Goal: Book appointment/travel/reservation

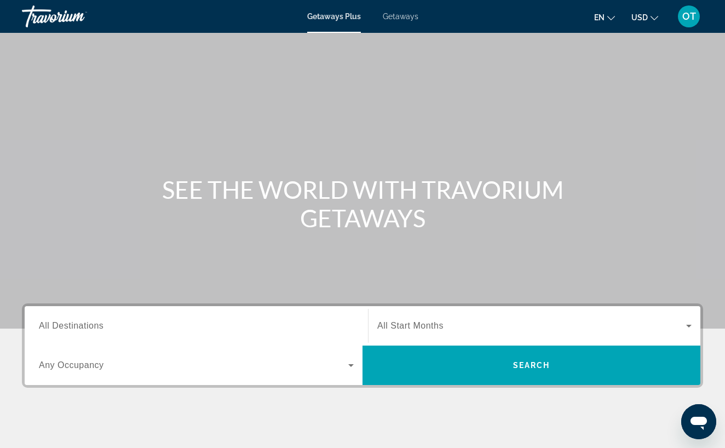
click at [396, 16] on span "Getaways" at bounding box center [401, 16] width 36 height 9
click at [99, 326] on span "All Destinations" at bounding box center [71, 325] width 65 height 9
click at [99, 326] on input "Destination All Destinations" at bounding box center [196, 326] width 315 height 13
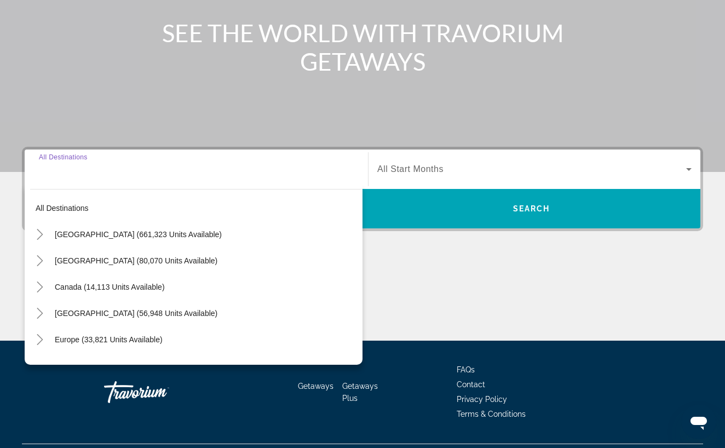
scroll to position [183, 0]
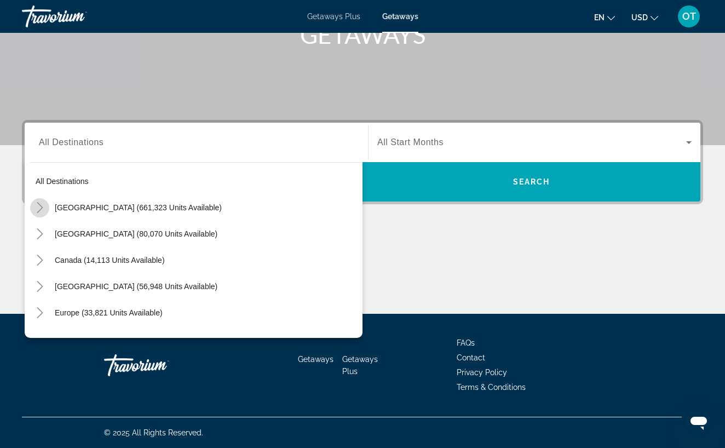
click at [40, 208] on icon "Toggle United States (661,323 units available)" at bounding box center [39, 207] width 11 height 11
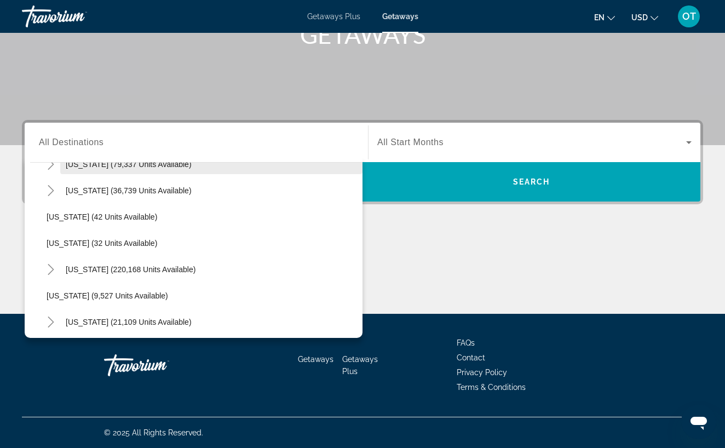
scroll to position [123, 0]
click at [49, 269] on icon "Toggle Florida (220,168 units available)" at bounding box center [50, 268] width 11 height 11
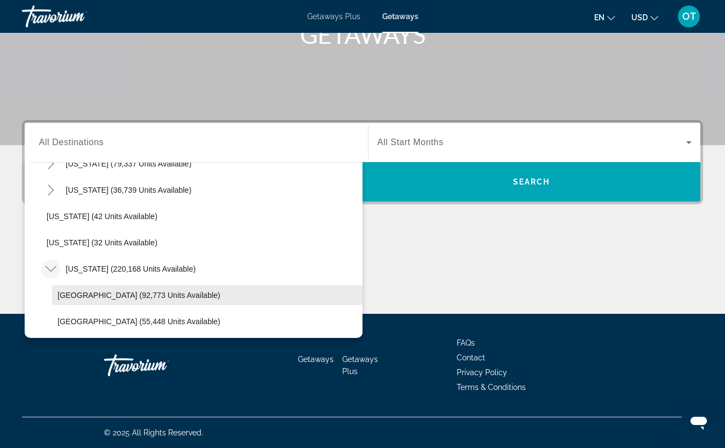
click at [80, 295] on span "[GEOGRAPHIC_DATA] (92,773 units available)" at bounding box center [138, 295] width 163 height 9
type input "**********"
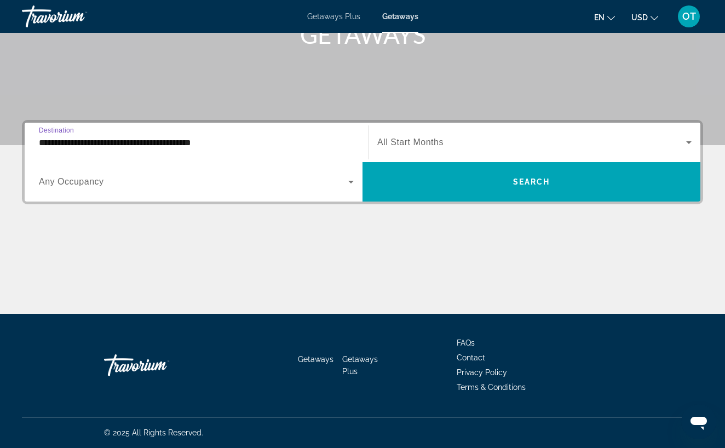
click at [692, 141] on icon "Search widget" at bounding box center [688, 142] width 13 height 13
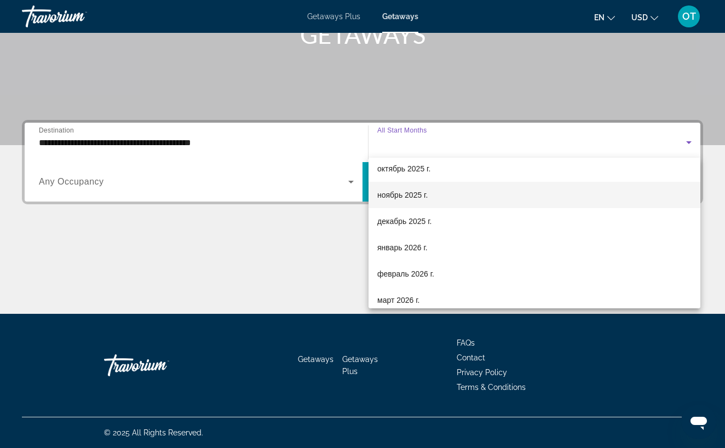
scroll to position [62, 0]
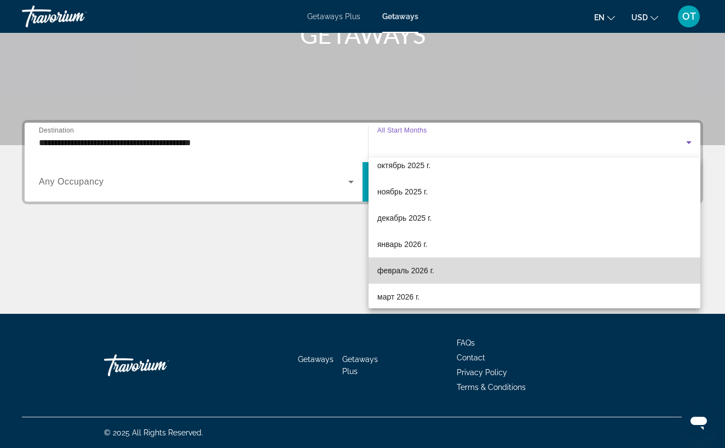
click at [479, 272] on mat-option "февраль 2026 г." at bounding box center [535, 270] width 332 height 26
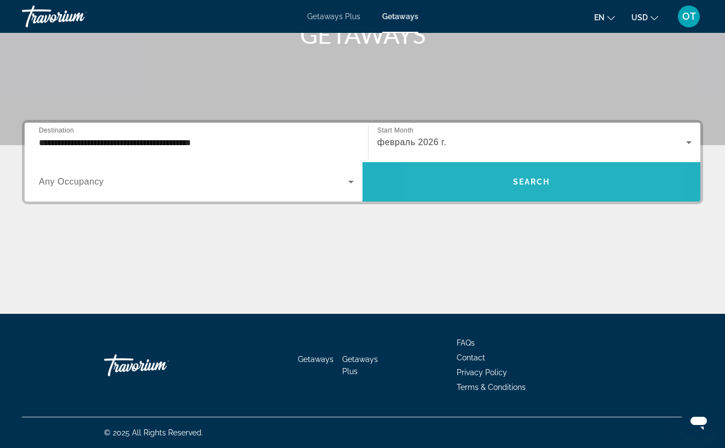
click at [484, 189] on span "Search widget" at bounding box center [531, 182] width 338 height 26
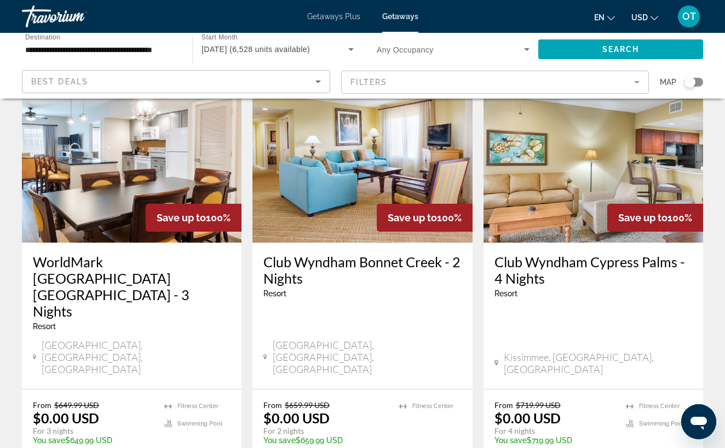
scroll to position [70, 0]
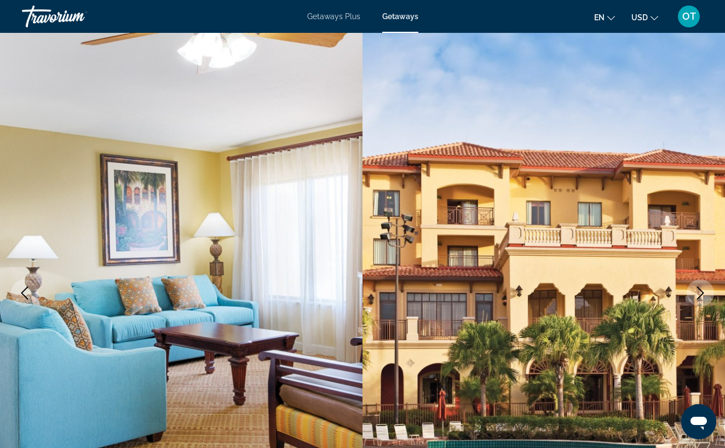
click at [700, 289] on icon "Next image" at bounding box center [700, 292] width 7 height 13
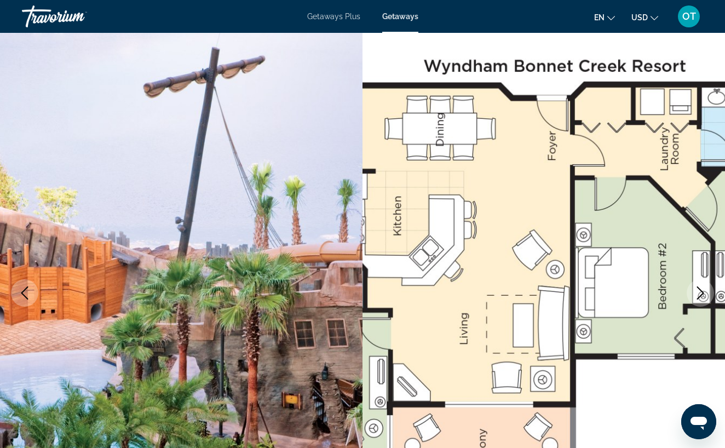
click at [700, 289] on icon "Next image" at bounding box center [700, 292] width 7 height 13
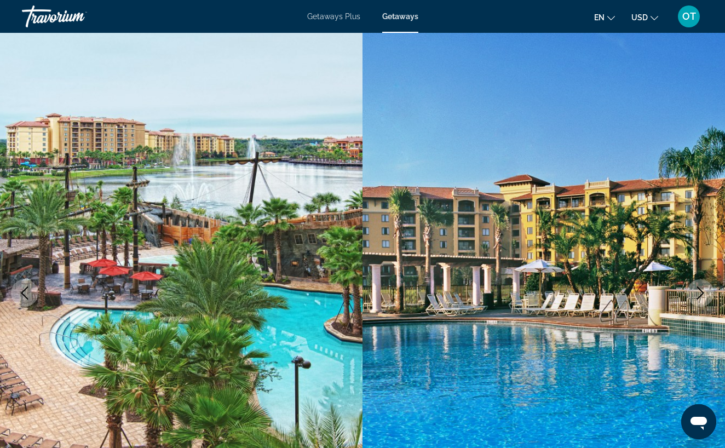
click at [700, 289] on icon "Next image" at bounding box center [700, 292] width 7 height 13
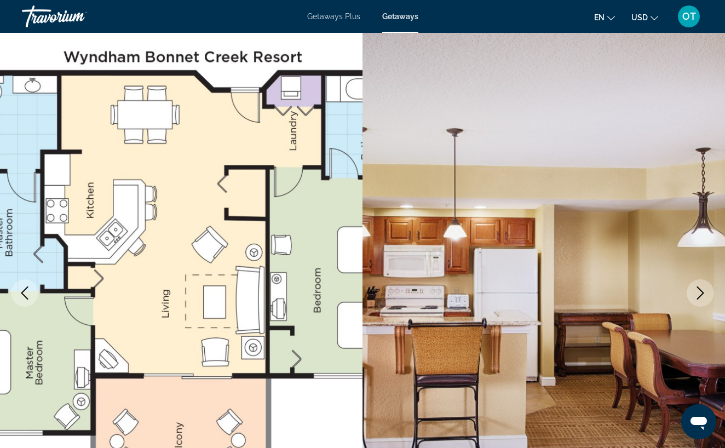
click at [700, 289] on icon "Next image" at bounding box center [700, 292] width 7 height 13
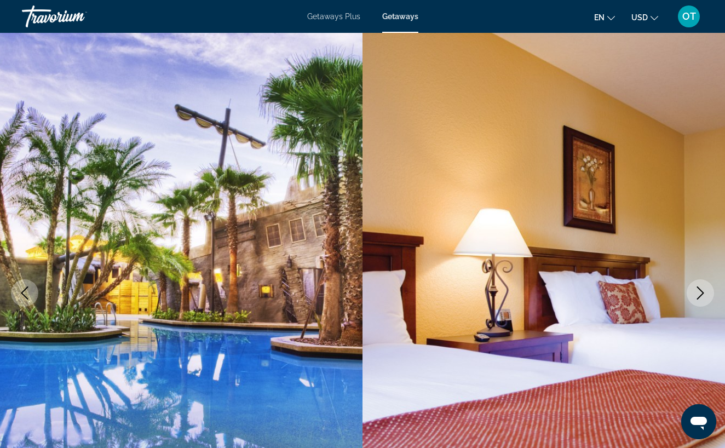
click at [700, 289] on icon "Next image" at bounding box center [700, 292] width 7 height 13
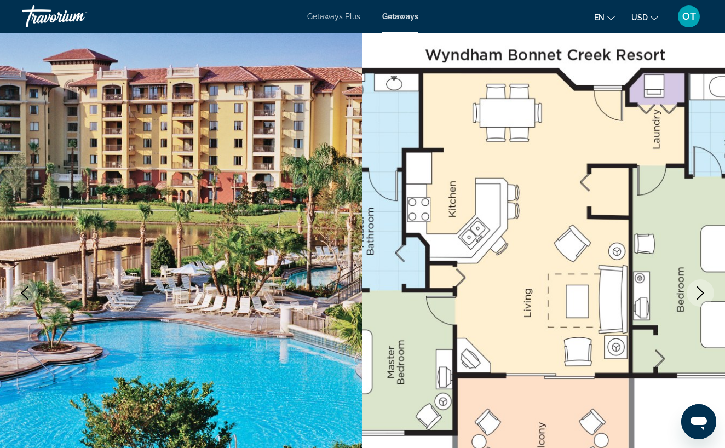
click at [699, 291] on icon "Next image" at bounding box center [700, 292] width 13 height 13
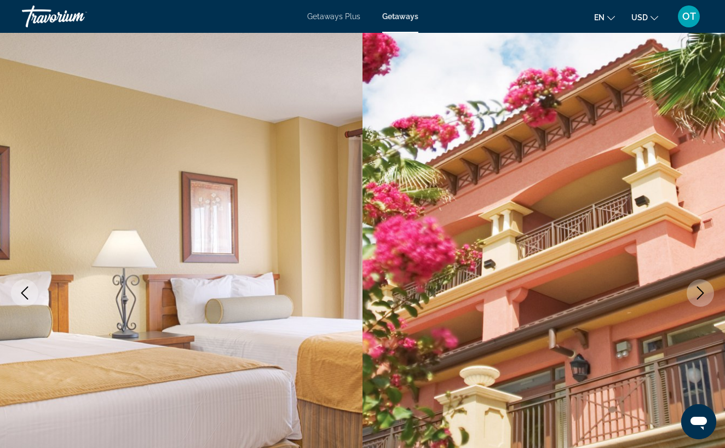
click at [699, 291] on icon "Next image" at bounding box center [700, 292] width 13 height 13
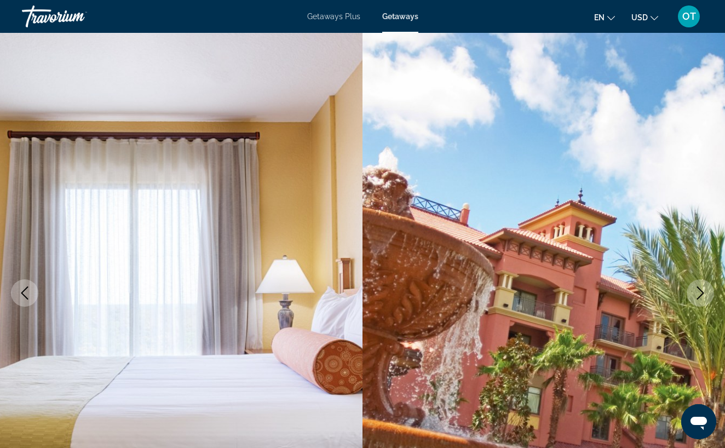
click at [699, 291] on icon "Next image" at bounding box center [700, 292] width 13 height 13
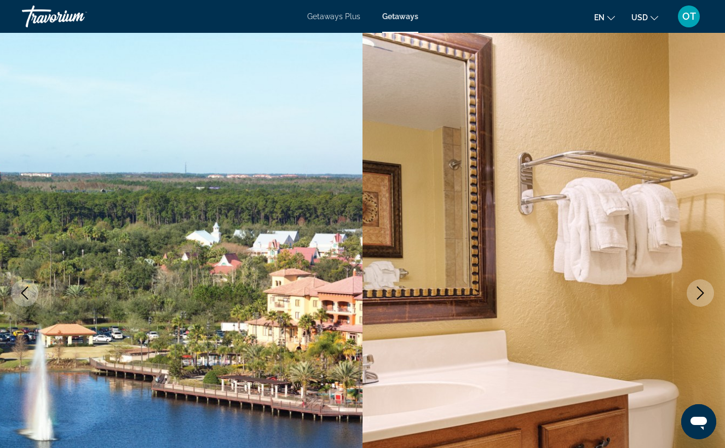
click at [699, 291] on icon "Next image" at bounding box center [700, 292] width 13 height 13
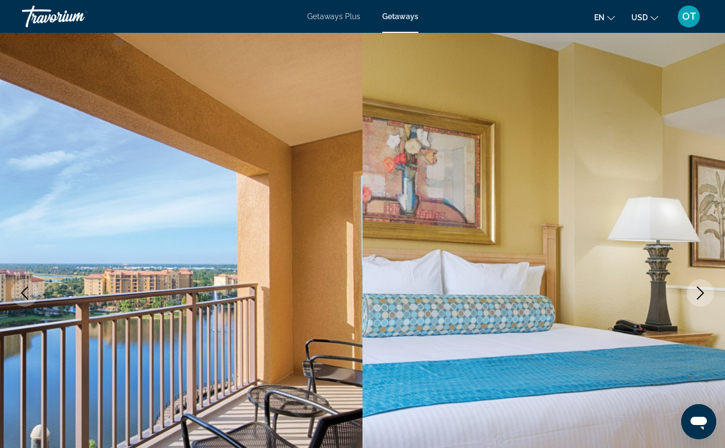
click at [699, 291] on icon "Next image" at bounding box center [700, 292] width 13 height 13
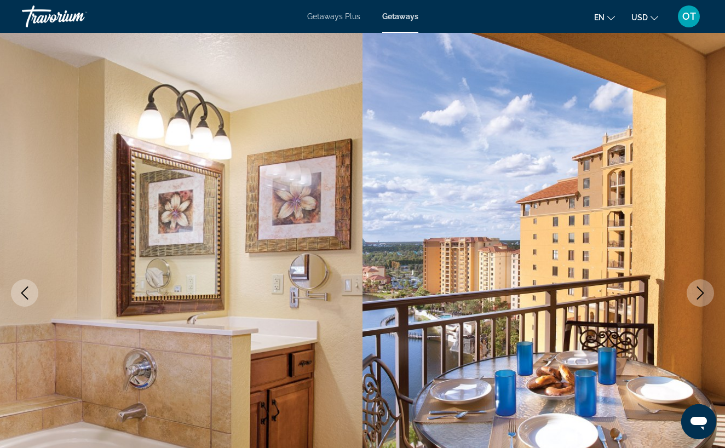
click at [699, 290] on icon "Next image" at bounding box center [700, 292] width 13 height 13
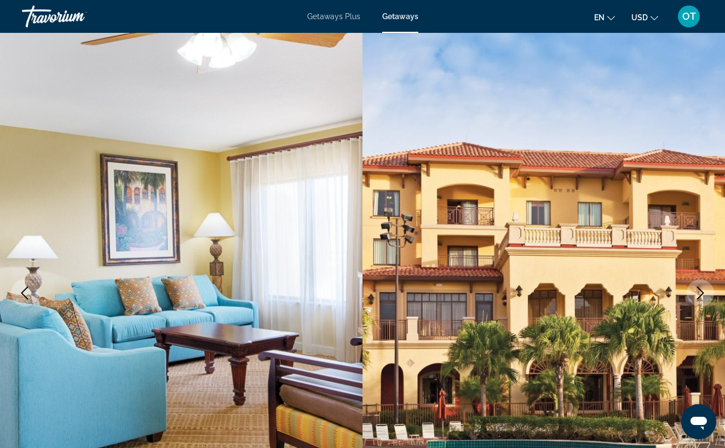
click at [699, 290] on icon "Next image" at bounding box center [700, 292] width 13 height 13
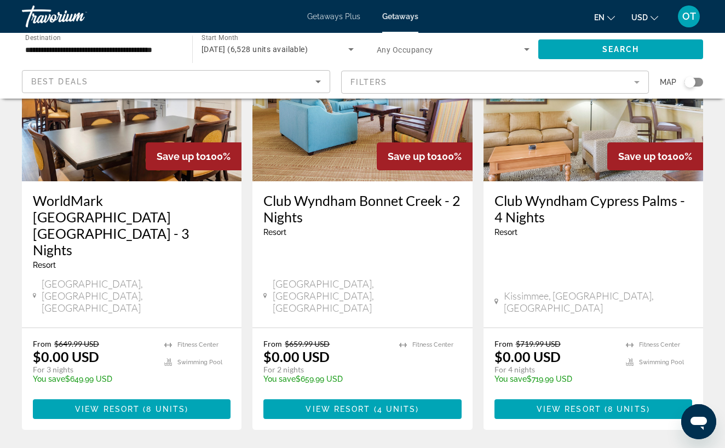
scroll to position [135, 0]
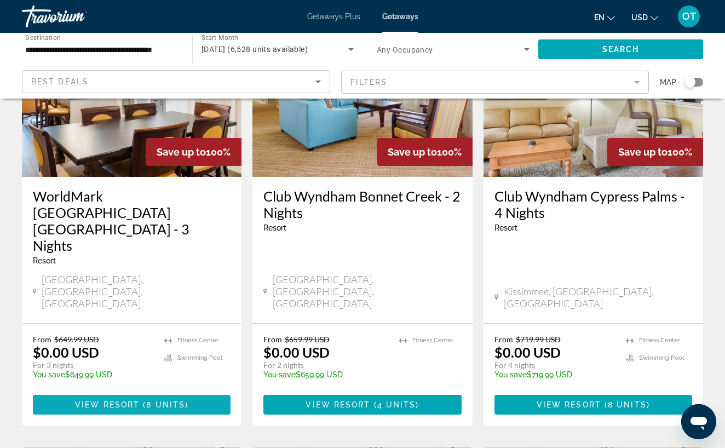
click at [141, 400] on span "Main content" at bounding box center [141, 404] width 3 height 9
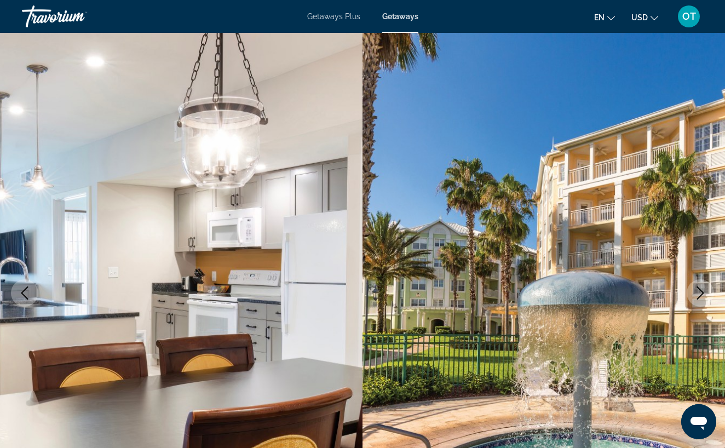
click at [698, 295] on icon "Next image" at bounding box center [700, 292] width 13 height 13
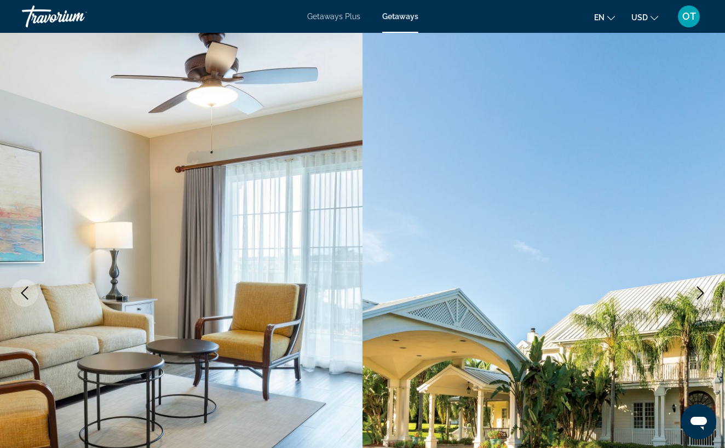
click at [698, 295] on icon "Next image" at bounding box center [700, 292] width 13 height 13
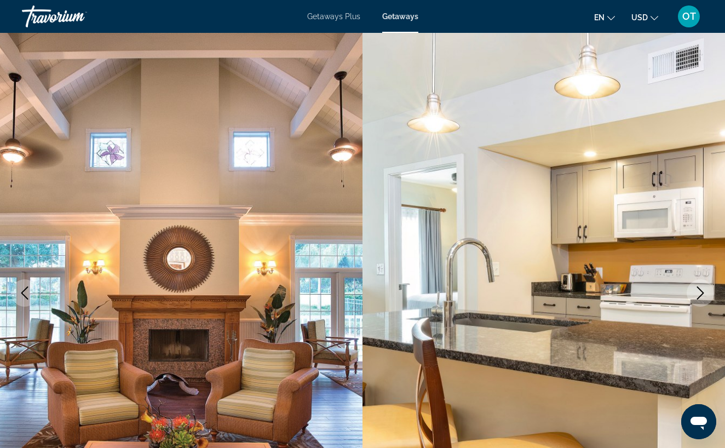
click at [698, 295] on icon "Next image" at bounding box center [700, 292] width 13 height 13
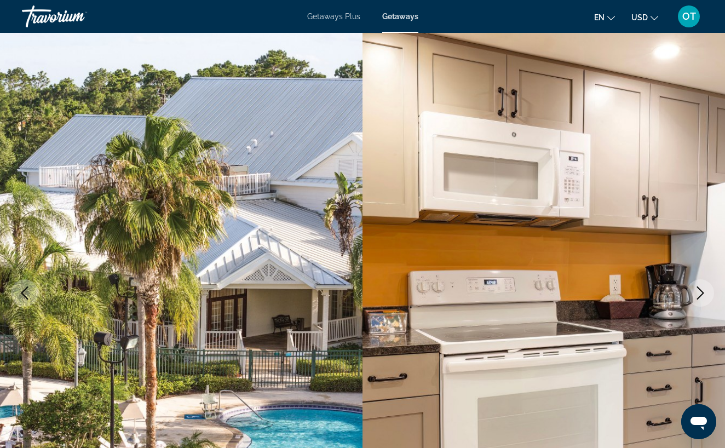
click at [698, 295] on icon "Next image" at bounding box center [700, 292] width 13 height 13
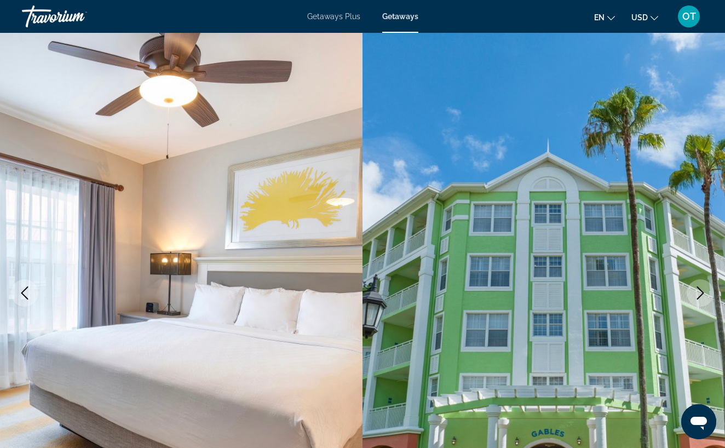
click at [698, 294] on icon "Next image" at bounding box center [700, 292] width 13 height 13
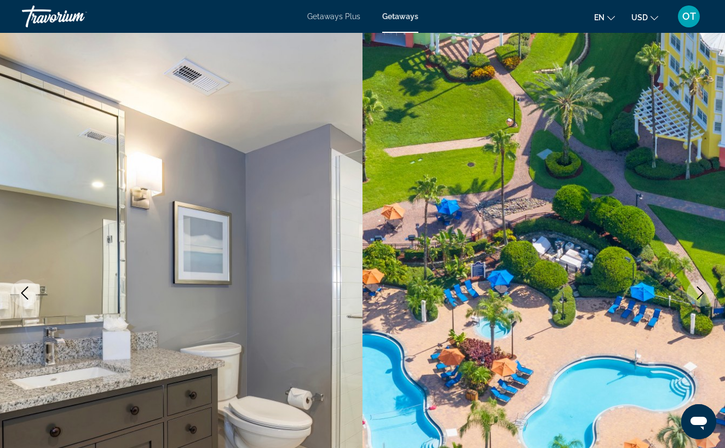
click at [698, 294] on icon "Next image" at bounding box center [700, 292] width 13 height 13
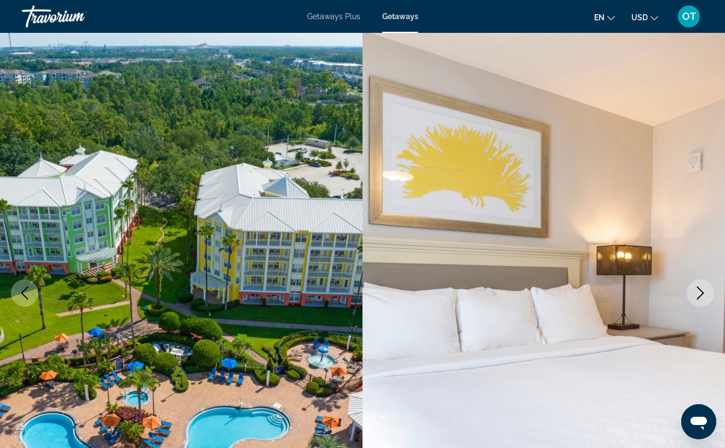
click at [698, 293] on icon "Next image" at bounding box center [700, 292] width 13 height 13
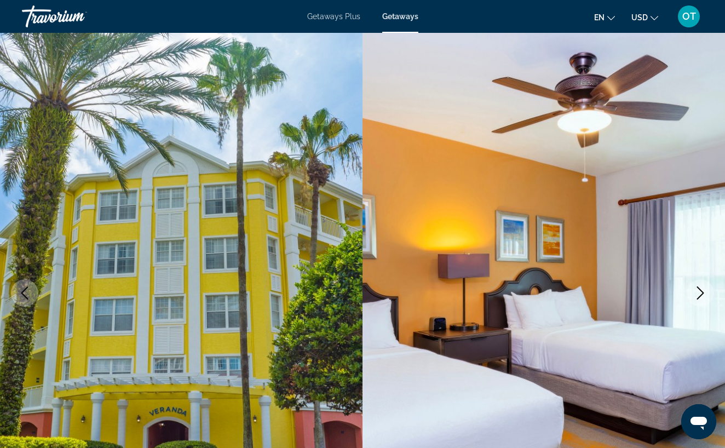
click at [698, 291] on icon "Next image" at bounding box center [700, 292] width 13 height 13
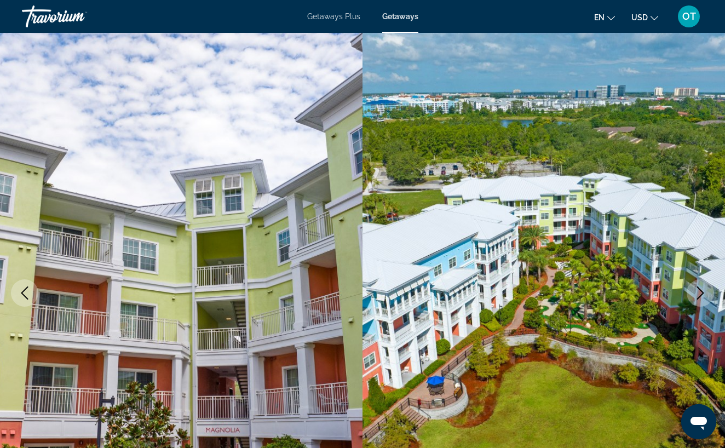
click at [698, 291] on icon "Next image" at bounding box center [700, 292] width 13 height 13
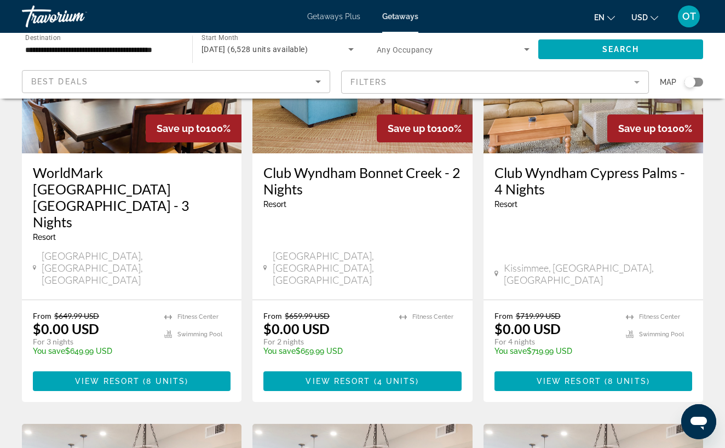
scroll to position [158, 0]
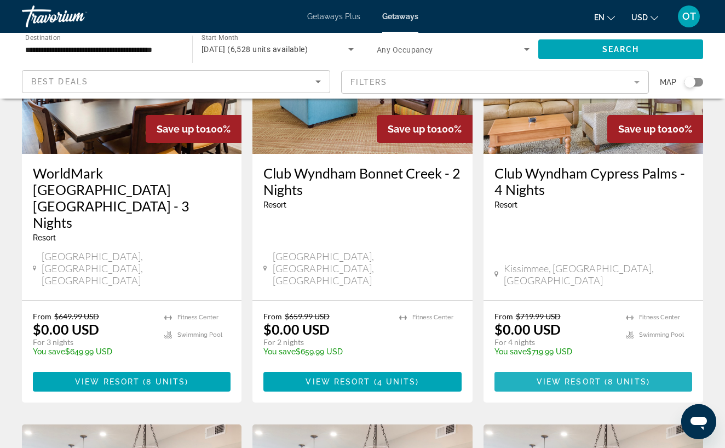
click at [584, 377] on span "View Resort" at bounding box center [569, 381] width 65 height 9
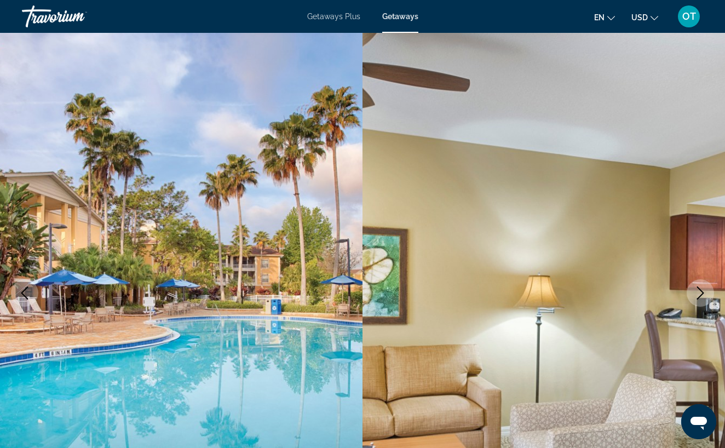
click at [703, 289] on icon "Next image" at bounding box center [700, 292] width 13 height 13
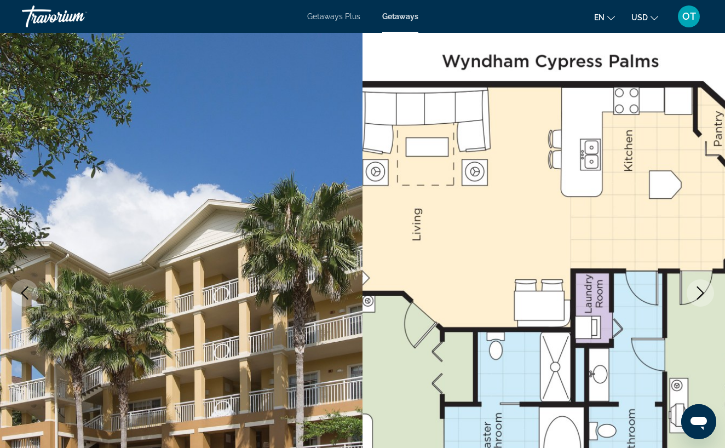
click at [703, 289] on icon "Next image" at bounding box center [700, 292] width 13 height 13
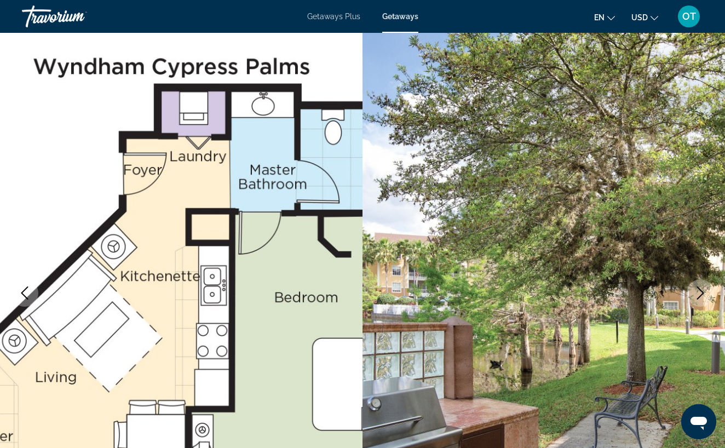
click at [703, 289] on icon "Next image" at bounding box center [700, 292] width 13 height 13
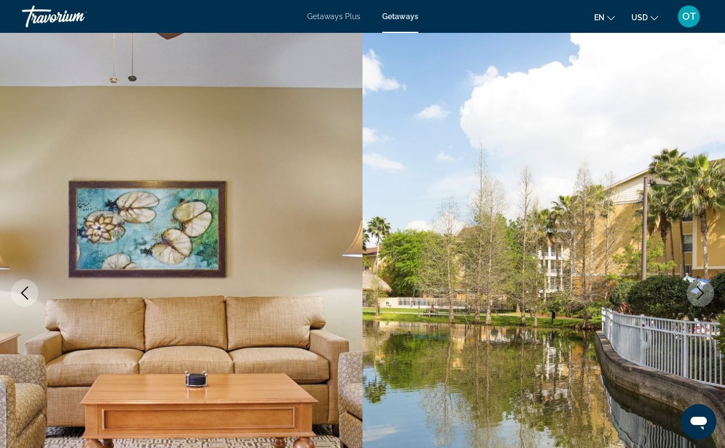
click at [703, 289] on icon "Next image" at bounding box center [700, 292] width 13 height 13
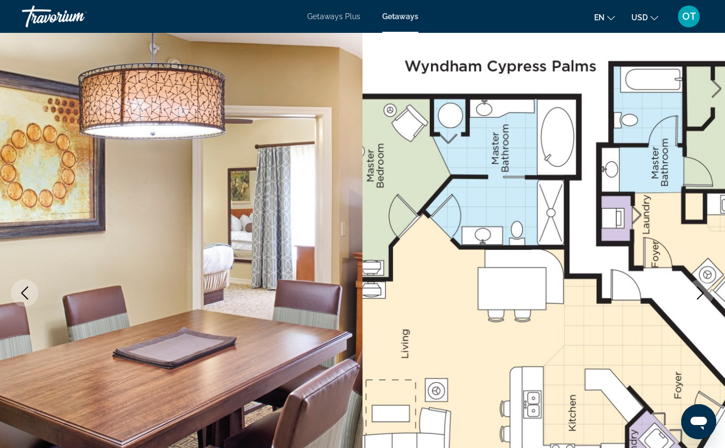
click at [703, 289] on icon "Next image" at bounding box center [700, 292] width 13 height 13
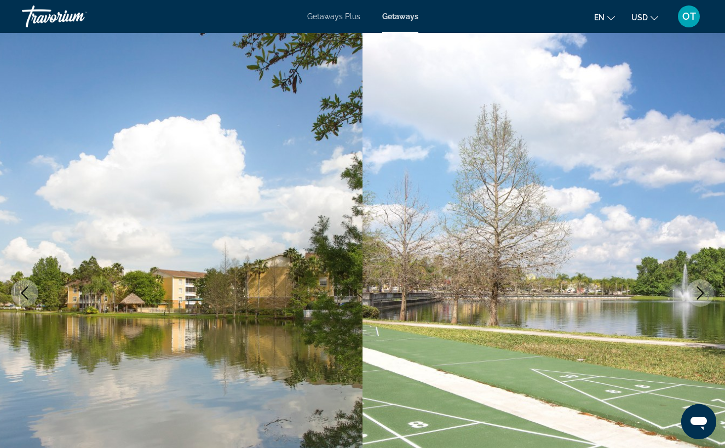
click at [703, 288] on icon "Next image" at bounding box center [700, 292] width 13 height 13
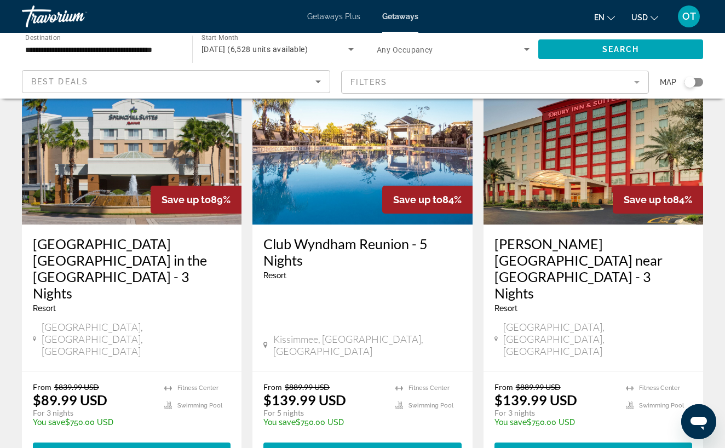
scroll to position [1444, 0]
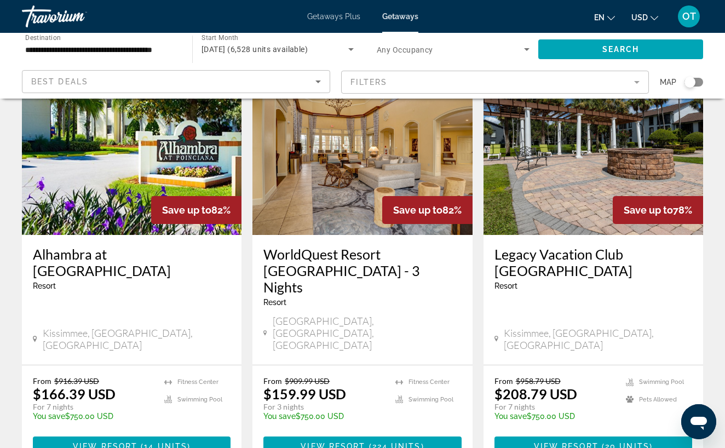
scroll to position [82, 0]
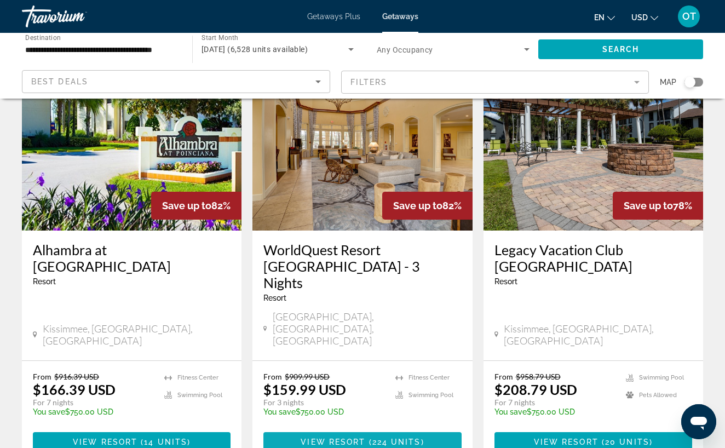
click at [394, 437] on span "224 units" at bounding box center [396, 441] width 49 height 9
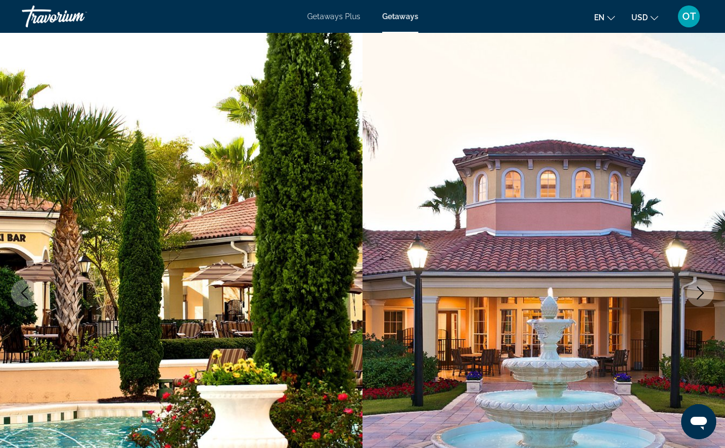
click at [701, 298] on icon "Next image" at bounding box center [700, 292] width 13 height 13
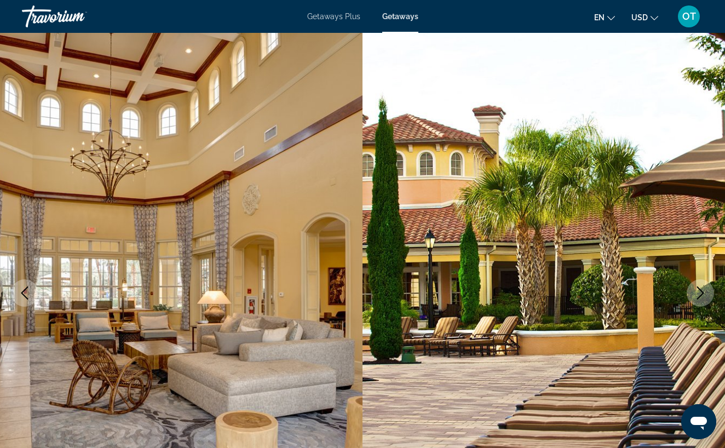
click at [701, 298] on icon "Next image" at bounding box center [700, 292] width 13 height 13
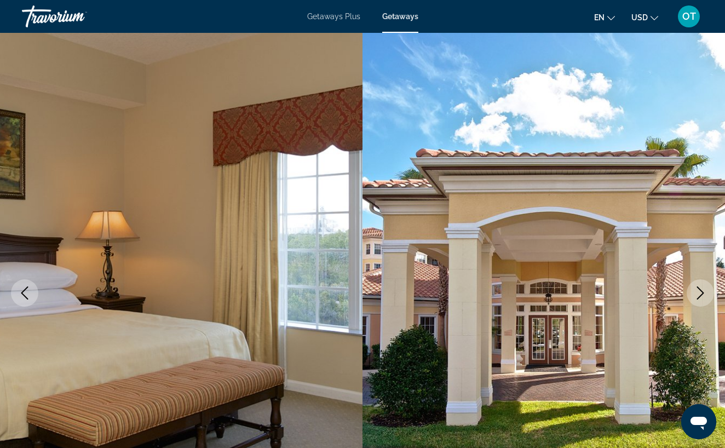
click at [701, 298] on icon "Next image" at bounding box center [700, 292] width 13 height 13
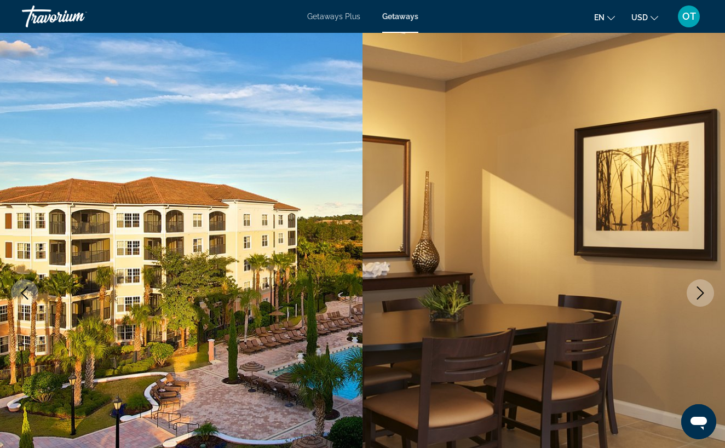
click at [701, 297] on icon "Next image" at bounding box center [700, 292] width 13 height 13
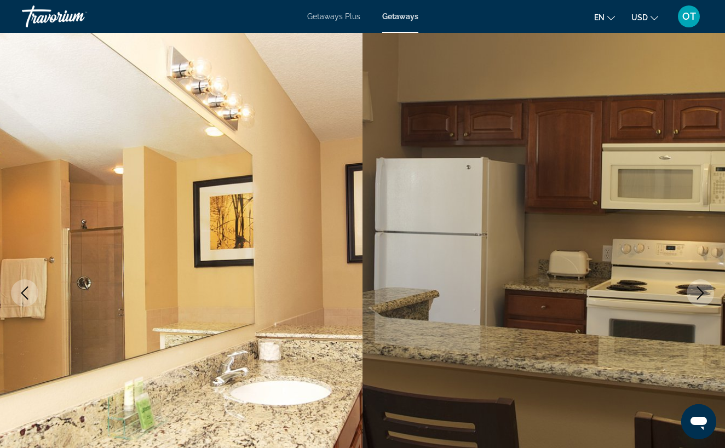
click at [701, 297] on icon "Next image" at bounding box center [700, 292] width 13 height 13
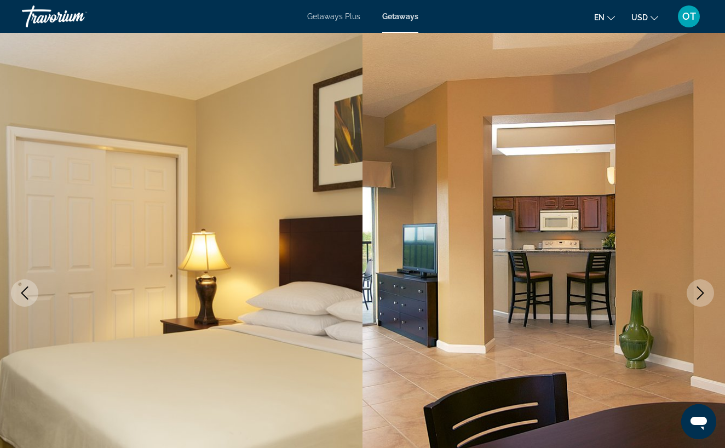
click at [701, 297] on icon "Next image" at bounding box center [700, 292] width 13 height 13
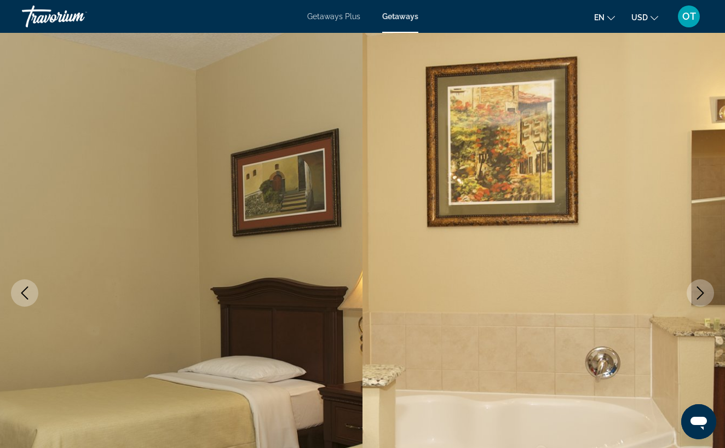
click at [701, 297] on icon "Next image" at bounding box center [700, 292] width 13 height 13
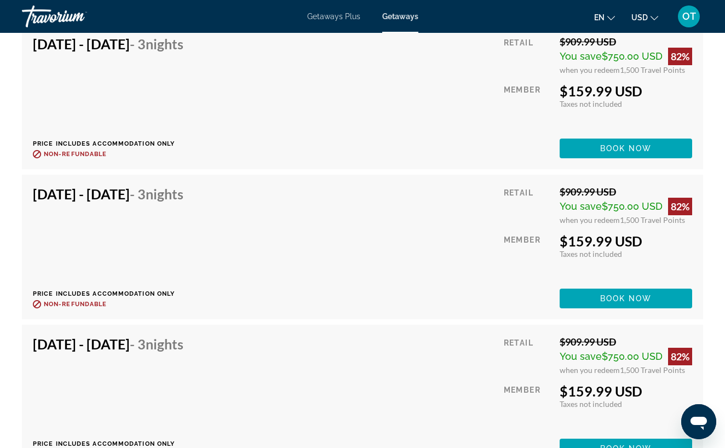
scroll to position [4974, 0]
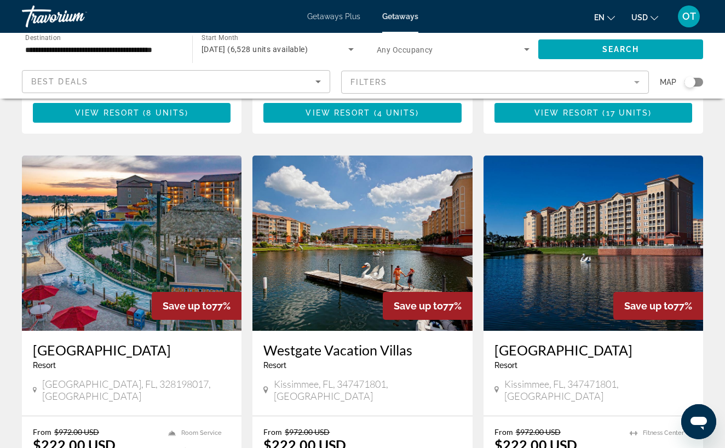
scroll to position [1202, 0]
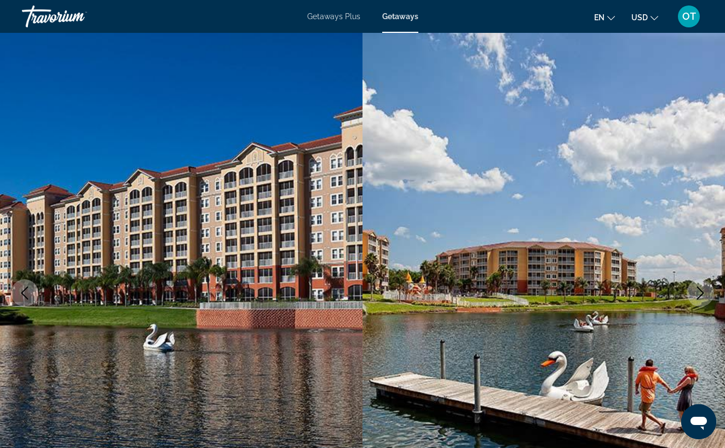
click at [703, 292] on icon "Next image" at bounding box center [700, 292] width 7 height 13
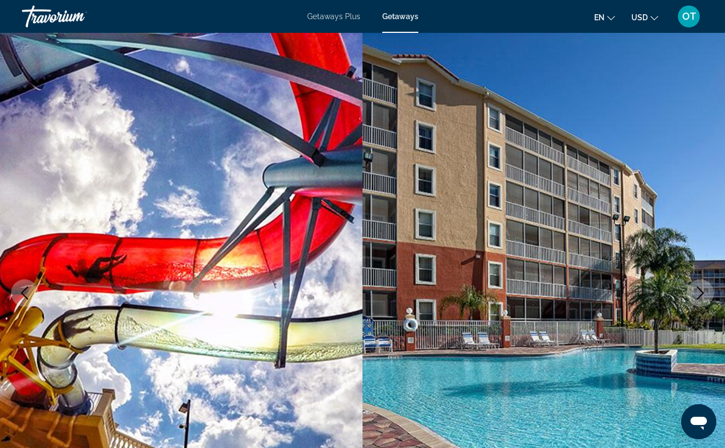
click at [703, 292] on icon "Next image" at bounding box center [700, 292] width 7 height 13
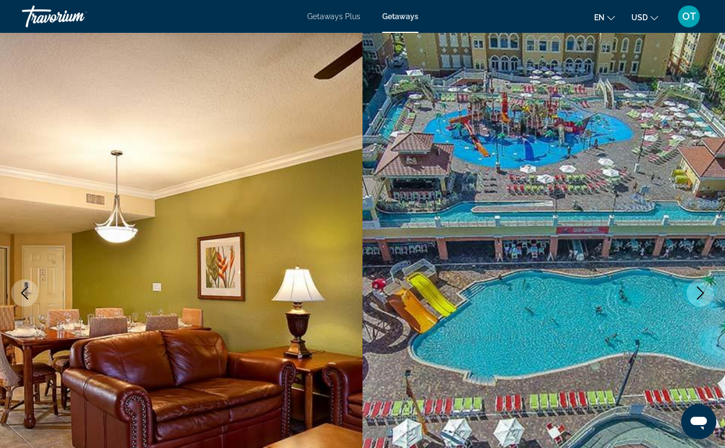
click at [703, 292] on icon "Next image" at bounding box center [700, 292] width 7 height 13
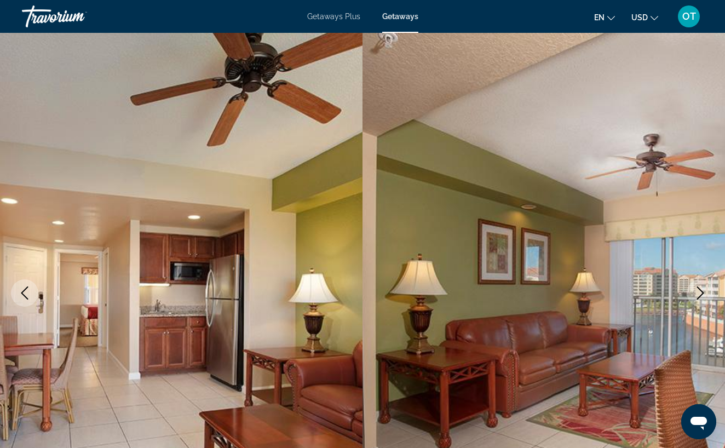
click at [703, 292] on icon "Next image" at bounding box center [700, 292] width 7 height 13
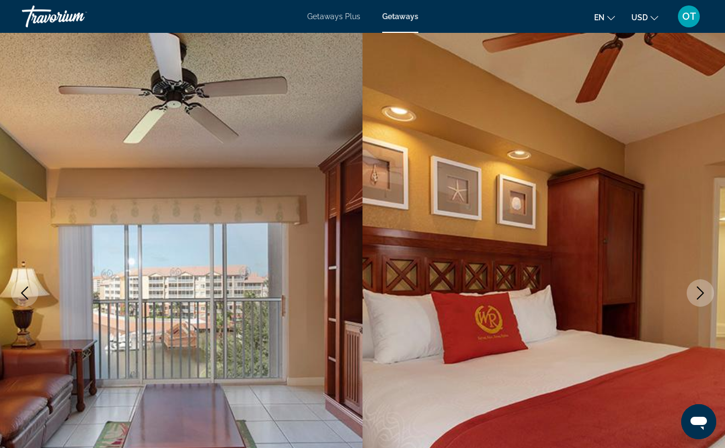
click at [703, 292] on icon "Next image" at bounding box center [700, 292] width 7 height 13
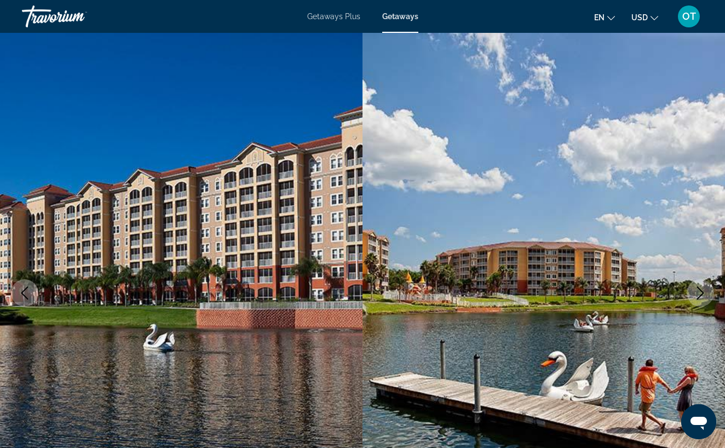
click at [703, 292] on icon "Next image" at bounding box center [700, 292] width 7 height 13
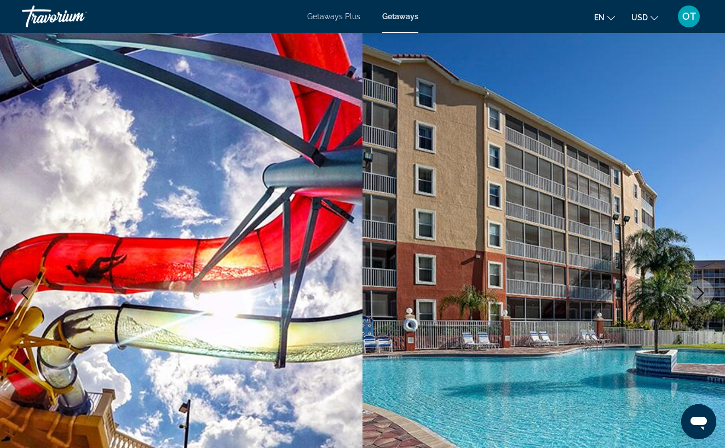
click at [703, 292] on icon "Next image" at bounding box center [700, 292] width 7 height 13
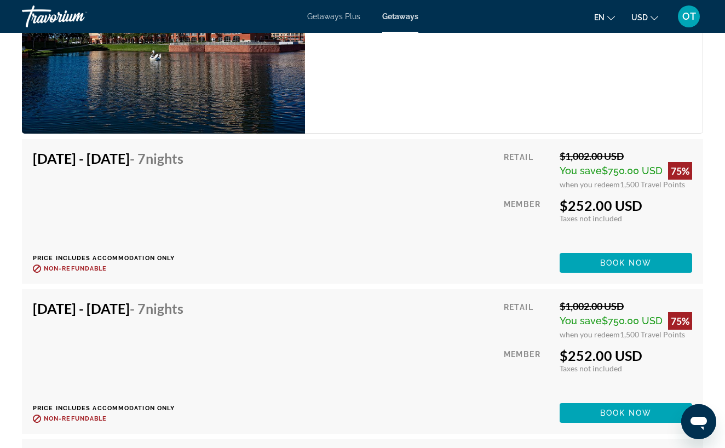
scroll to position [2209, 0]
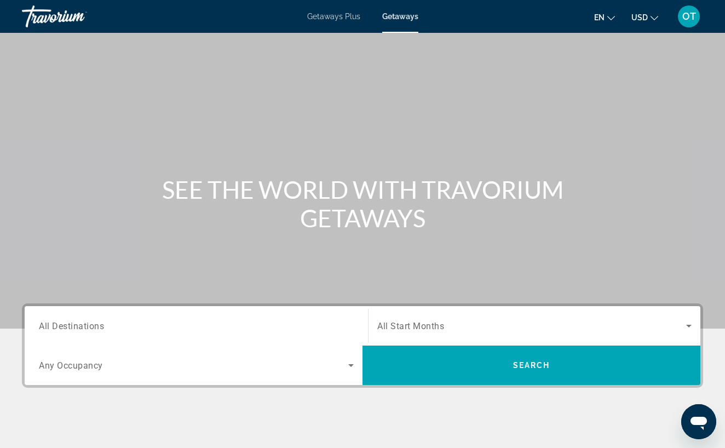
click at [328, 18] on span "Getaways Plus" at bounding box center [333, 16] width 53 height 9
click at [70, 318] on div "Search widget" at bounding box center [196, 325] width 315 height 31
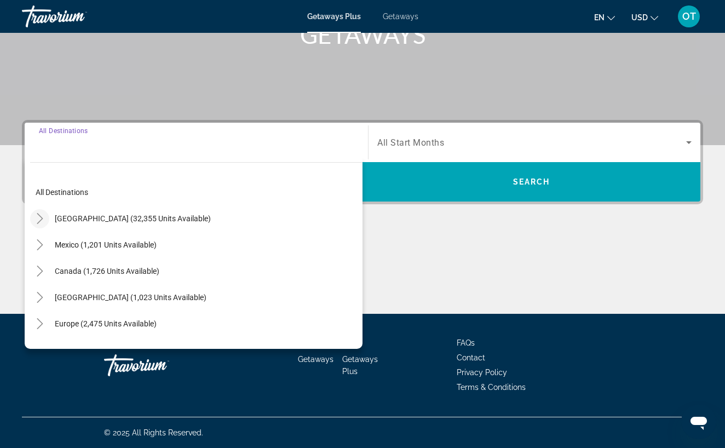
click at [41, 220] on icon "Toggle United States (32,355 units available)" at bounding box center [40, 218] width 6 height 11
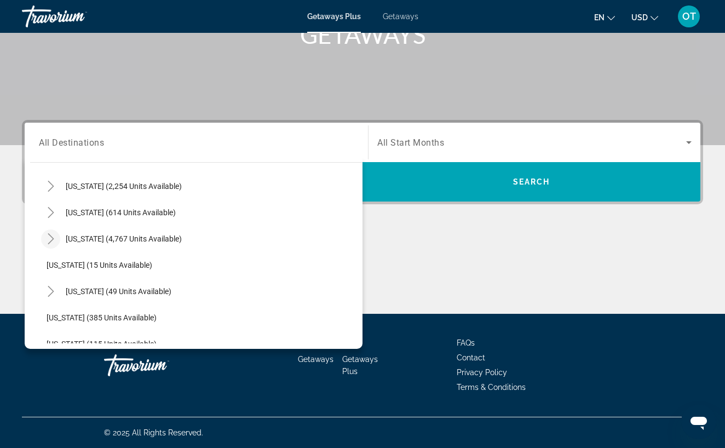
scroll to position [112, 0]
click at [50, 238] on icon "Toggle Florida (4,767 units available)" at bounding box center [50, 238] width 11 height 11
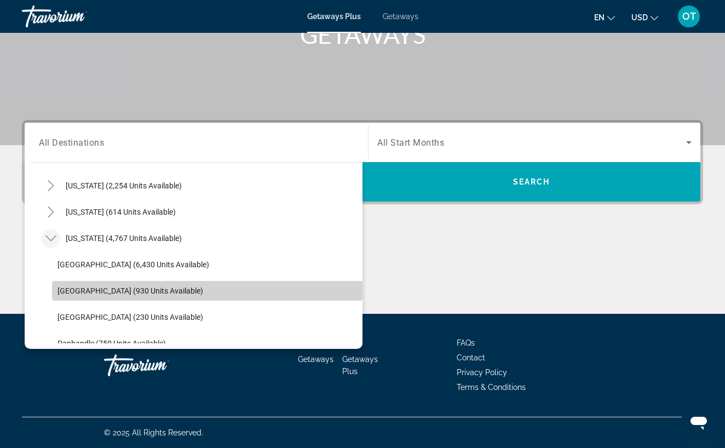
click at [91, 293] on span "[GEOGRAPHIC_DATA] (930 units available)" at bounding box center [130, 290] width 146 height 9
type input "**********"
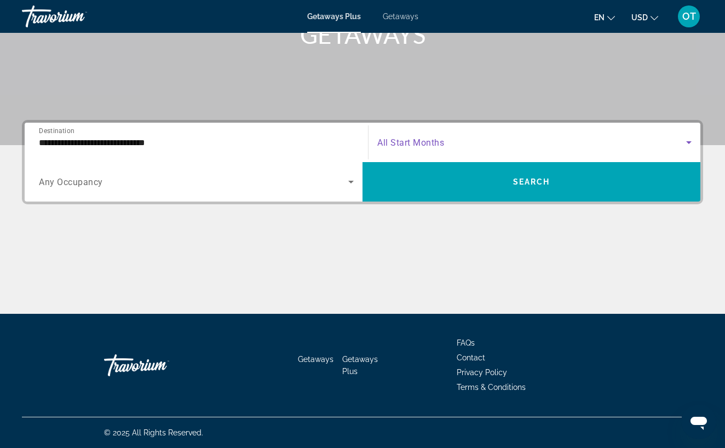
click at [690, 141] on icon "Search widget" at bounding box center [688, 142] width 13 height 13
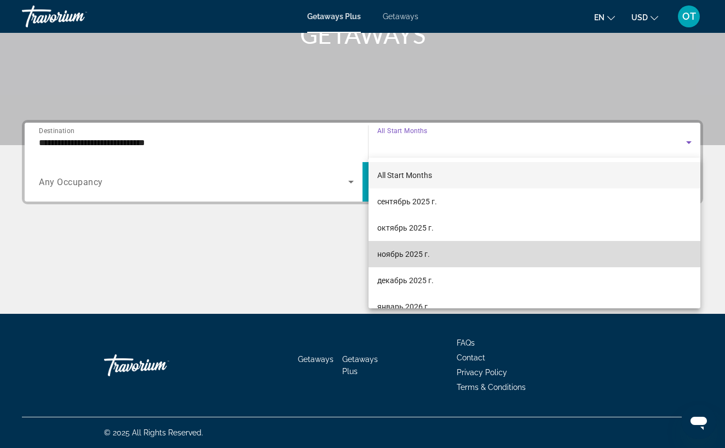
click at [515, 258] on mat-option "ноябрь 2025 г." at bounding box center [535, 254] width 332 height 26
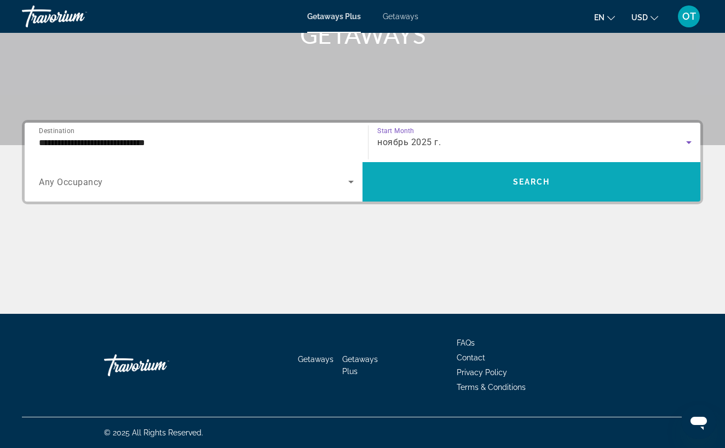
click at [508, 191] on span "Search widget" at bounding box center [531, 182] width 338 height 26
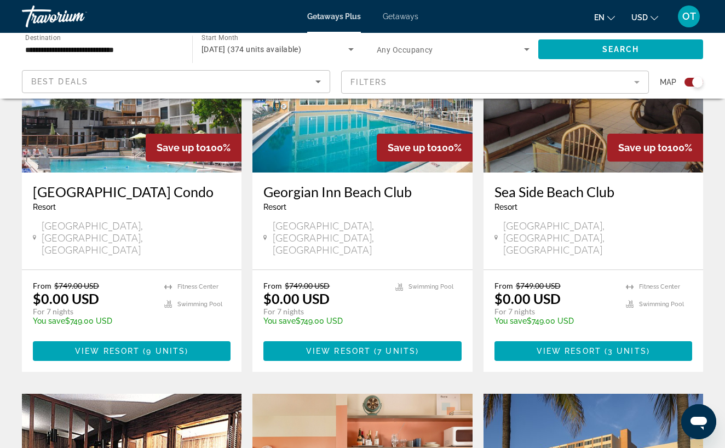
scroll to position [468, 0]
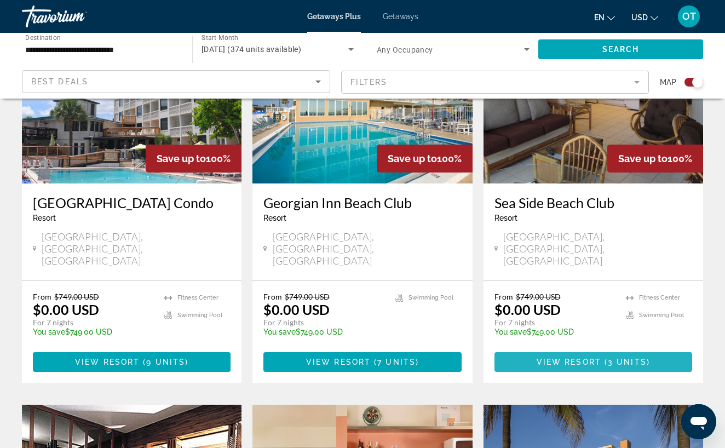
click at [580, 358] on span "View Resort" at bounding box center [569, 362] width 65 height 9
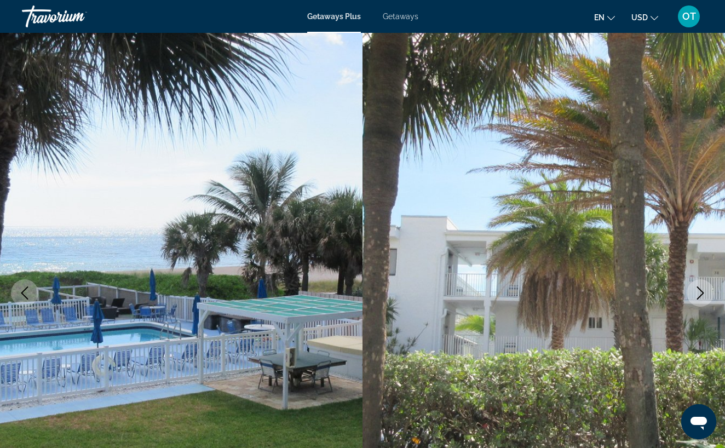
click at [698, 293] on icon "Next image" at bounding box center [700, 292] width 13 height 13
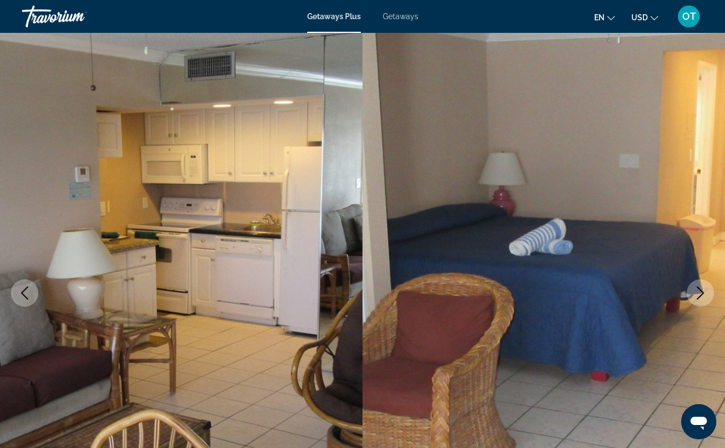
click at [698, 293] on icon "Next image" at bounding box center [700, 292] width 13 height 13
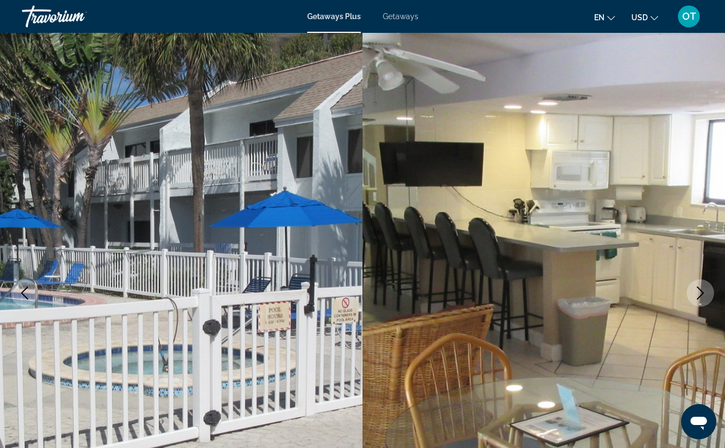
click at [698, 294] on icon "Next image" at bounding box center [700, 292] width 13 height 13
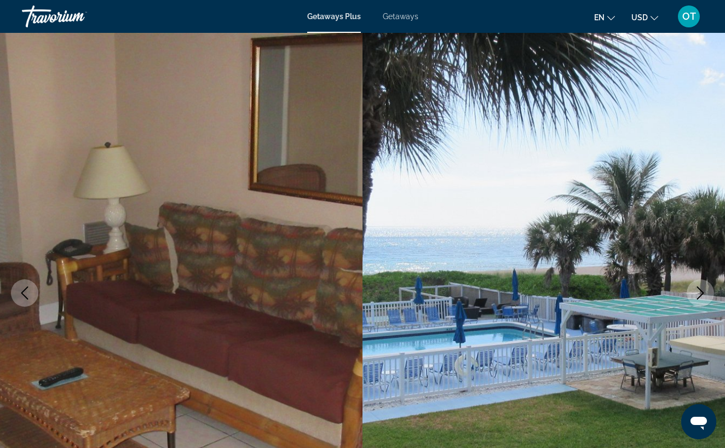
click at [698, 294] on icon "Next image" at bounding box center [700, 292] width 13 height 13
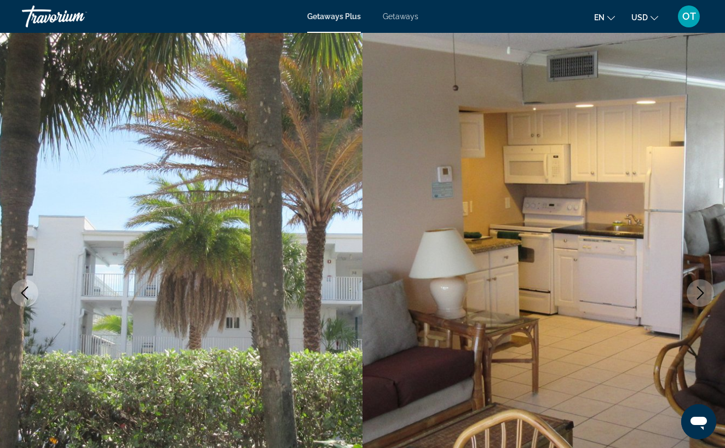
click at [698, 294] on icon "Next image" at bounding box center [700, 292] width 13 height 13
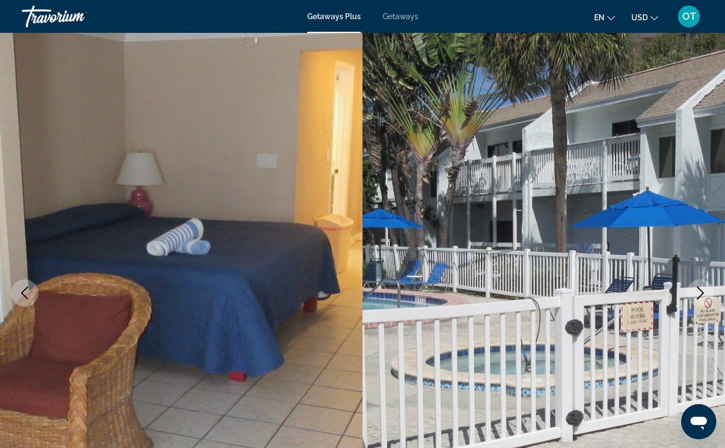
click at [698, 294] on icon "Next image" at bounding box center [700, 292] width 13 height 13
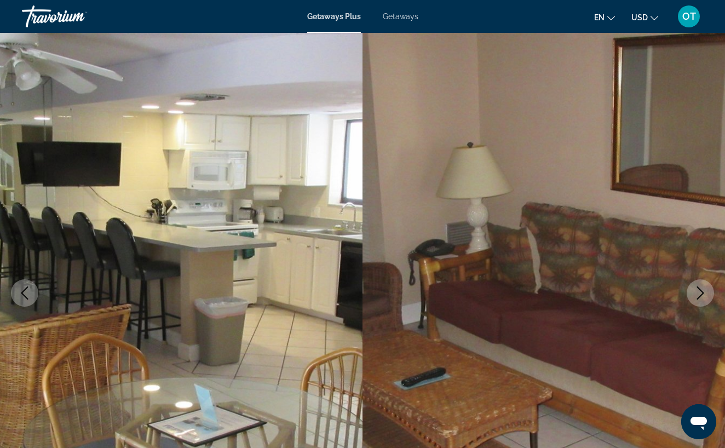
click at [698, 294] on icon "Next image" at bounding box center [700, 292] width 13 height 13
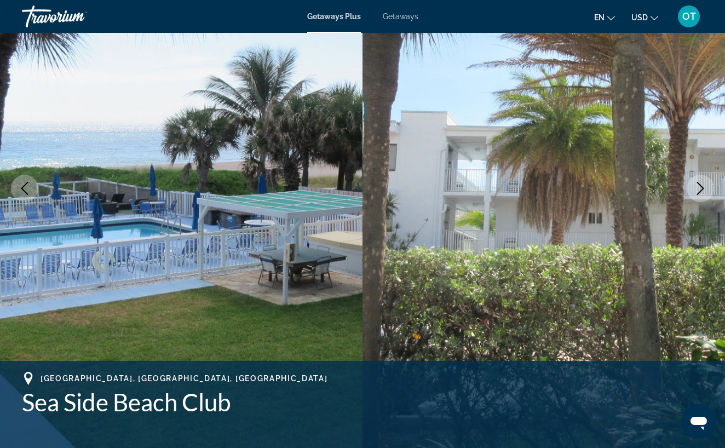
scroll to position [124, 0]
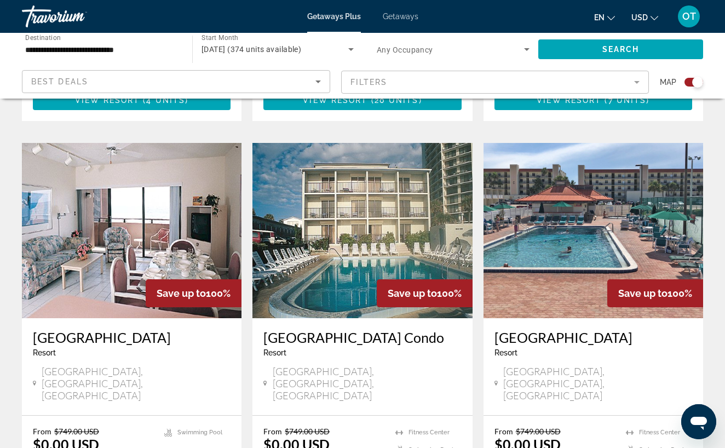
scroll to position [1164, 0]
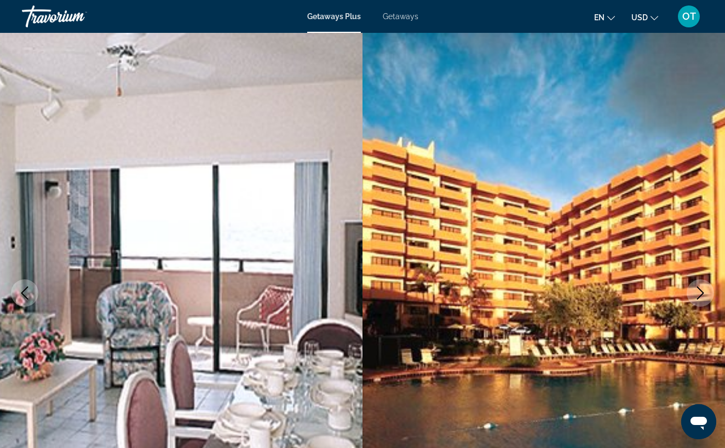
click at [699, 292] on icon "Next image" at bounding box center [700, 292] width 13 height 13
click at [697, 292] on icon "Next image" at bounding box center [700, 292] width 13 height 13
click at [703, 291] on icon "Next image" at bounding box center [700, 292] width 7 height 13
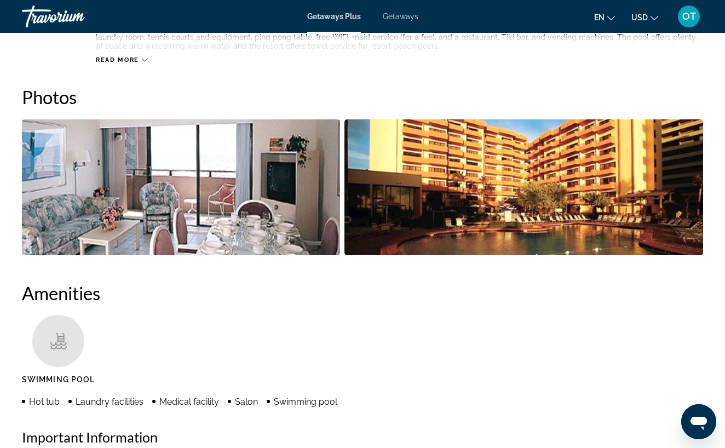
scroll to position [629, 0]
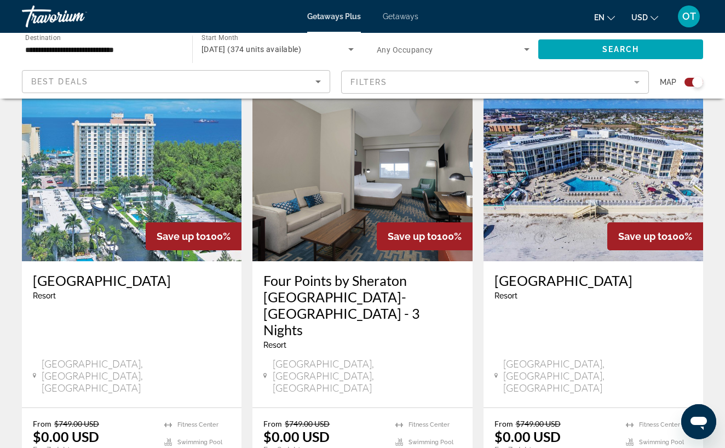
scroll to position [1621, 0]
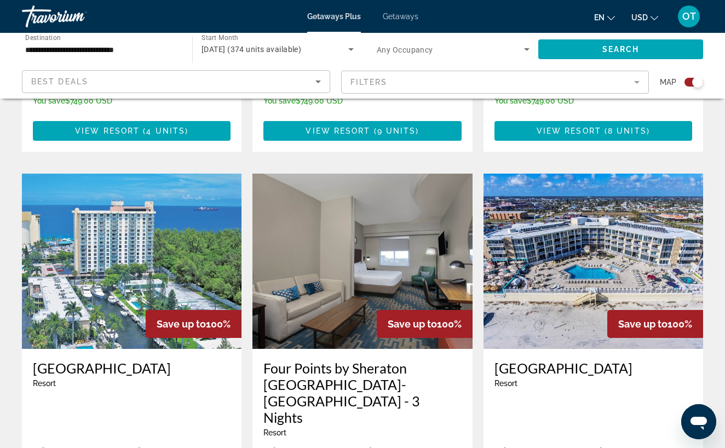
scroll to position [1762, 0]
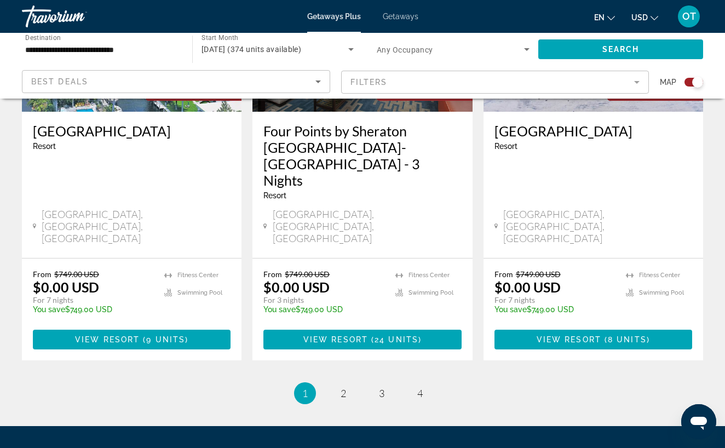
click at [70, 50] on input "**********" at bounding box center [101, 49] width 153 height 13
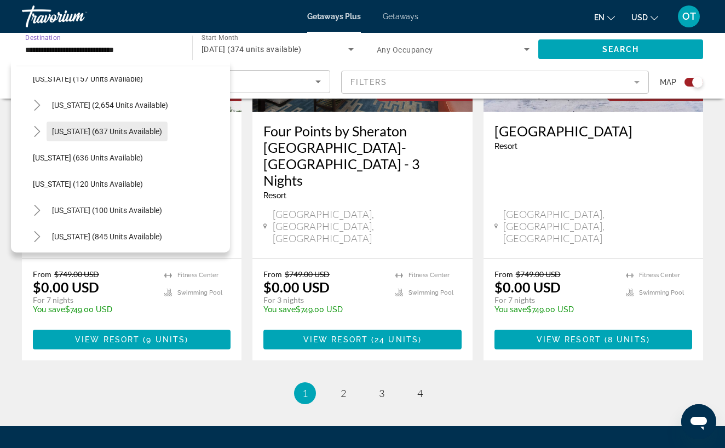
scroll to position [709, 0]
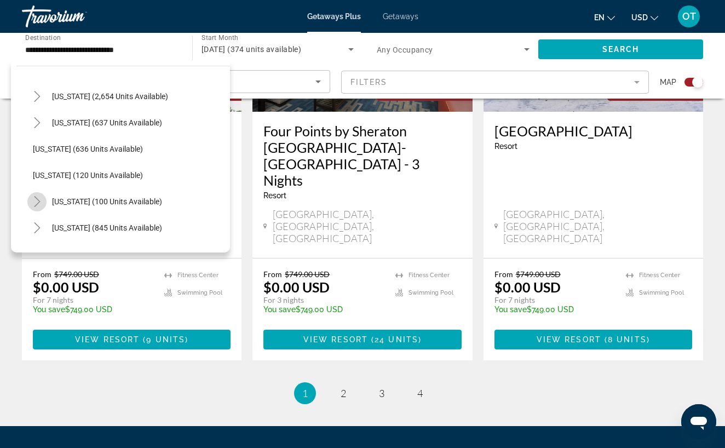
click at [38, 200] on icon "Toggle New York (100 units available)" at bounding box center [37, 201] width 6 height 11
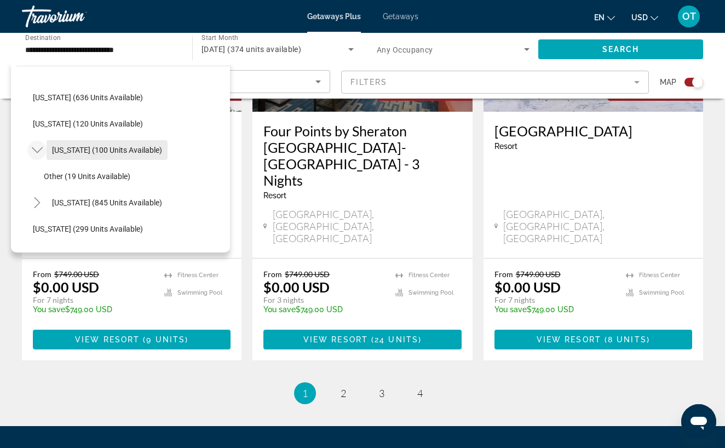
scroll to position [759, 0]
click at [98, 152] on span "[US_STATE] (100 units available)" at bounding box center [107, 151] width 110 height 9
type input "**********"
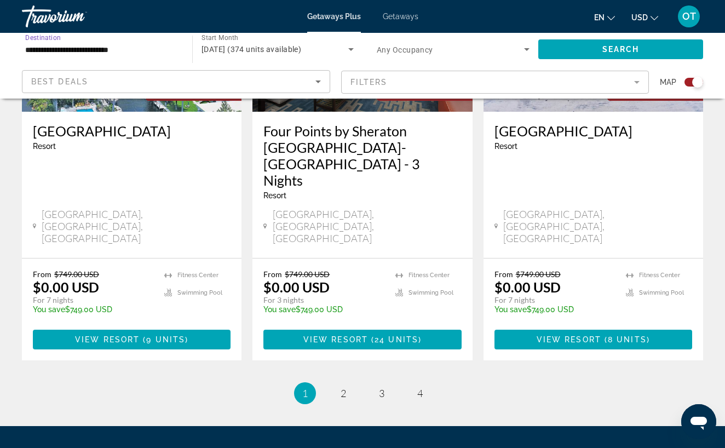
click at [300, 50] on span "November 2025 (374 units available)" at bounding box center [251, 49] width 100 height 9
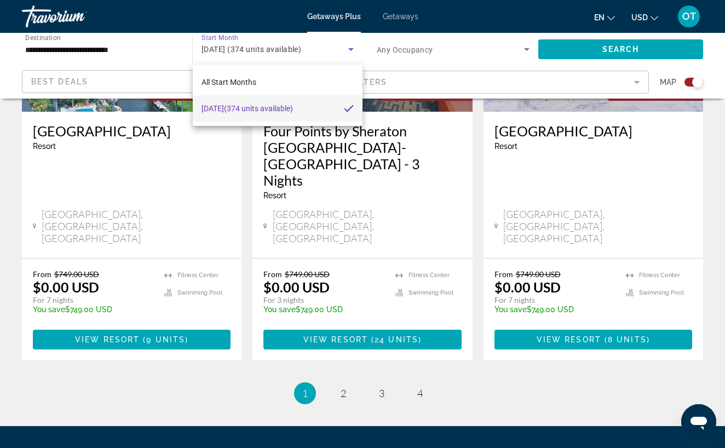
click at [389, 119] on div at bounding box center [362, 224] width 725 height 448
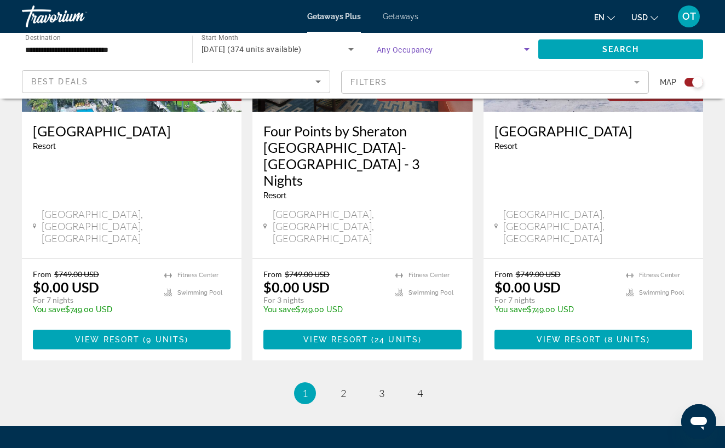
click at [525, 50] on icon "Search widget" at bounding box center [526, 49] width 13 height 13
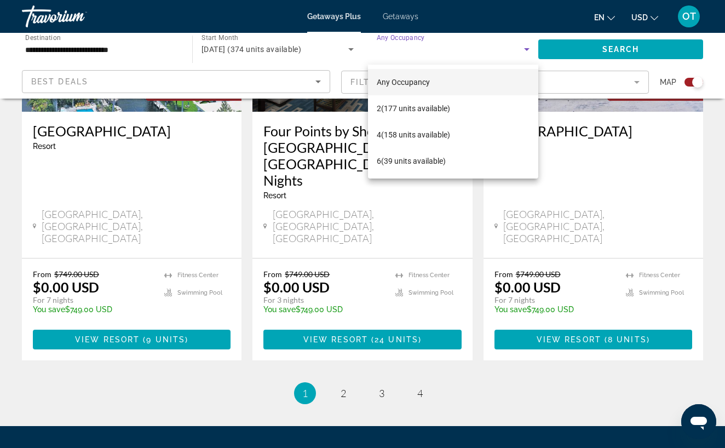
click at [568, 113] on div at bounding box center [362, 224] width 725 height 448
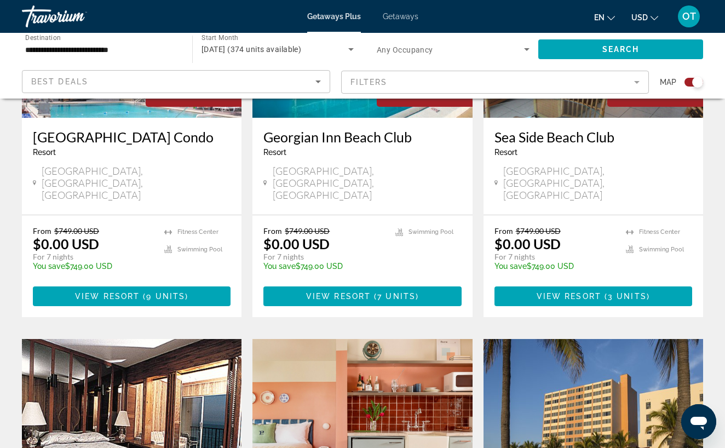
scroll to position [0, 0]
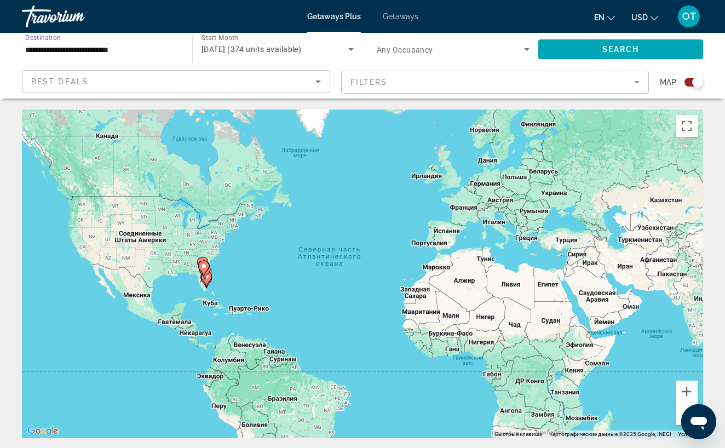
click at [164, 44] on input "**********" at bounding box center [101, 49] width 153 height 13
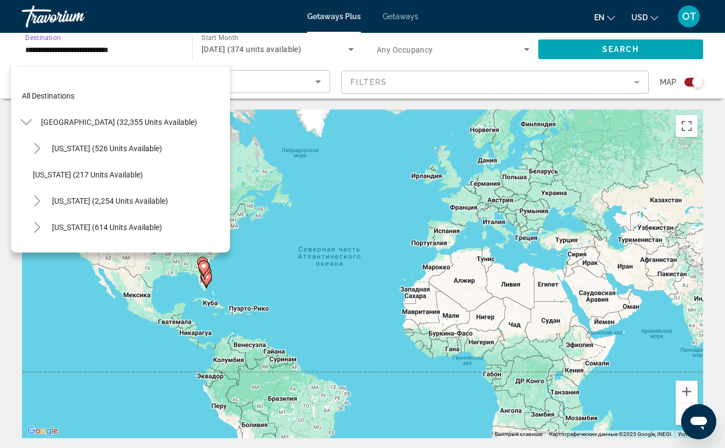
scroll to position [749, 0]
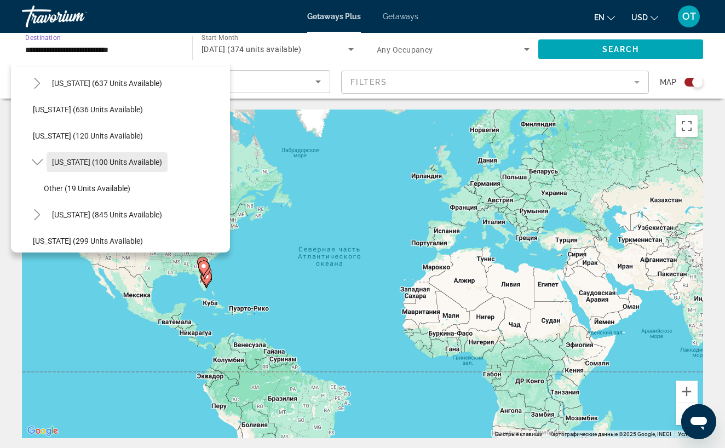
click at [105, 162] on span "[US_STATE] (100 units available)" at bounding box center [107, 162] width 110 height 9
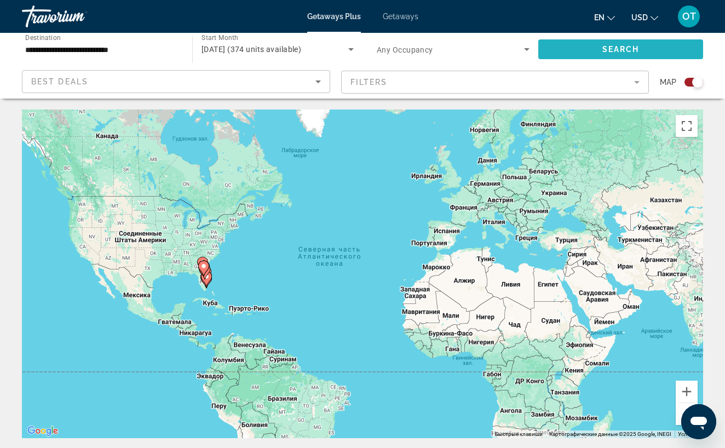
click at [581, 47] on span "Search widget" at bounding box center [620, 49] width 165 height 26
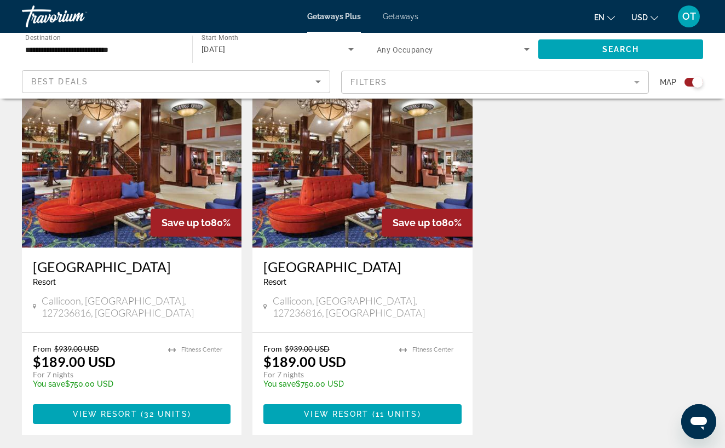
scroll to position [407, 0]
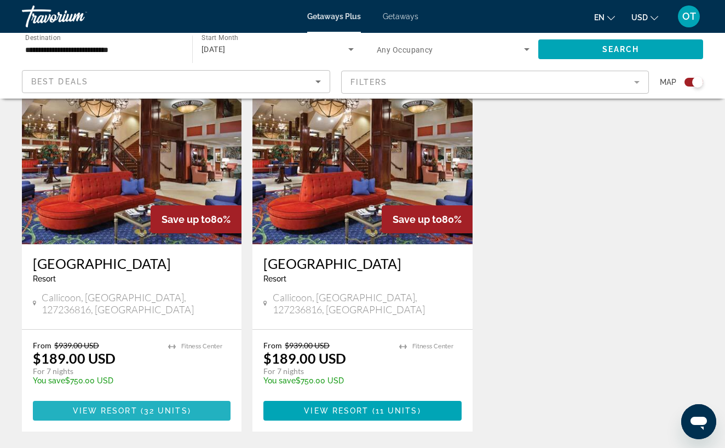
click at [163, 406] on span "32 units" at bounding box center [166, 410] width 44 height 9
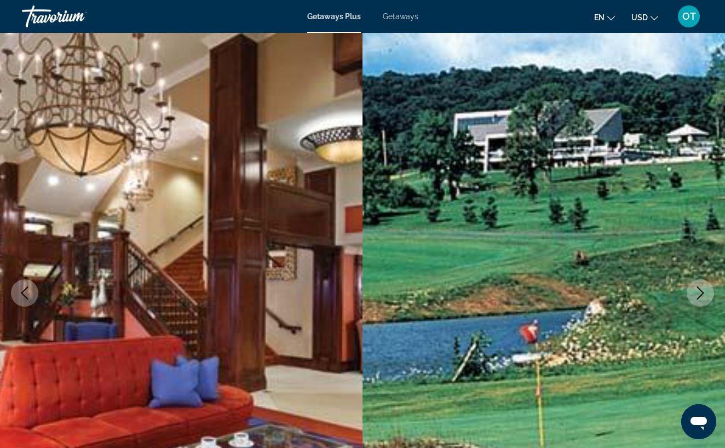
click at [701, 295] on icon "Next image" at bounding box center [700, 292] width 7 height 13
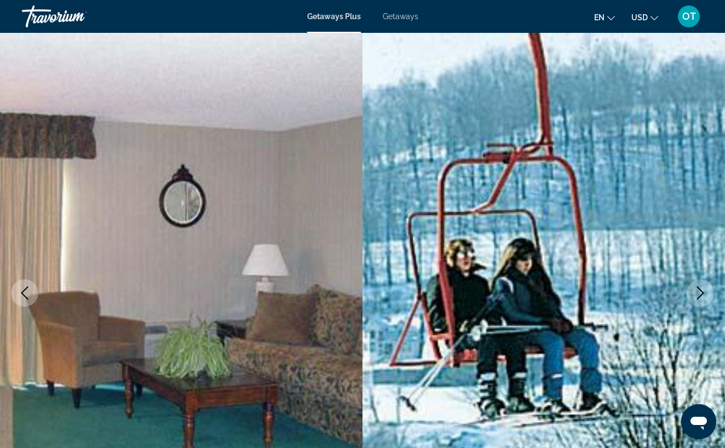
click at [701, 295] on icon "Next image" at bounding box center [700, 292] width 7 height 13
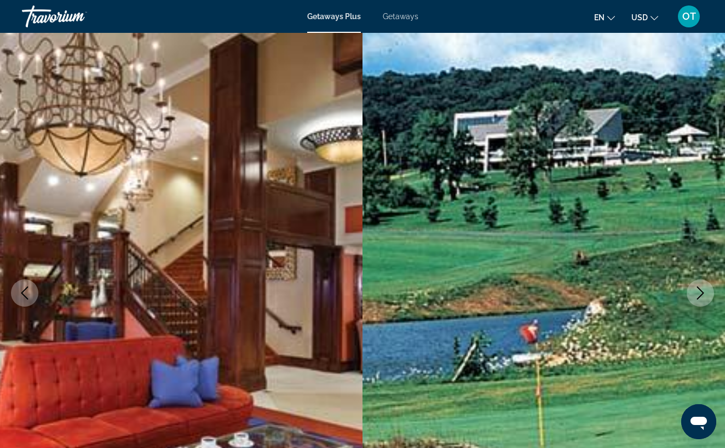
click at [701, 295] on icon "Next image" at bounding box center [700, 292] width 7 height 13
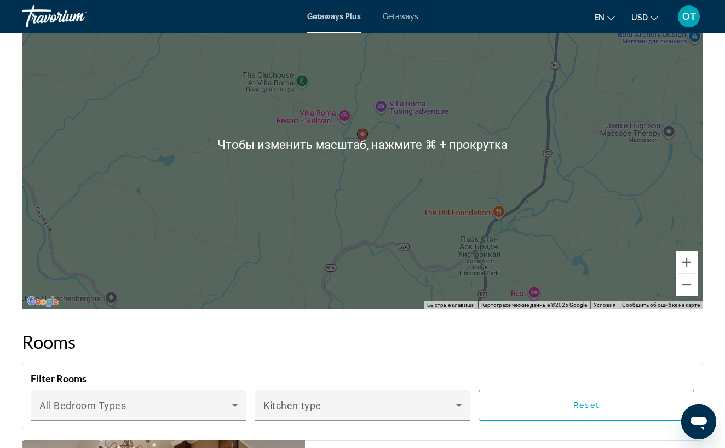
scroll to position [1497, 0]
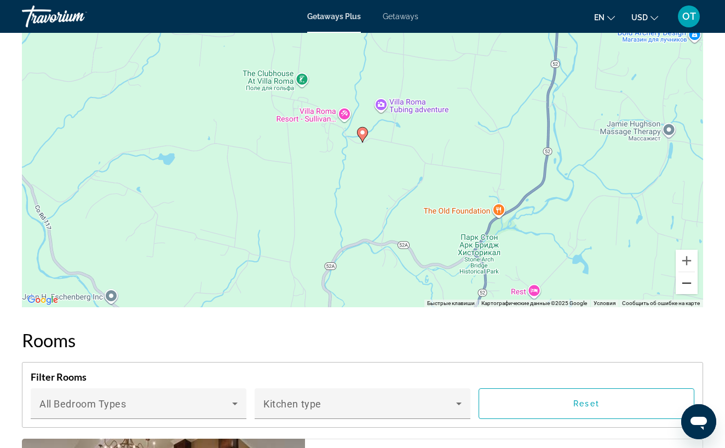
click at [686, 294] on button "Уменьшить" at bounding box center [687, 283] width 22 height 22
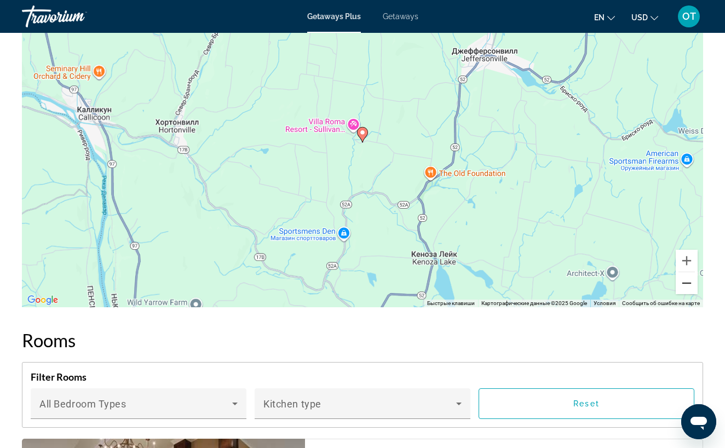
click at [686, 294] on button "Уменьшить" at bounding box center [687, 283] width 22 height 22
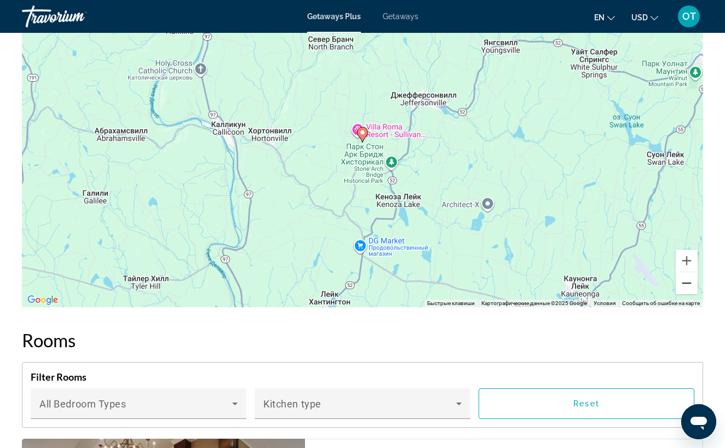
click at [686, 294] on button "Уменьшить" at bounding box center [687, 283] width 22 height 22
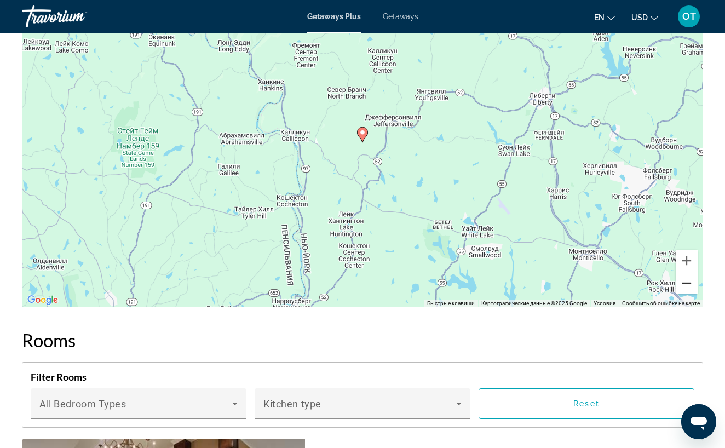
click at [686, 294] on button "Уменьшить" at bounding box center [687, 283] width 22 height 22
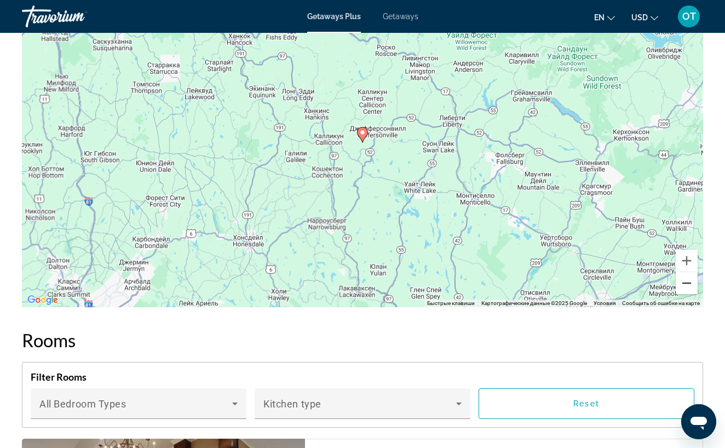
click at [686, 294] on button "Уменьшить" at bounding box center [687, 283] width 22 height 22
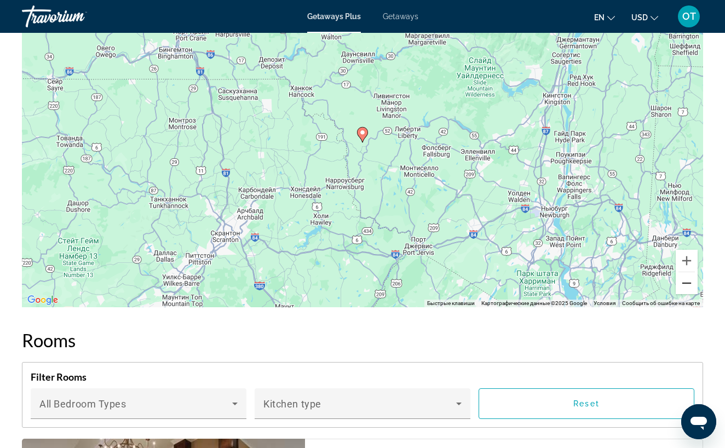
click at [686, 294] on button "Уменьшить" at bounding box center [687, 283] width 22 height 22
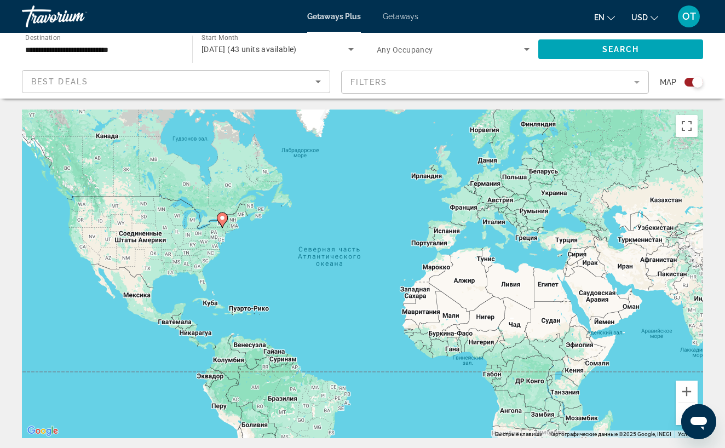
click at [352, 50] on icon "Search widget" at bounding box center [350, 49] width 5 height 3
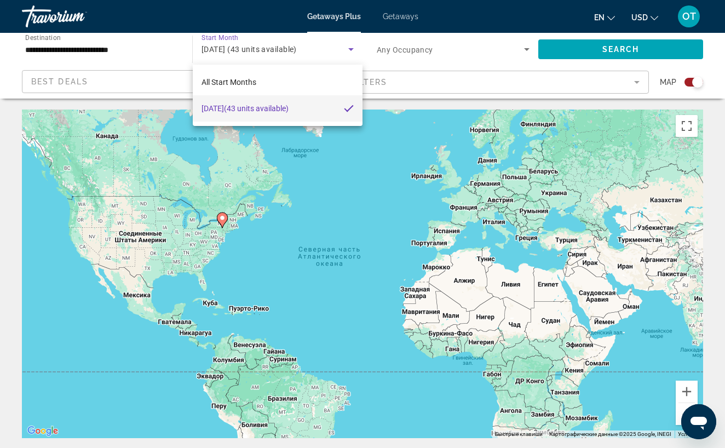
click at [274, 112] on span "November 2025 (43 units available)" at bounding box center [244, 108] width 87 height 13
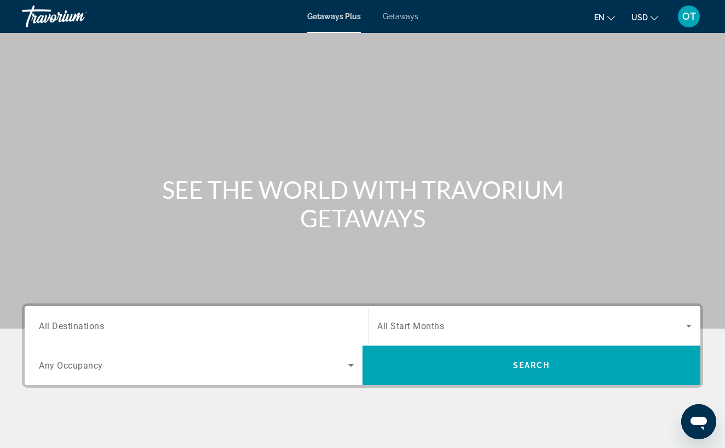
click at [402, 16] on span "Getaways" at bounding box center [401, 16] width 36 height 9
click at [90, 326] on span "All Destinations" at bounding box center [71, 325] width 65 height 10
click at [90, 326] on input "Destination All Destinations" at bounding box center [196, 326] width 315 height 13
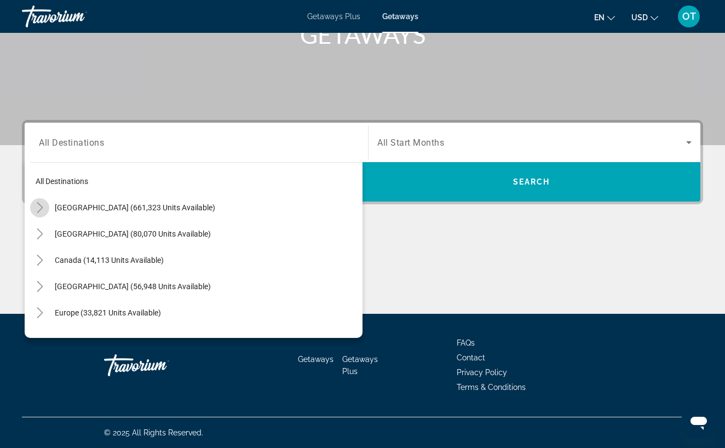
click at [40, 209] on icon "Toggle United States (661,323 units available)" at bounding box center [39, 207] width 11 height 11
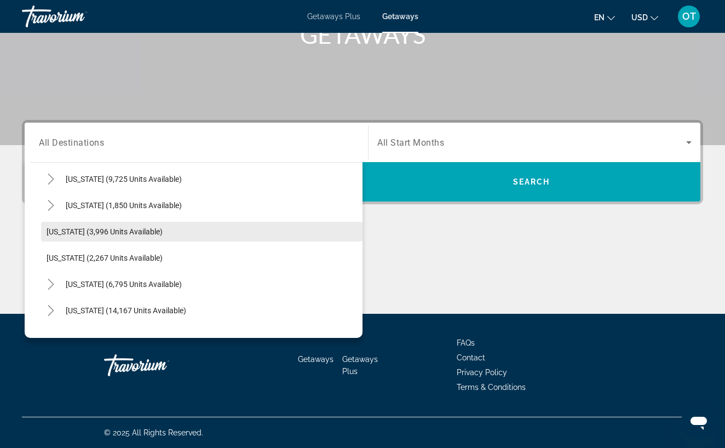
scroll to position [665, 0]
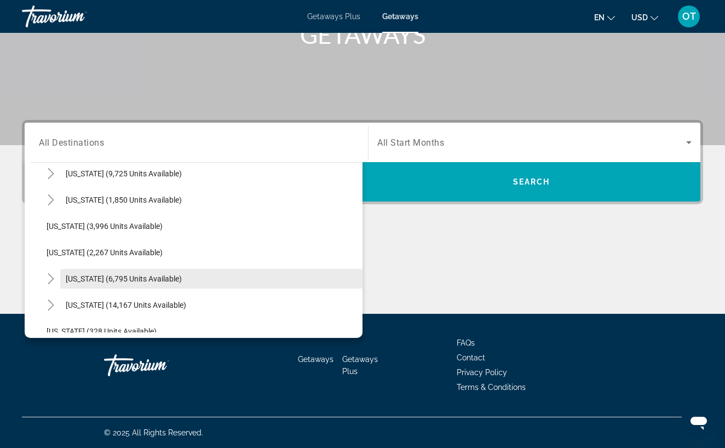
click at [80, 278] on span "[US_STATE] (6,795 units available)" at bounding box center [124, 278] width 116 height 9
type input "**********"
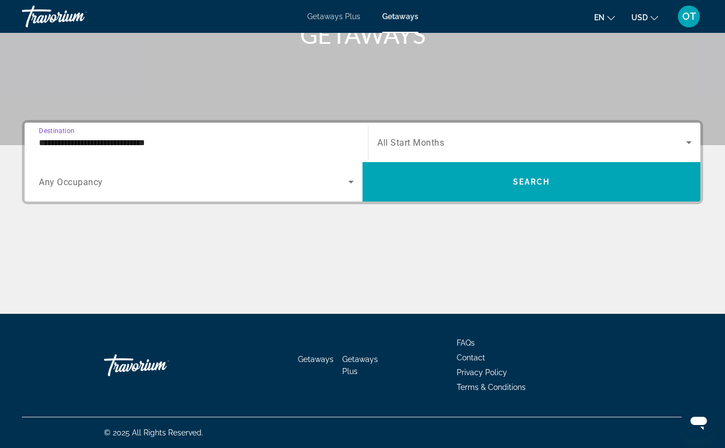
click at [687, 141] on icon "Search widget" at bounding box center [688, 142] width 13 height 13
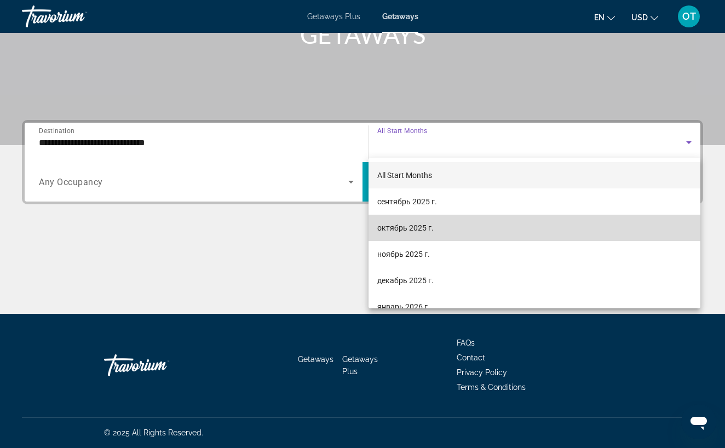
click at [522, 226] on mat-option "октябрь 2025 г." at bounding box center [535, 228] width 332 height 26
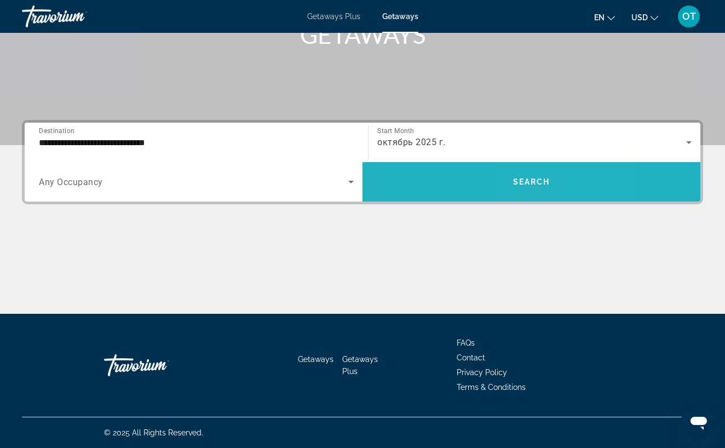
click at [529, 190] on span "Search widget" at bounding box center [531, 182] width 338 height 26
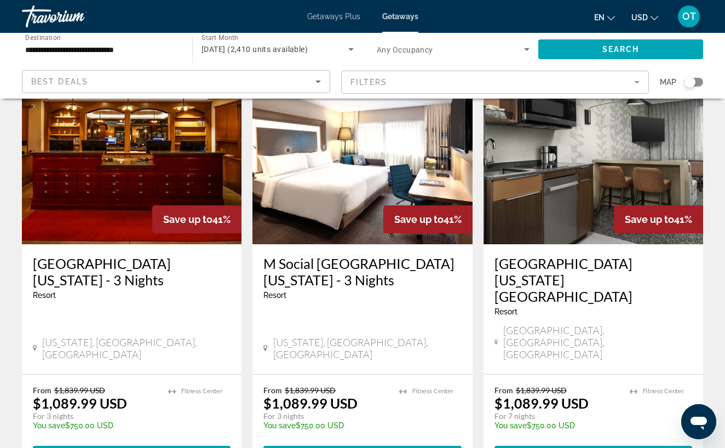
scroll to position [1338, 0]
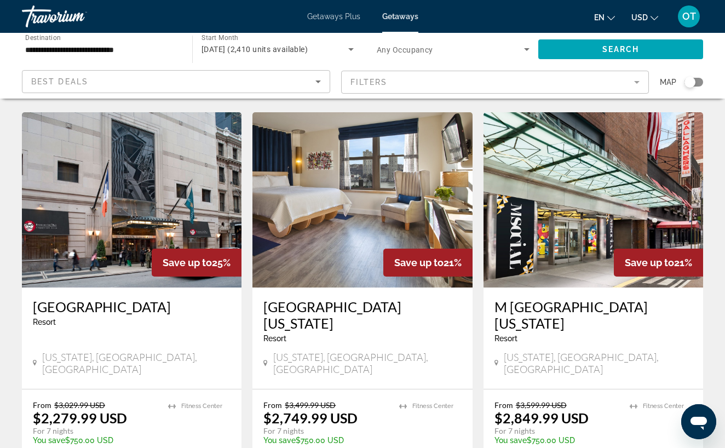
scroll to position [851, 0]
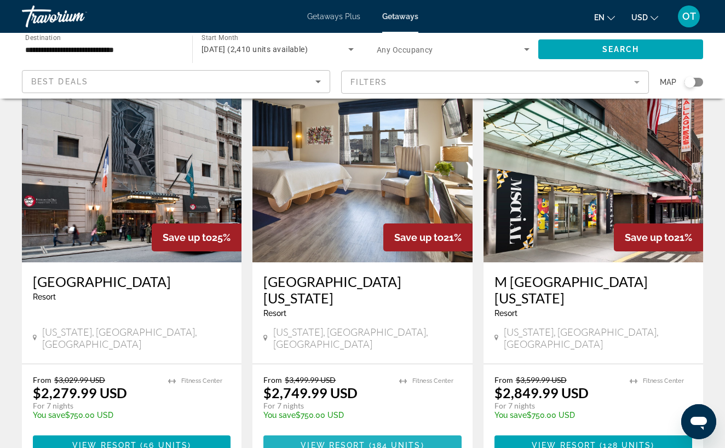
click at [369, 441] on span "( 184 units )" at bounding box center [394, 445] width 59 height 9
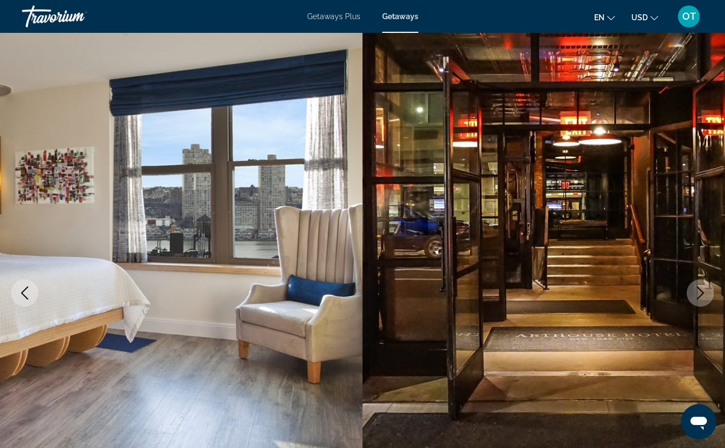
click at [701, 292] on icon "Next image" at bounding box center [700, 292] width 13 height 13
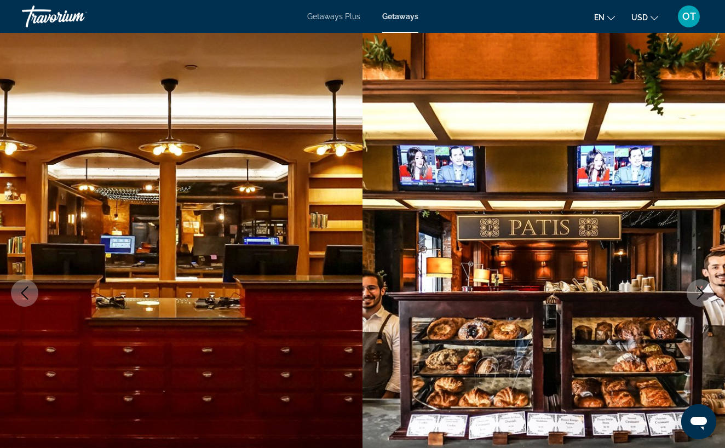
click at [700, 292] on icon "Next image" at bounding box center [700, 292] width 13 height 13
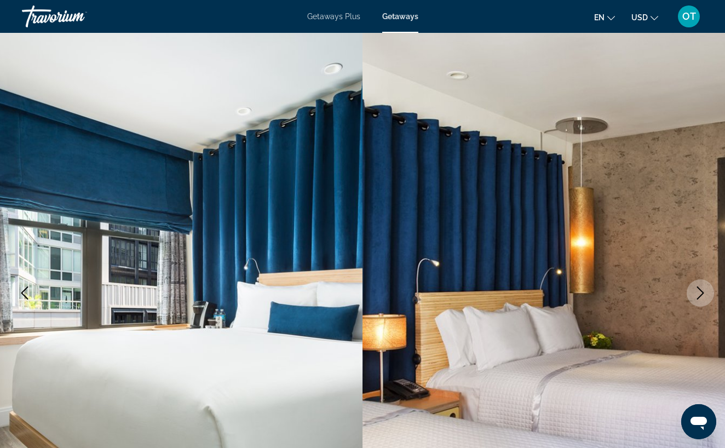
click at [700, 292] on icon "Next image" at bounding box center [700, 292] width 13 height 13
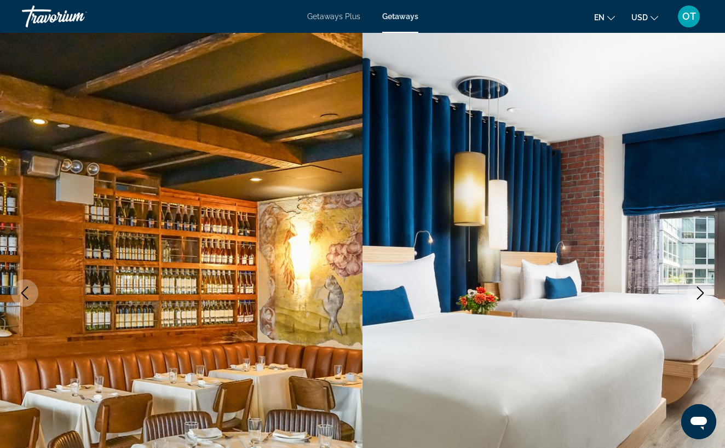
click at [700, 292] on icon "Next image" at bounding box center [700, 292] width 13 height 13
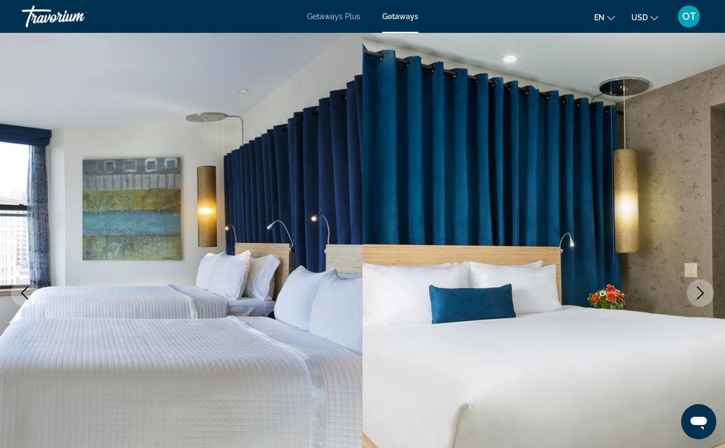
click at [700, 292] on icon "Next image" at bounding box center [700, 292] width 13 height 13
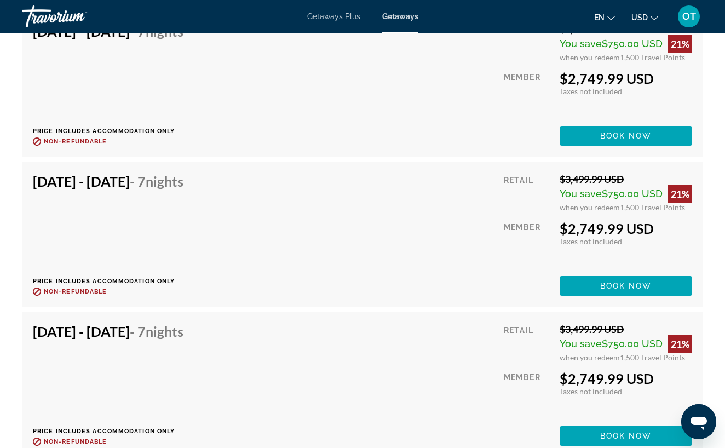
scroll to position [3793, 0]
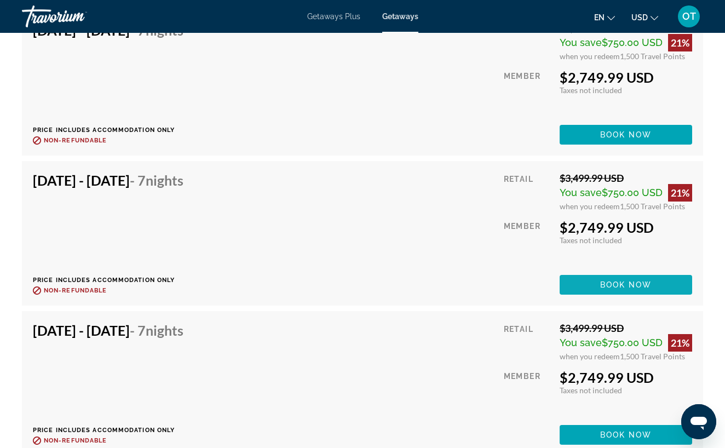
click at [604, 287] on span "Book now" at bounding box center [626, 284] width 52 height 9
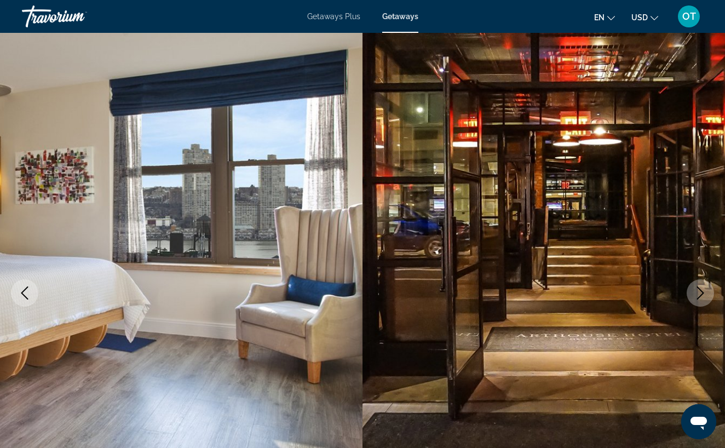
click at [345, 21] on div "Getaways Plus Getaways en English Español Français Italiano Português русский U…" at bounding box center [362, 16] width 725 height 28
click at [344, 17] on span "Getaways Plus" at bounding box center [333, 16] width 53 height 9
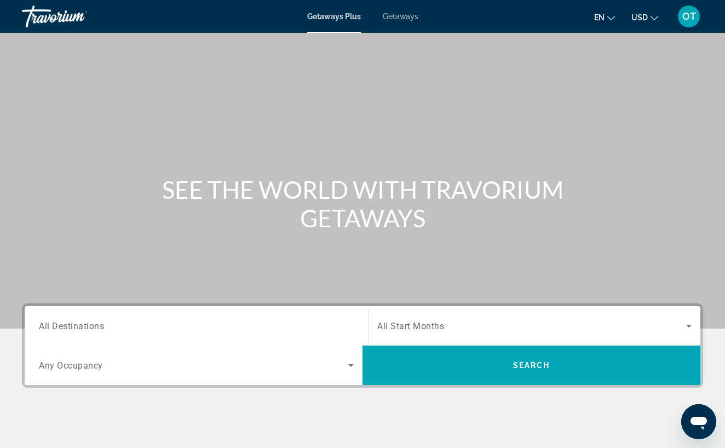
click at [106, 325] on input "Destination All Destinations" at bounding box center [196, 326] width 315 height 13
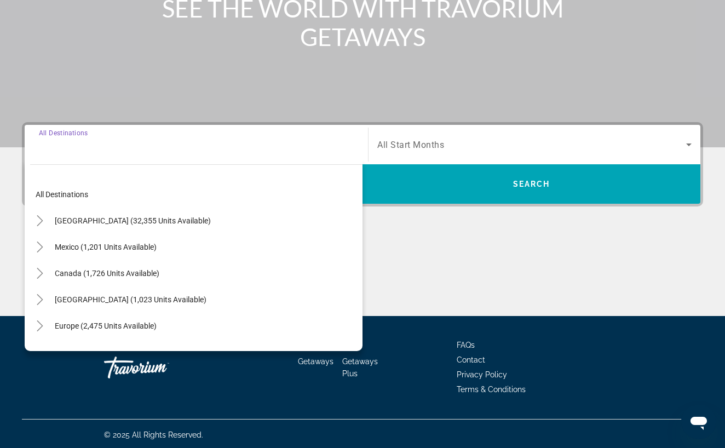
scroll to position [183, 0]
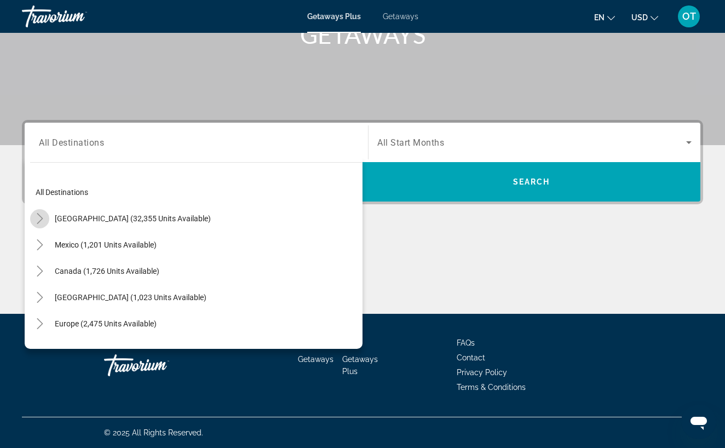
click at [40, 218] on icon "Toggle United States (32,355 units available)" at bounding box center [39, 218] width 11 height 11
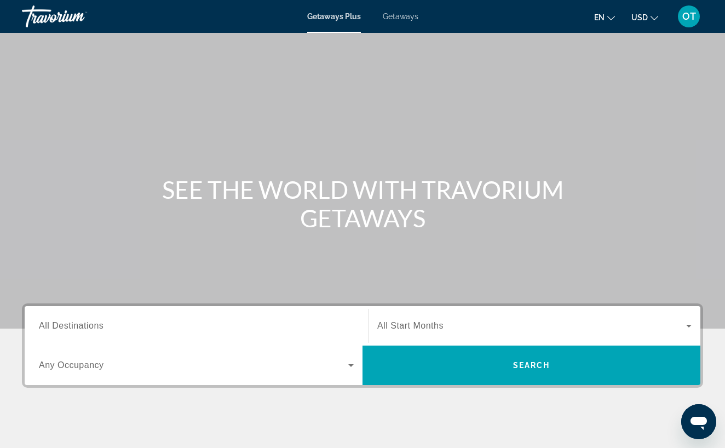
click at [402, 18] on span "Getaways" at bounding box center [401, 16] width 36 height 9
click at [62, 326] on span "All Destinations" at bounding box center [71, 325] width 65 height 9
click at [62, 326] on input "Destination All Destinations" at bounding box center [196, 326] width 315 height 13
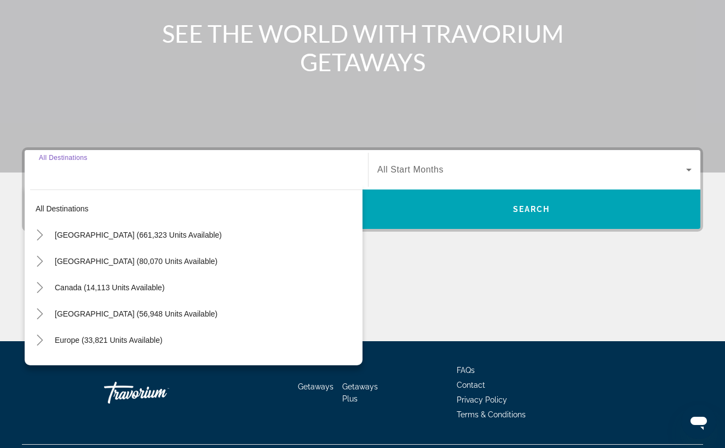
scroll to position [183, 0]
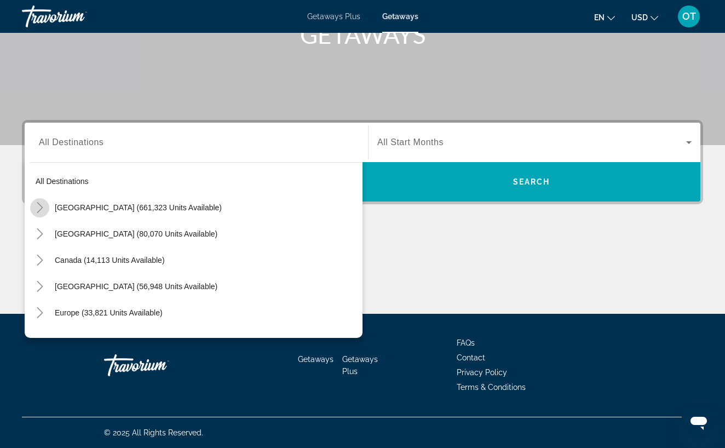
click at [41, 209] on icon "Toggle United States (661,323 units available)" at bounding box center [39, 207] width 11 height 11
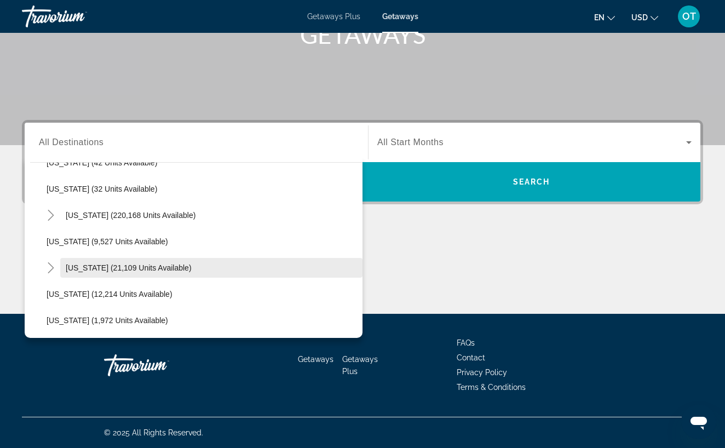
scroll to position [186, 0]
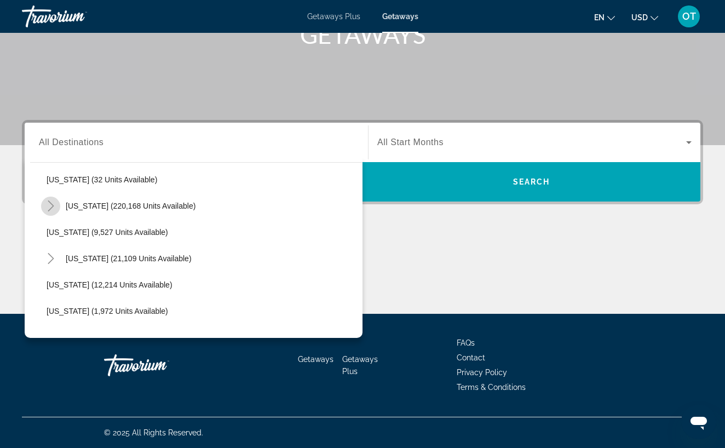
click at [53, 206] on icon "Toggle Florida (220,168 units available)" at bounding box center [51, 205] width 6 height 11
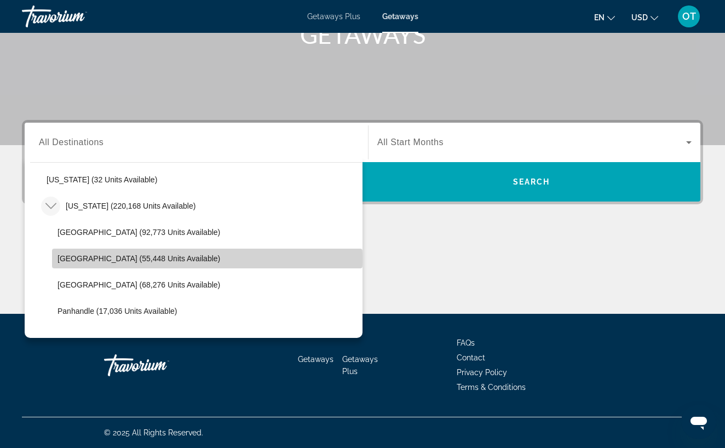
click at [74, 261] on span "[GEOGRAPHIC_DATA] (55,448 units available)" at bounding box center [138, 258] width 163 height 9
type input "**********"
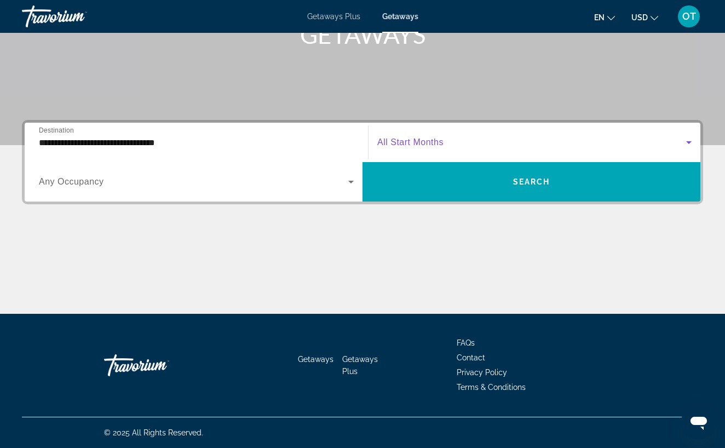
click at [690, 140] on icon "Search widget" at bounding box center [688, 142] width 13 height 13
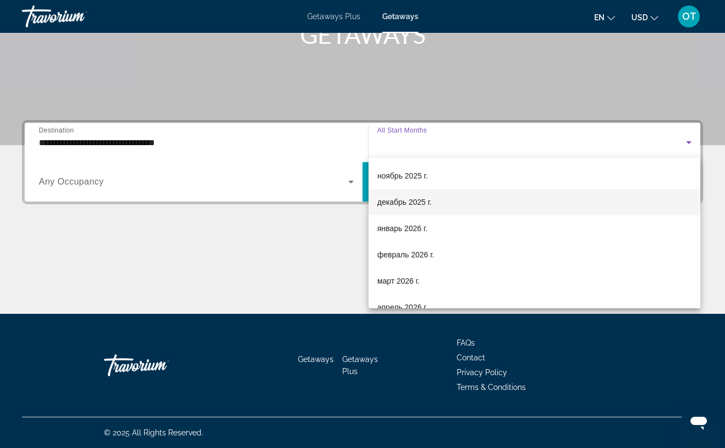
scroll to position [79, 0]
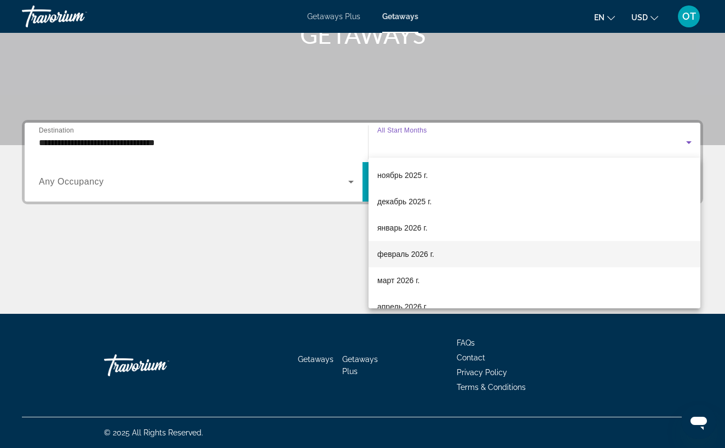
click at [450, 259] on mat-option "февраль 2026 г." at bounding box center [535, 254] width 332 height 26
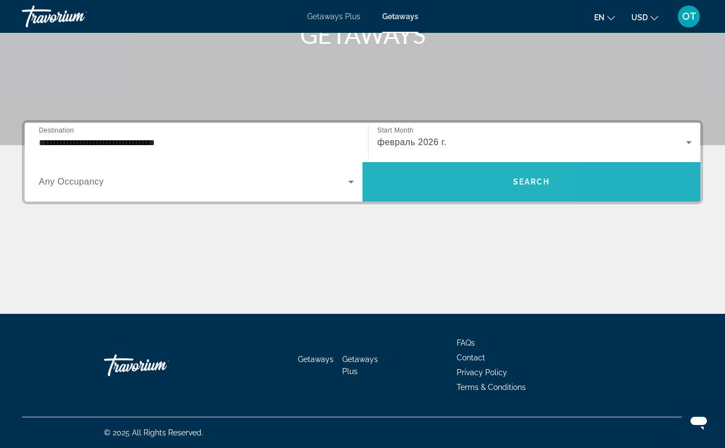
click at [431, 195] on span "Search widget" at bounding box center [531, 181] width 338 height 39
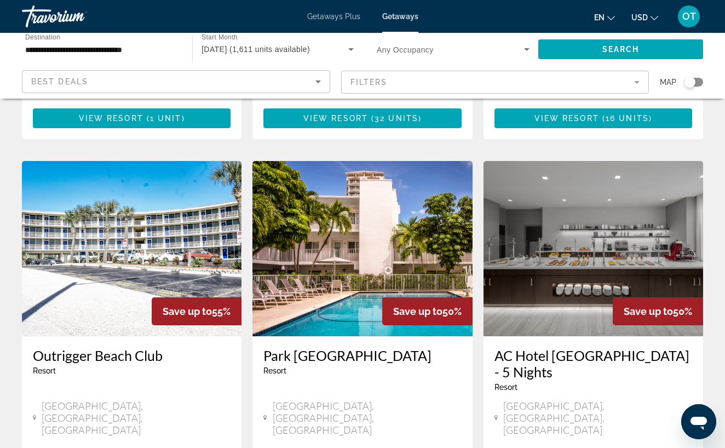
scroll to position [1276, 0]
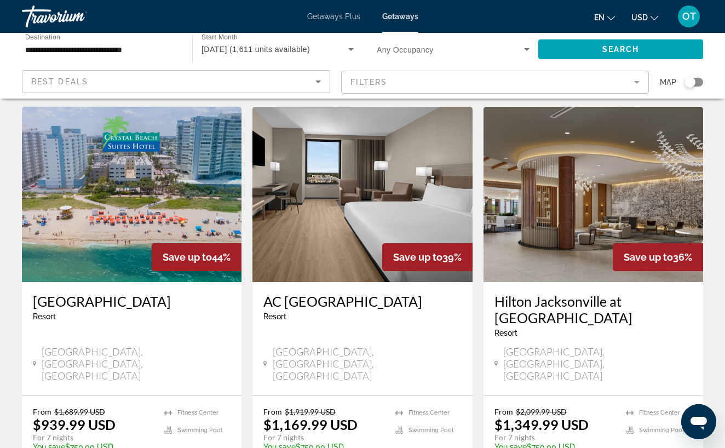
scroll to position [468, 0]
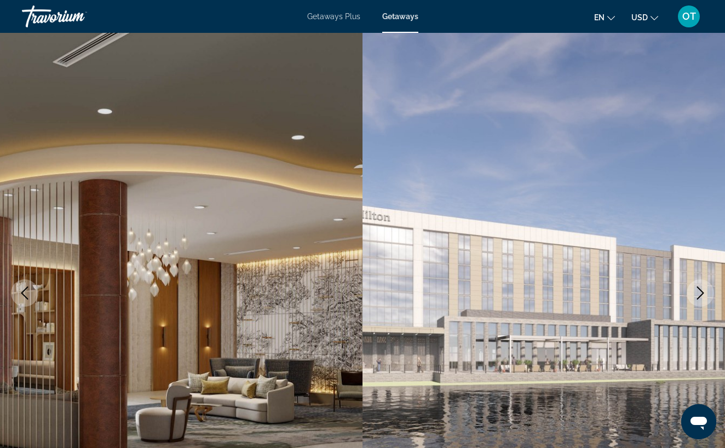
click at [704, 291] on icon "Next image" at bounding box center [700, 292] width 13 height 13
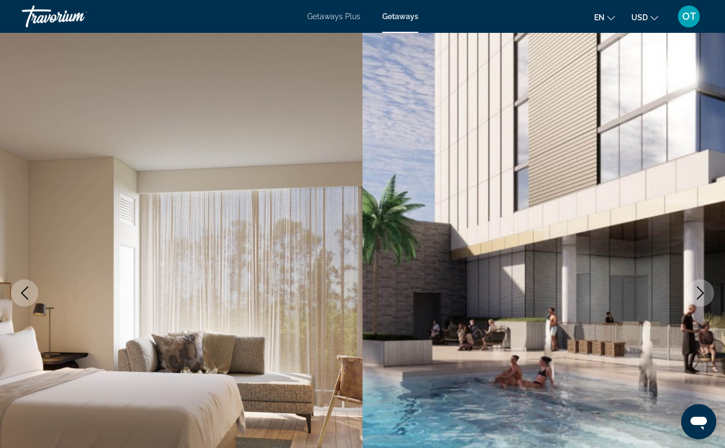
click at [704, 290] on icon "Next image" at bounding box center [700, 292] width 13 height 13
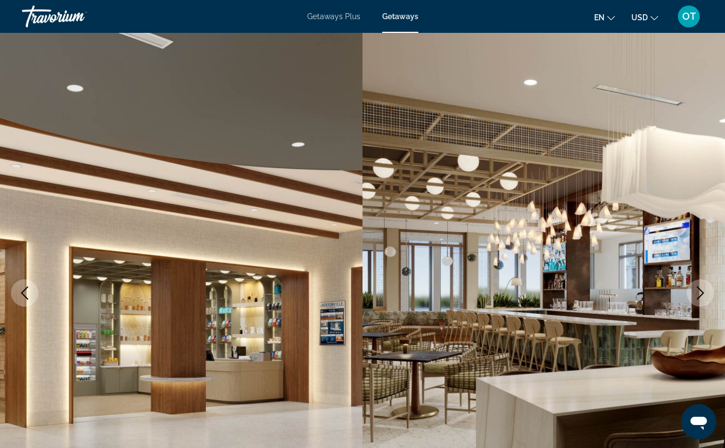
click at [704, 290] on icon "Next image" at bounding box center [700, 292] width 13 height 13
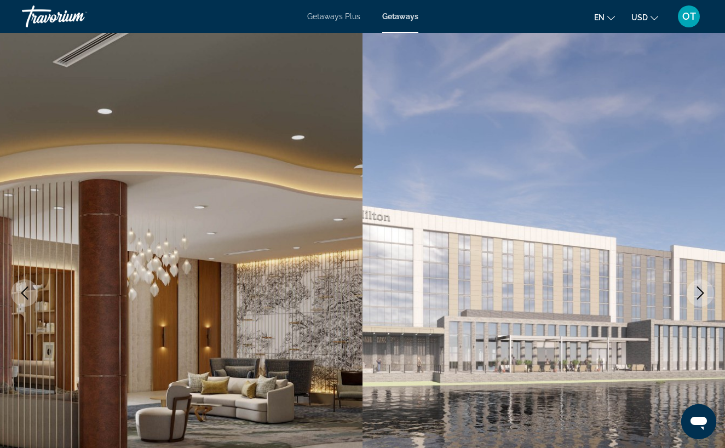
click at [703, 291] on icon "Next image" at bounding box center [700, 292] width 13 height 13
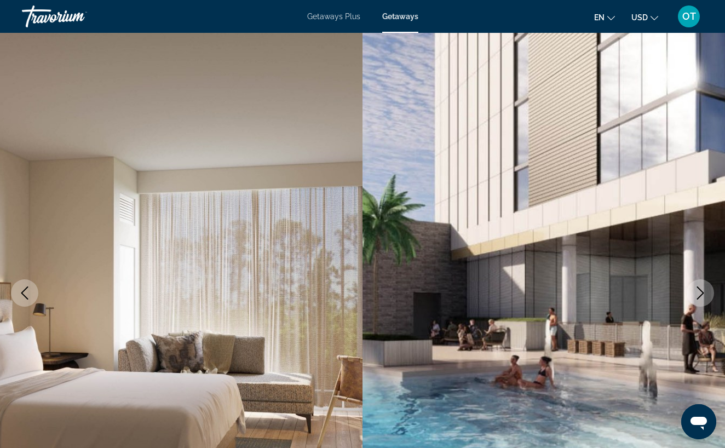
click at [703, 292] on icon "Next image" at bounding box center [700, 292] width 7 height 13
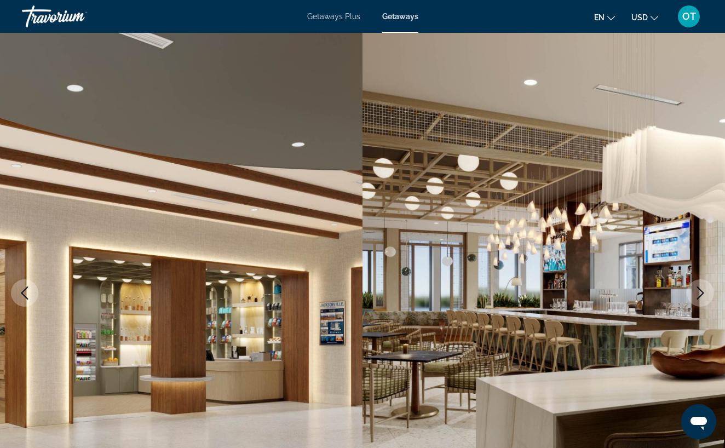
click at [703, 292] on icon "Next image" at bounding box center [700, 292] width 7 height 13
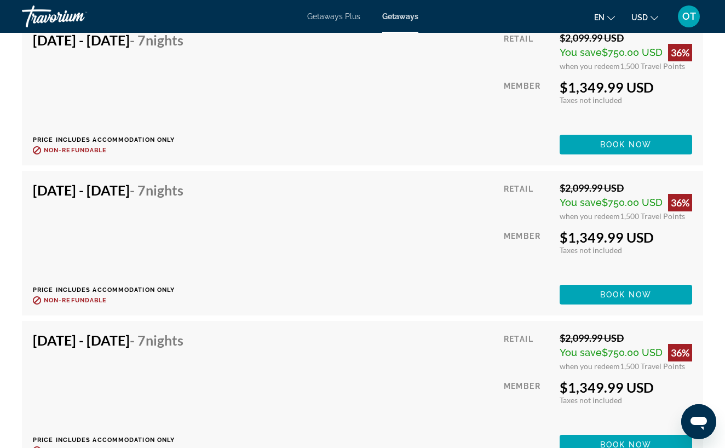
scroll to position [3076, 0]
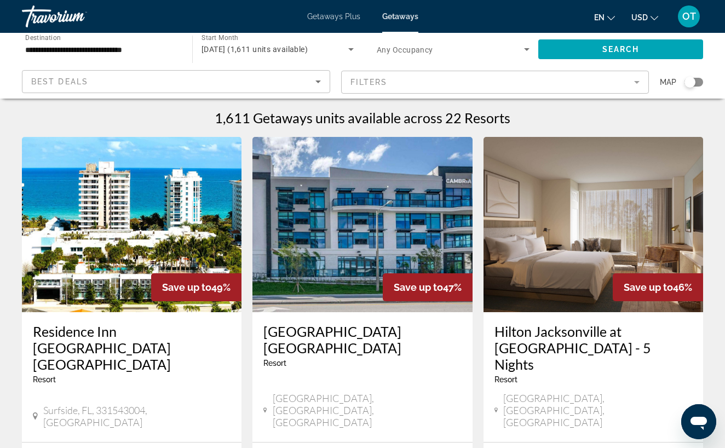
click at [325, 16] on span "Getaways Plus" at bounding box center [333, 16] width 53 height 9
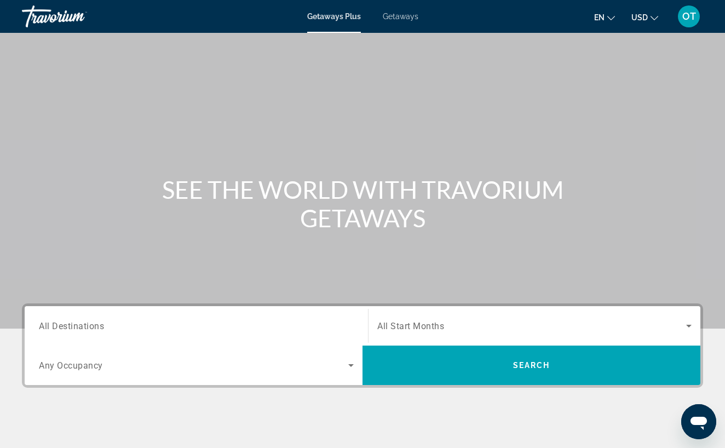
click at [71, 326] on span "All Destinations" at bounding box center [71, 325] width 65 height 10
click at [71, 326] on input "Destination All Destinations" at bounding box center [196, 326] width 315 height 13
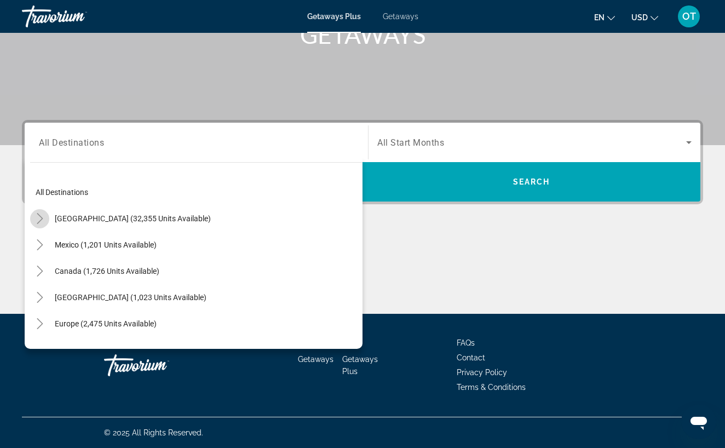
click at [38, 220] on icon "Toggle United States (32,355 units available)" at bounding box center [39, 218] width 11 height 11
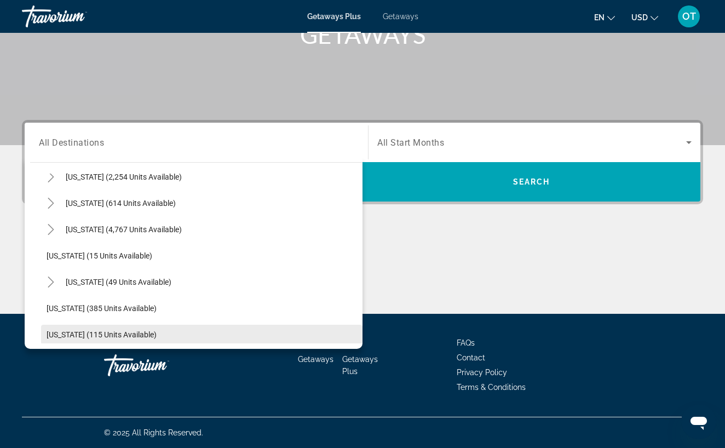
scroll to position [119, 0]
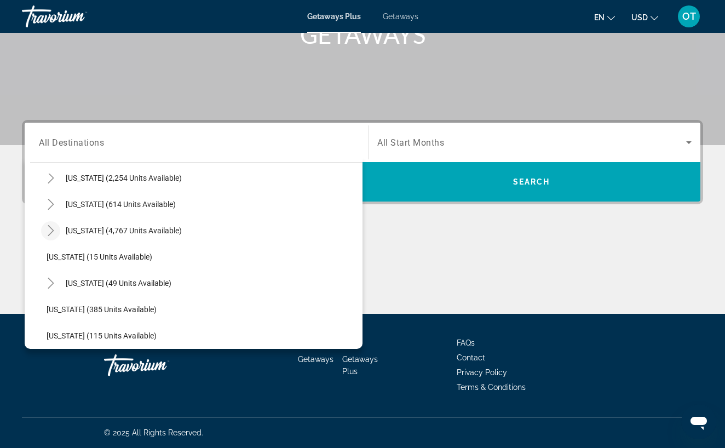
click at [54, 229] on icon "Toggle Florida (4,767 units available)" at bounding box center [50, 230] width 11 height 11
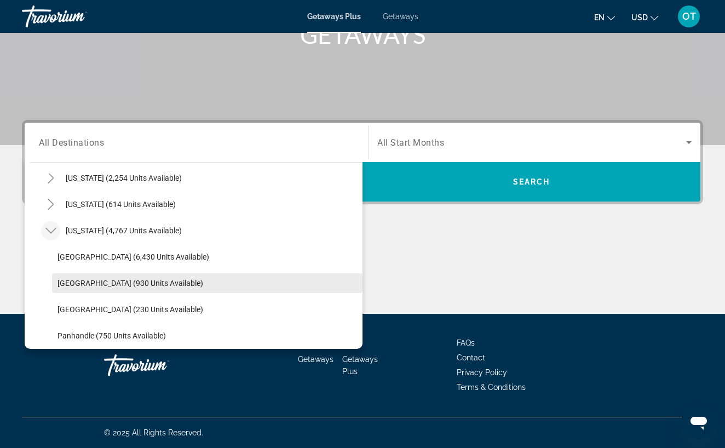
click at [72, 282] on span "[GEOGRAPHIC_DATA] (930 units available)" at bounding box center [130, 283] width 146 height 9
type input "**********"
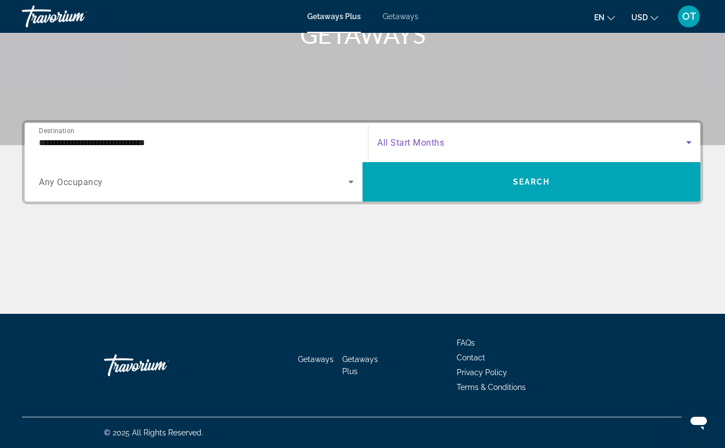
click at [692, 141] on icon "Search widget" at bounding box center [688, 142] width 13 height 13
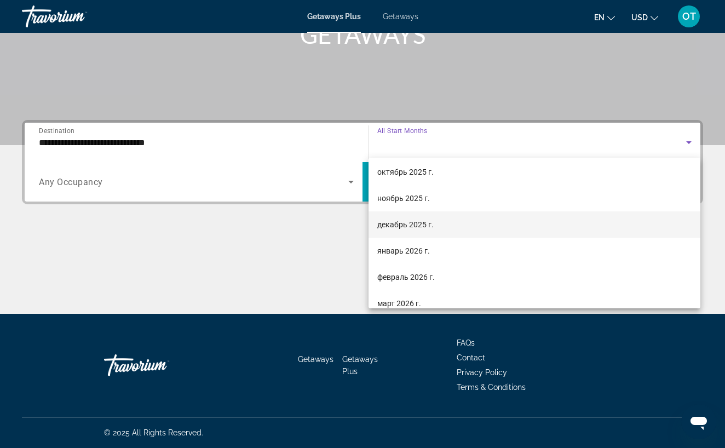
scroll to position [56, 0]
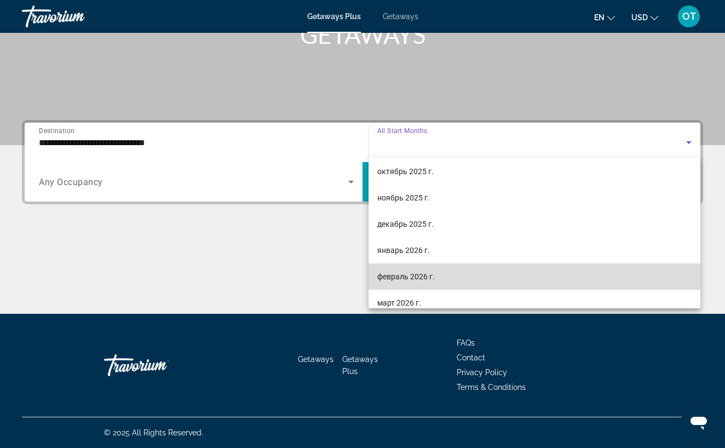
click at [475, 273] on mat-option "февраль 2026 г." at bounding box center [535, 276] width 332 height 26
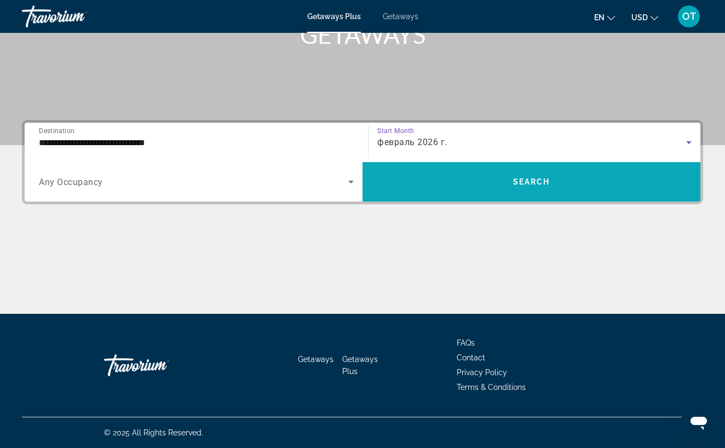
click at [496, 189] on span "Search widget" at bounding box center [531, 182] width 338 height 26
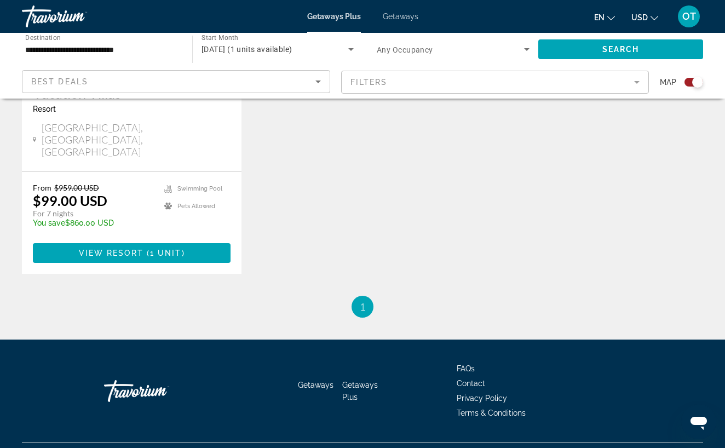
scroll to position [579, 0]
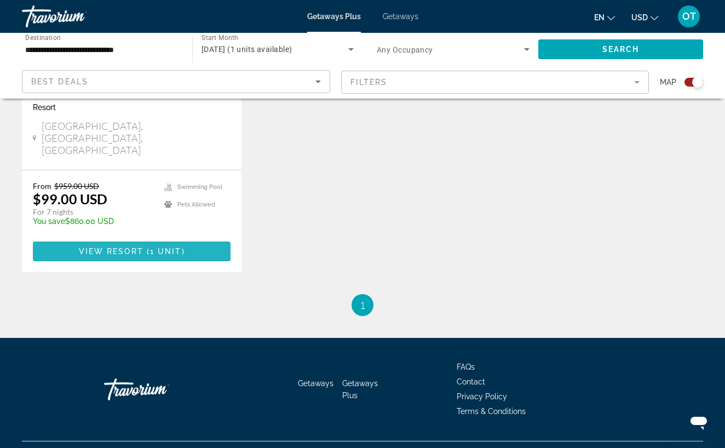
click at [202, 238] on span "Main content" at bounding box center [132, 251] width 198 height 26
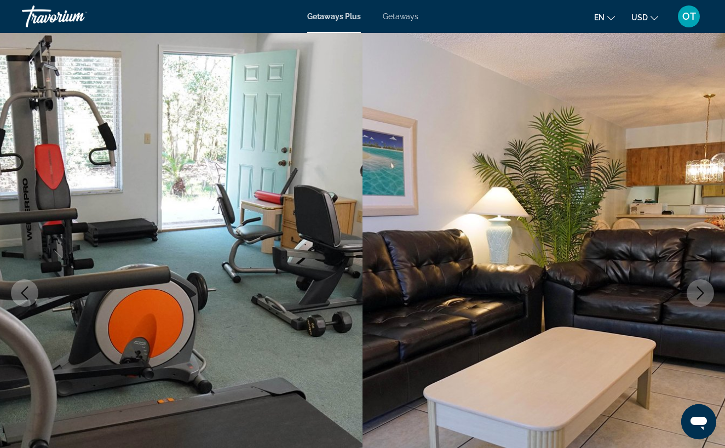
click at [704, 293] on icon "Next image" at bounding box center [700, 292] width 7 height 13
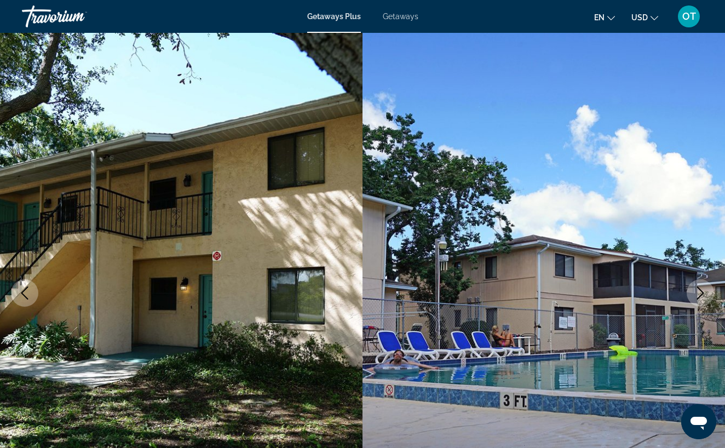
click at [704, 293] on icon "Next image" at bounding box center [700, 292] width 7 height 13
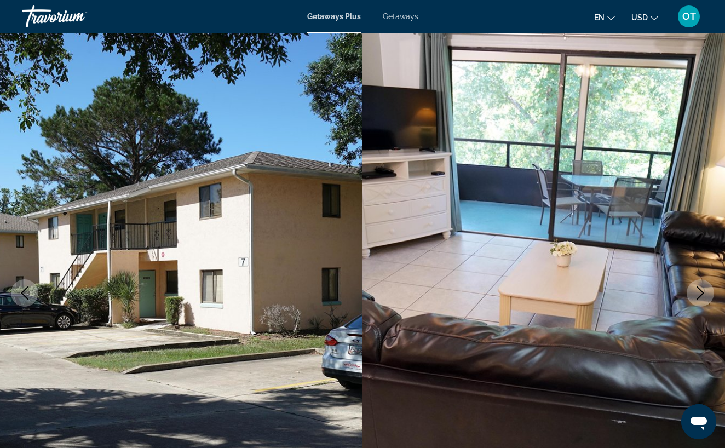
click at [704, 293] on icon "Next image" at bounding box center [700, 292] width 7 height 13
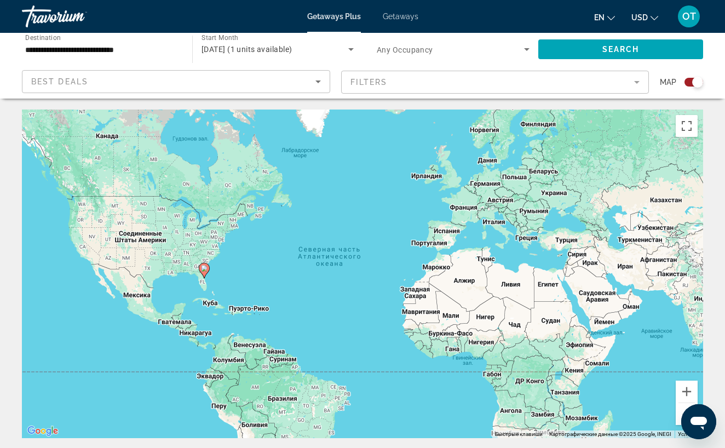
click at [407, 18] on span "Getaways" at bounding box center [401, 16] width 36 height 9
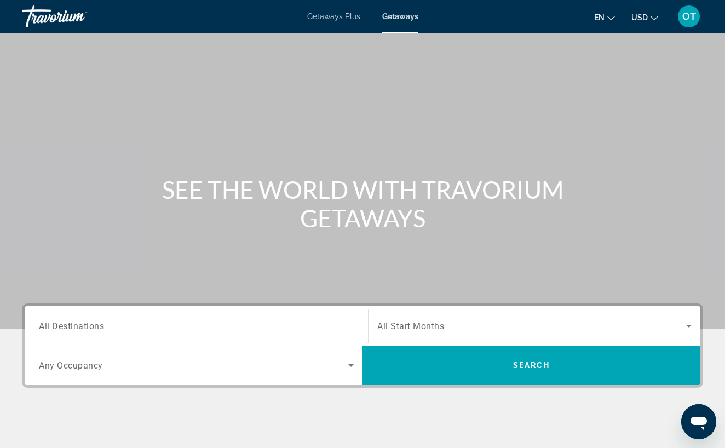
click at [95, 325] on span "All Destinations" at bounding box center [71, 325] width 65 height 10
click at [95, 325] on input "Destination All Destinations" at bounding box center [196, 326] width 315 height 13
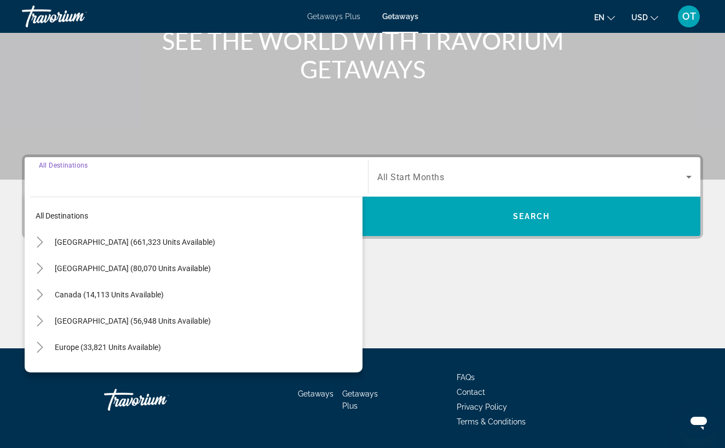
scroll to position [183, 0]
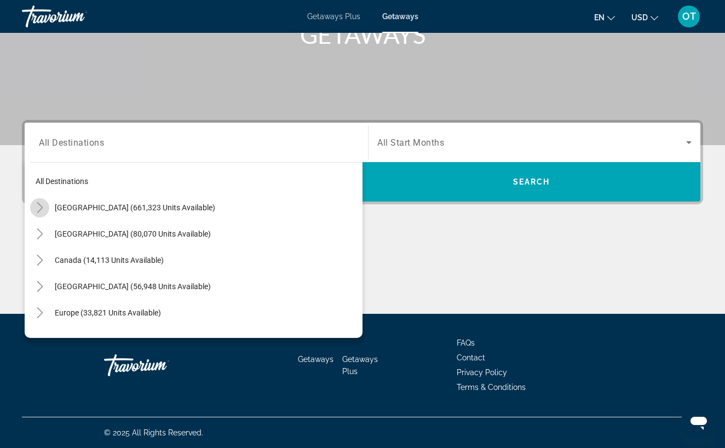
click at [39, 208] on icon "Toggle United States (661,323 units available)" at bounding box center [39, 207] width 11 height 11
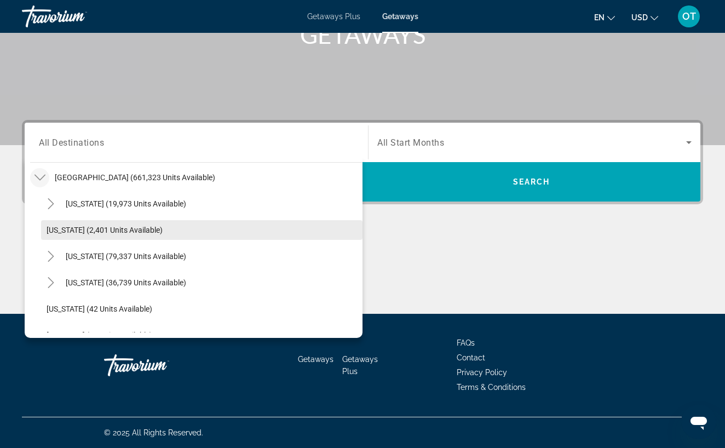
scroll to position [33, 0]
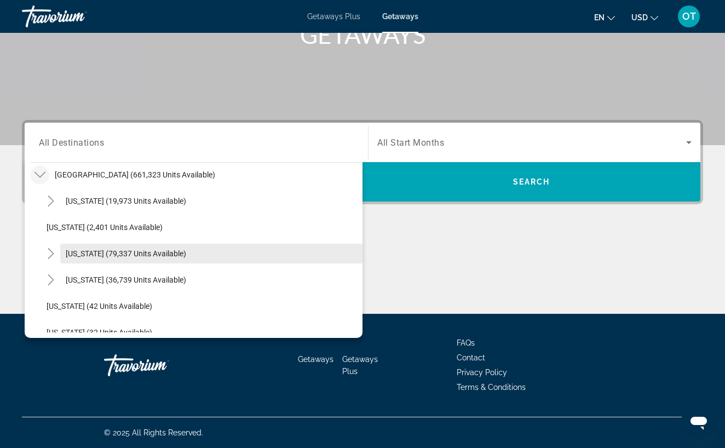
click at [77, 254] on span "[US_STATE] (79,337 units available)" at bounding box center [126, 253] width 120 height 9
type input "**********"
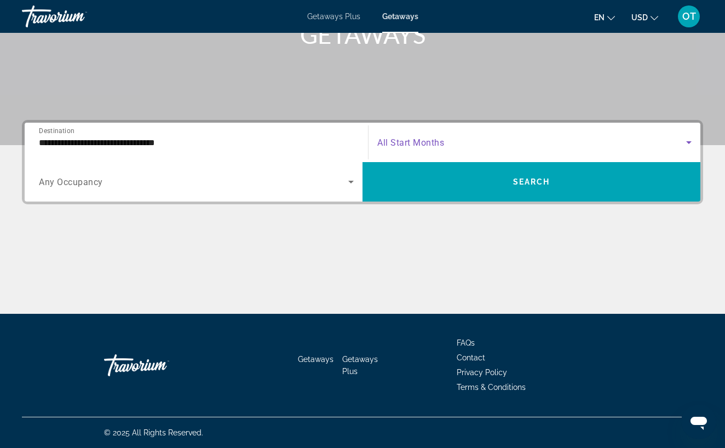
click at [688, 142] on icon "Search widget" at bounding box center [688, 142] width 5 height 3
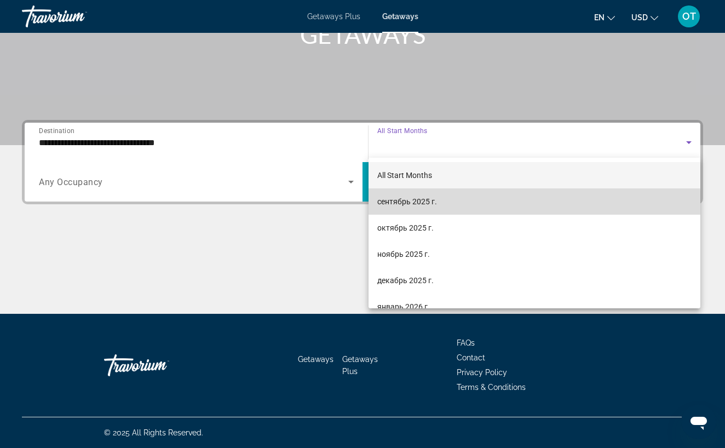
click at [531, 204] on mat-option "сентябрь 2025 г." at bounding box center [535, 201] width 332 height 26
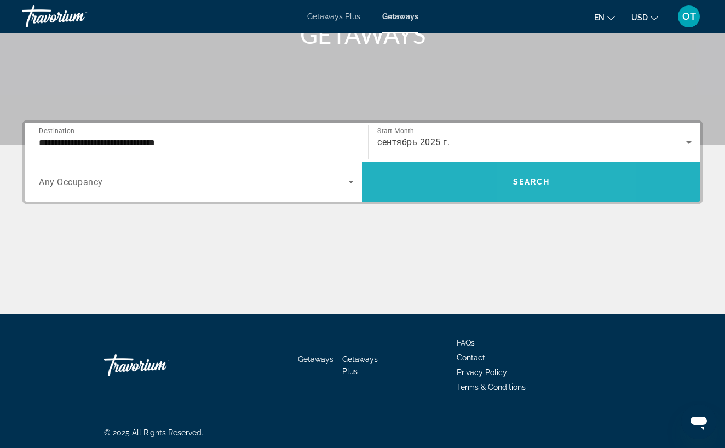
click at [530, 193] on span "Search widget" at bounding box center [531, 182] width 338 height 26
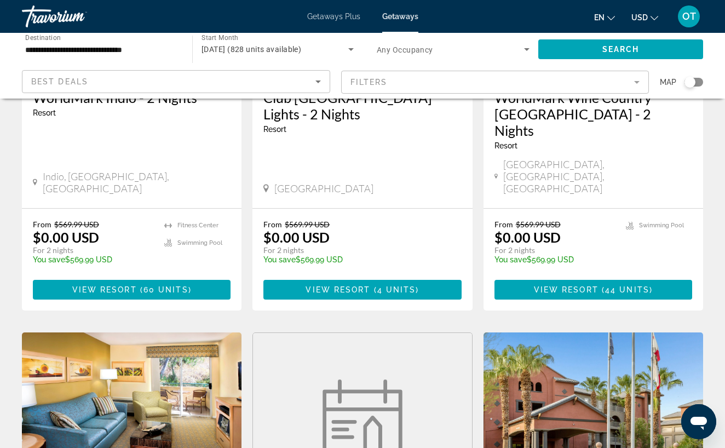
scroll to position [231, 0]
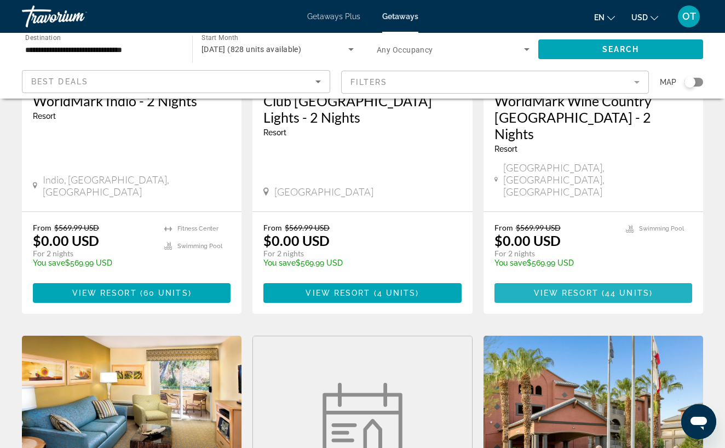
click at [583, 289] on span "View Resort" at bounding box center [566, 293] width 65 height 9
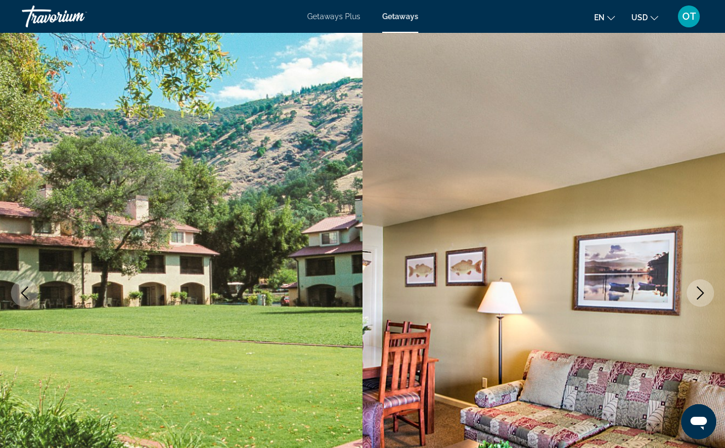
click at [700, 292] on icon "Next image" at bounding box center [700, 292] width 13 height 13
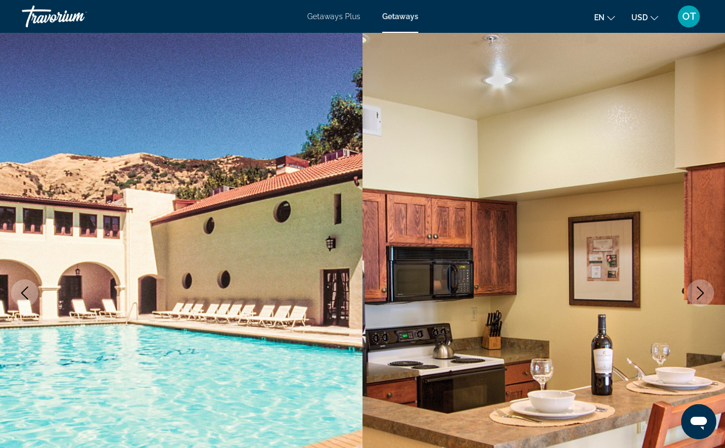
click at [700, 292] on icon "Next image" at bounding box center [700, 292] width 13 height 13
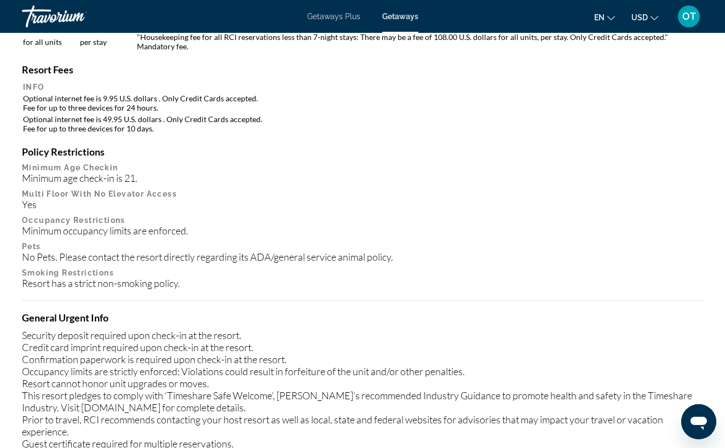
scroll to position [1215, 0]
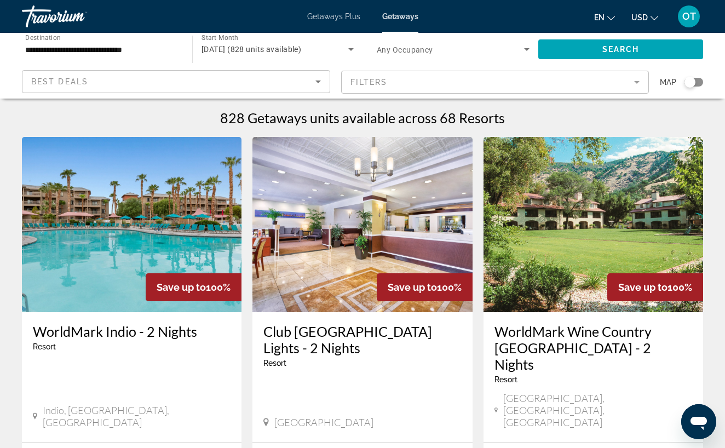
click at [326, 18] on span "Getaways Plus" at bounding box center [333, 16] width 53 height 9
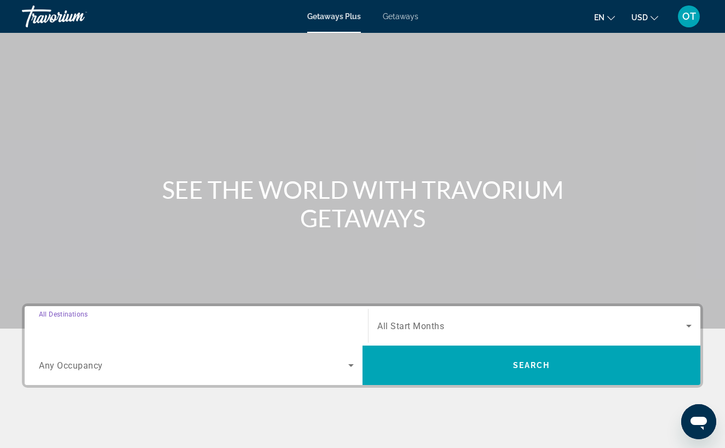
click at [164, 325] on input "Destination All Destinations" at bounding box center [196, 326] width 315 height 13
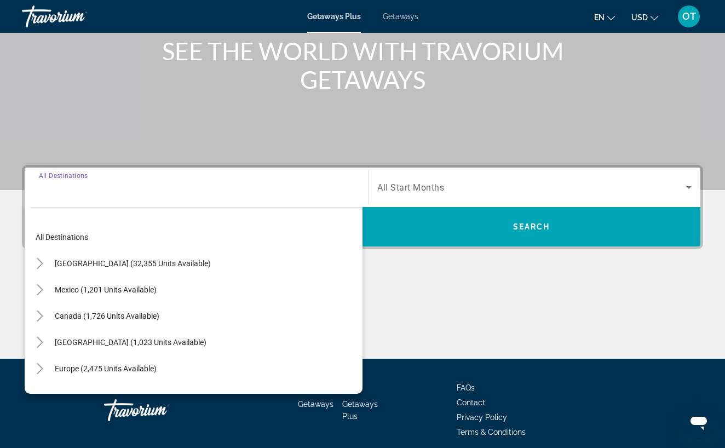
scroll to position [183, 0]
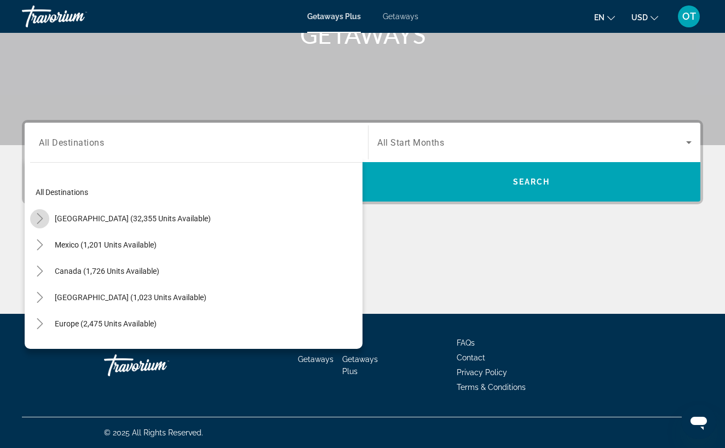
click at [40, 220] on icon "Toggle United States (32,355 units available)" at bounding box center [39, 218] width 11 height 11
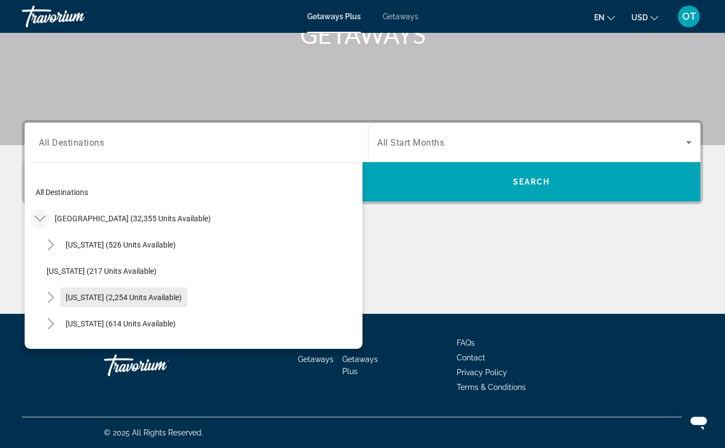
click at [81, 296] on span "[US_STATE] (2,254 units available)" at bounding box center [124, 297] width 116 height 9
type input "**********"
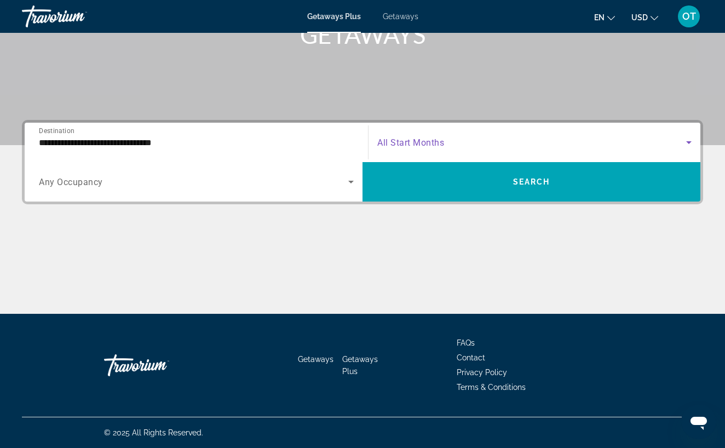
click at [687, 144] on icon "Search widget" at bounding box center [688, 142] width 13 height 13
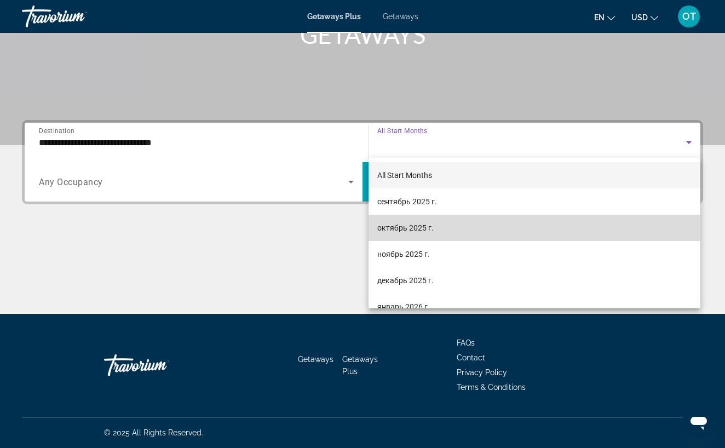
click at [464, 225] on mat-option "октябрь 2025 г." at bounding box center [535, 228] width 332 height 26
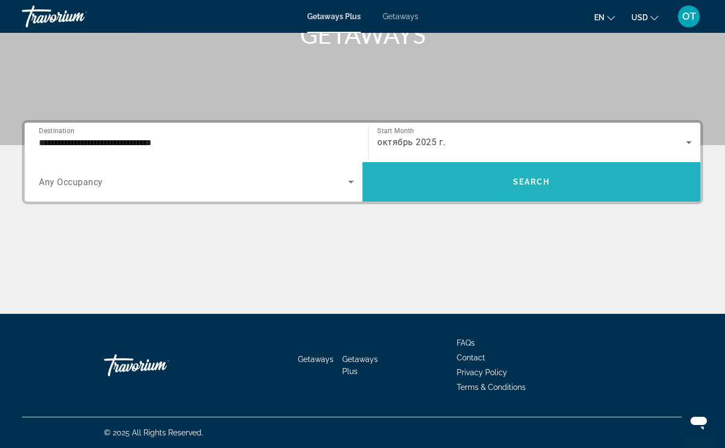
click at [471, 191] on span "Search widget" at bounding box center [531, 182] width 338 height 26
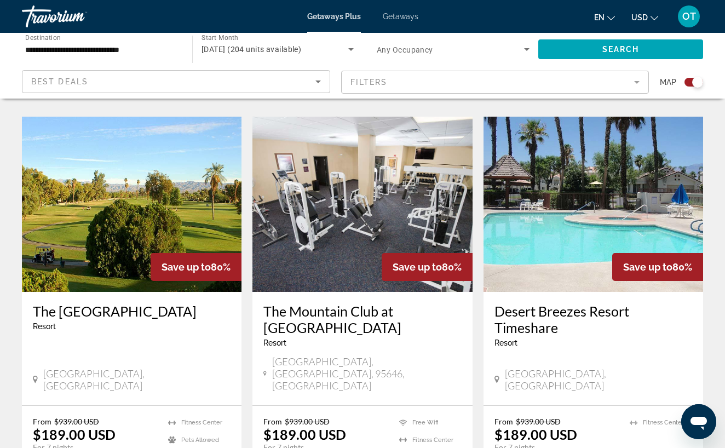
scroll to position [1639, 0]
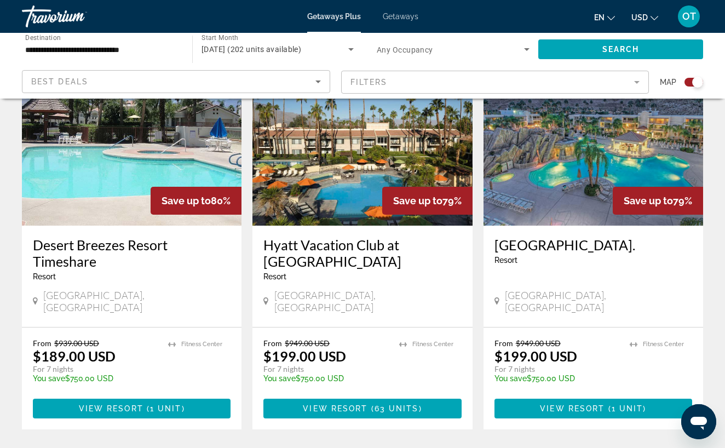
scroll to position [427, 0]
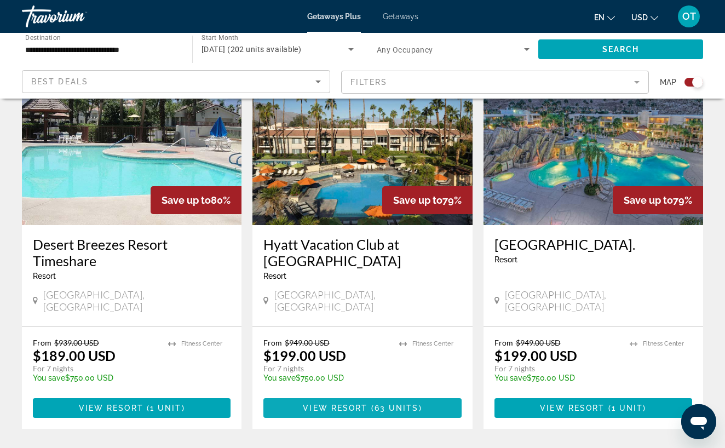
click at [367, 404] on span "View Resort" at bounding box center [335, 408] width 65 height 9
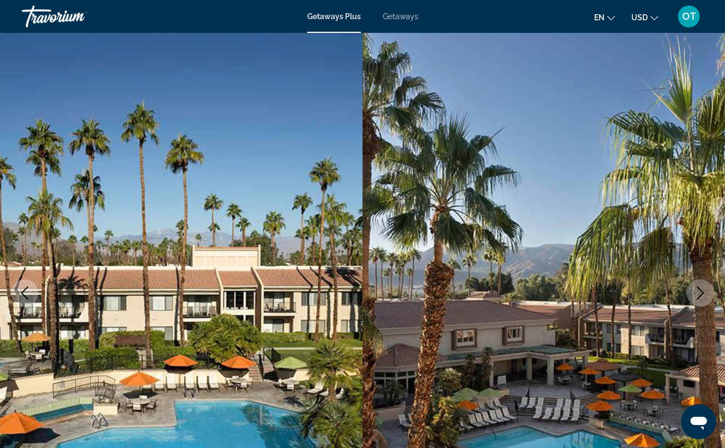
click at [706, 293] on icon "Next image" at bounding box center [700, 292] width 13 height 13
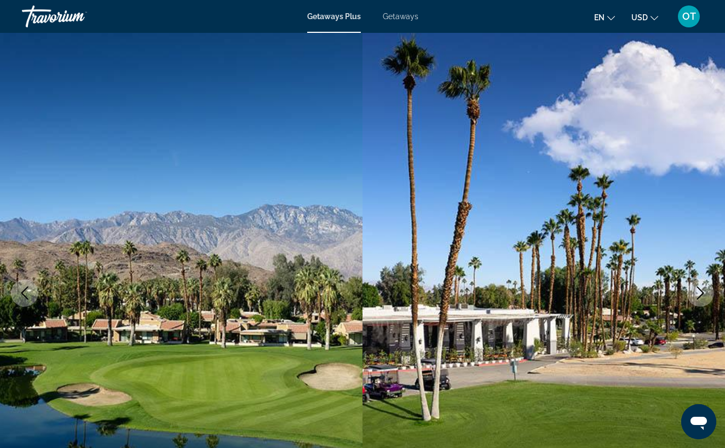
click at [706, 293] on icon "Next image" at bounding box center [700, 292] width 13 height 13
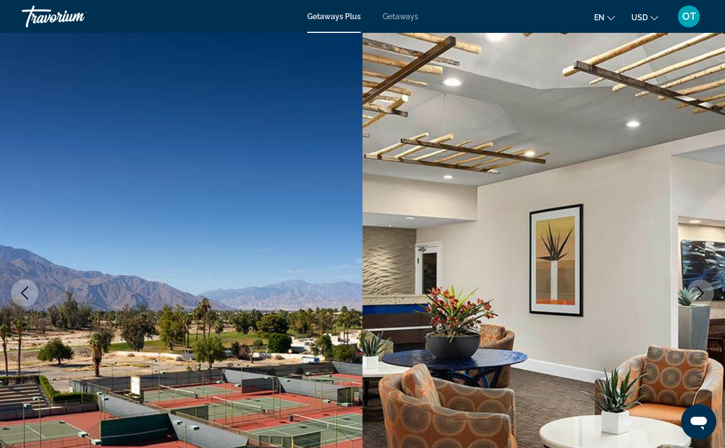
click at [701, 294] on icon "Next image" at bounding box center [700, 292] width 7 height 13
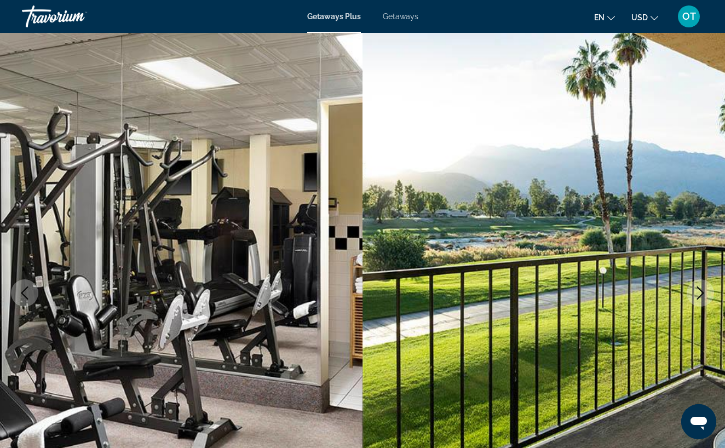
click at [701, 295] on icon "Next image" at bounding box center [700, 292] width 7 height 13
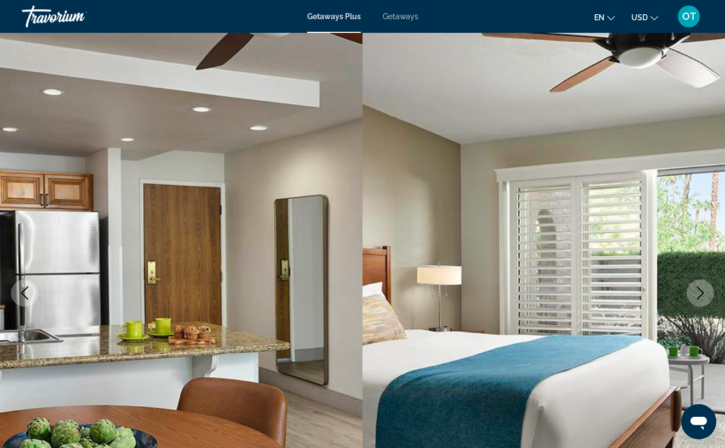
click at [701, 296] on icon "Next image" at bounding box center [700, 292] width 13 height 13
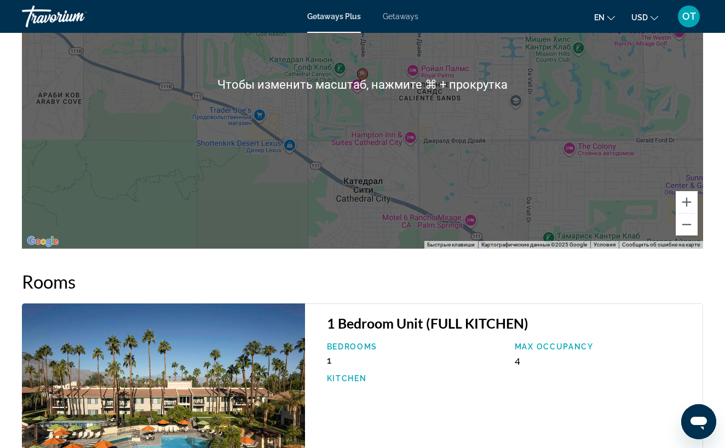
scroll to position [1675, 0]
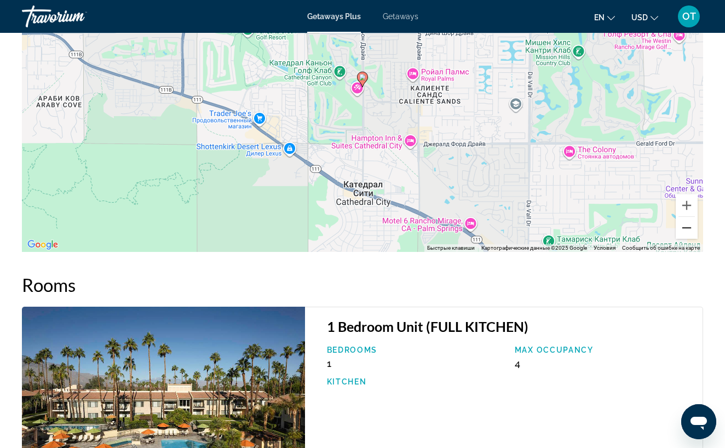
click at [687, 231] on button "Уменьшить" at bounding box center [687, 228] width 22 height 22
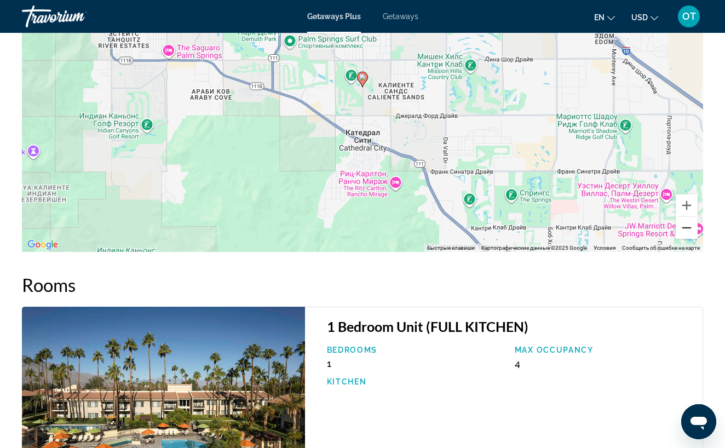
click at [687, 231] on button "Уменьшить" at bounding box center [687, 228] width 22 height 22
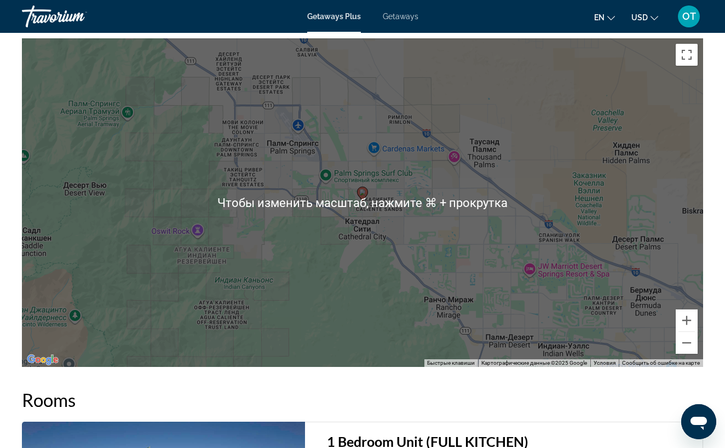
scroll to position [1559, 0]
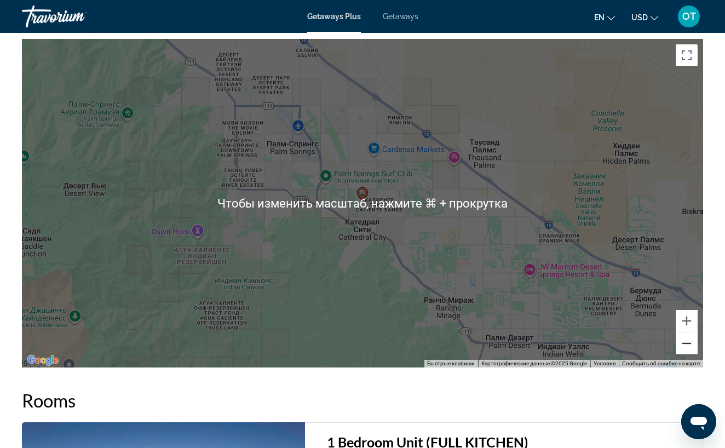
click at [686, 349] on button "Уменьшить" at bounding box center [687, 343] width 22 height 22
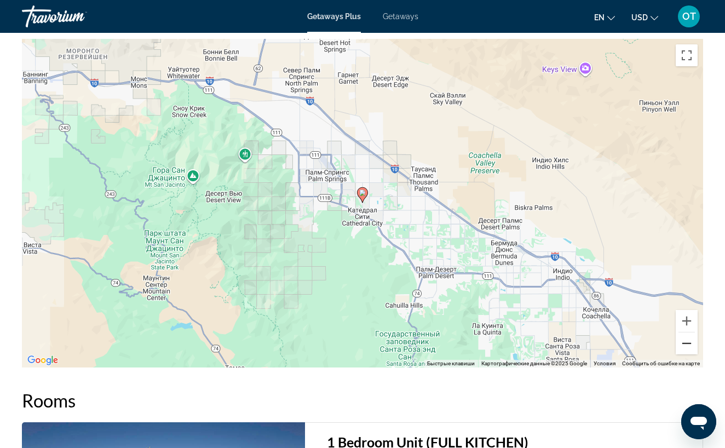
click at [686, 352] on button "Уменьшить" at bounding box center [687, 343] width 22 height 22
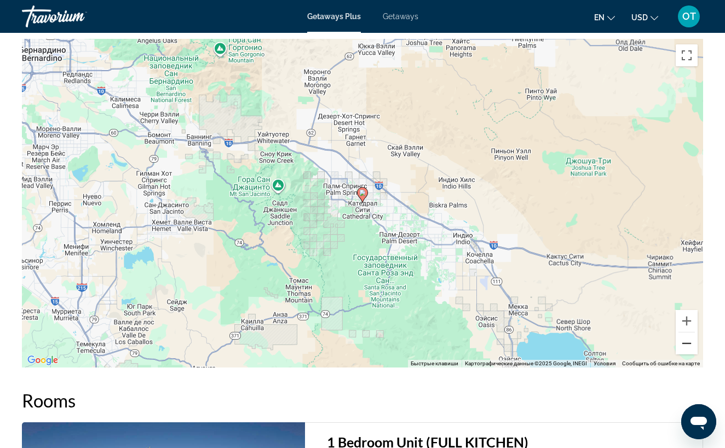
click at [686, 352] on button "Уменьшить" at bounding box center [687, 343] width 22 height 22
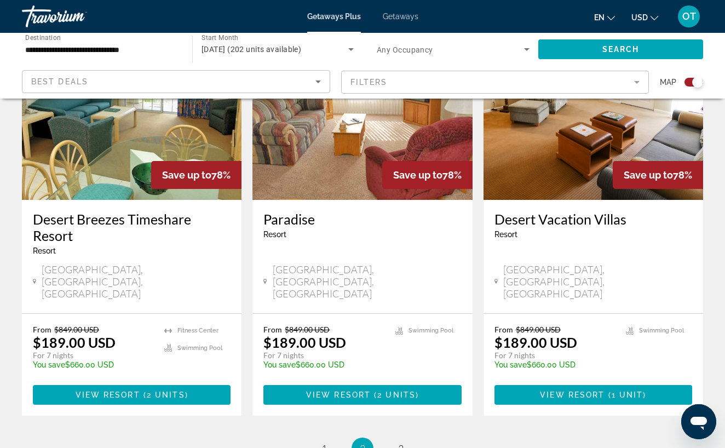
scroll to position [1720, 0]
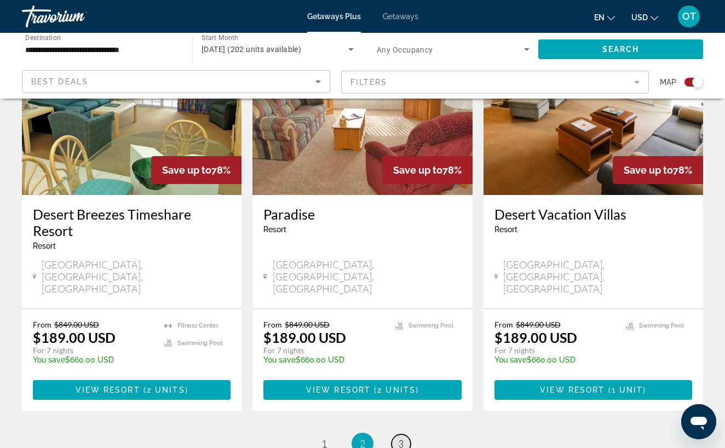
click at [404, 437] on span "3" at bounding box center [400, 443] width 5 height 12
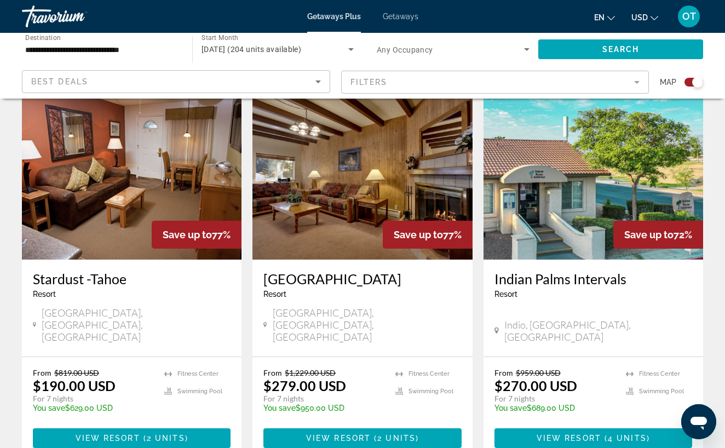
scroll to position [348, 0]
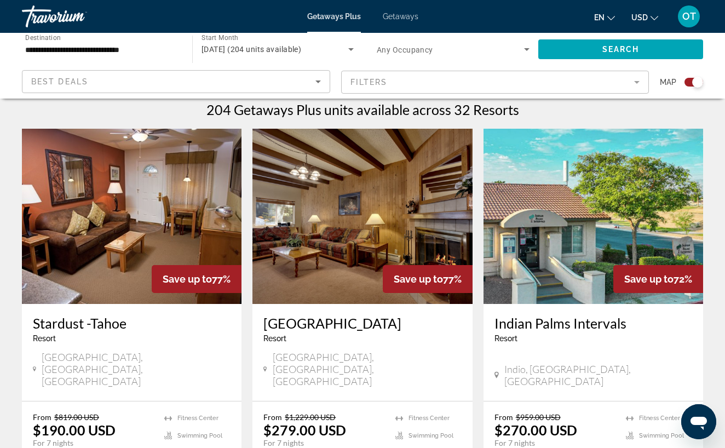
click at [401, 21] on div "Getaways Plus Getaways en English Español Français Italiano Português русский U…" at bounding box center [362, 16] width 725 height 28
click at [401, 17] on span "Getaways" at bounding box center [401, 16] width 36 height 9
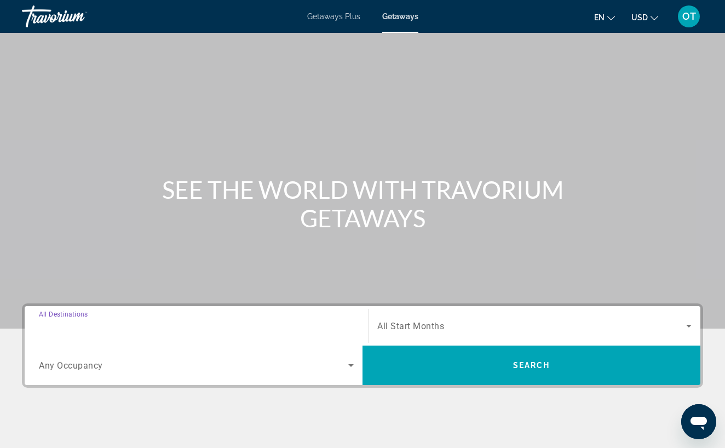
click at [111, 327] on input "Destination All Destinations" at bounding box center [196, 326] width 315 height 13
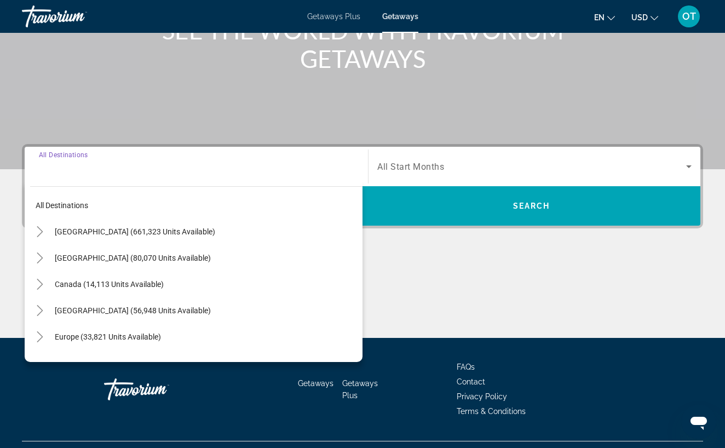
scroll to position [183, 0]
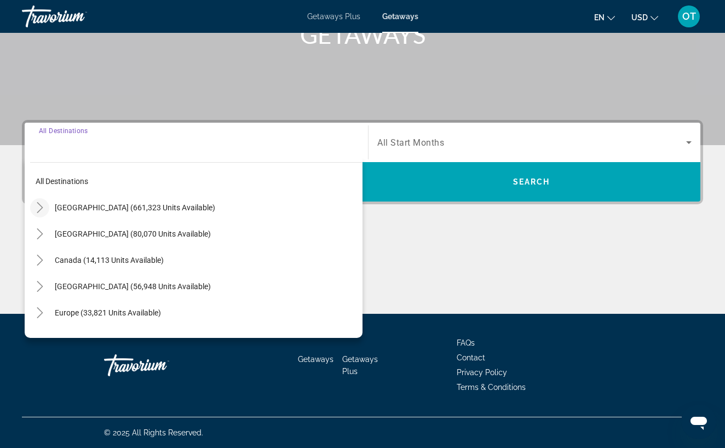
click at [39, 209] on icon "Toggle United States (661,323 units available)" at bounding box center [39, 207] width 11 height 11
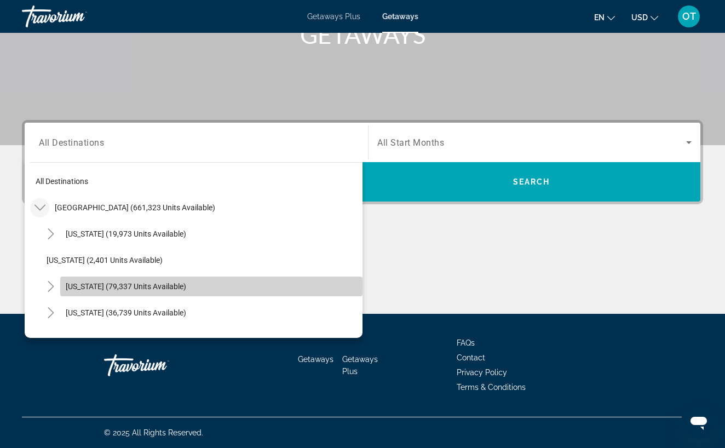
click at [84, 285] on span "[US_STATE] (79,337 units available)" at bounding box center [126, 286] width 120 height 9
type input "**********"
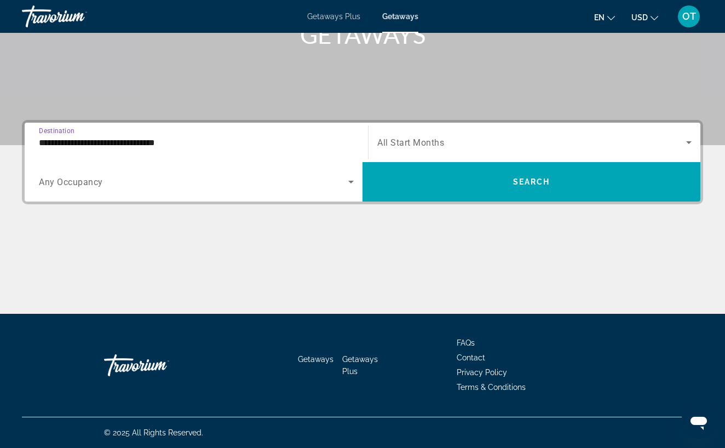
click at [689, 143] on icon "Search widget" at bounding box center [688, 142] width 5 height 3
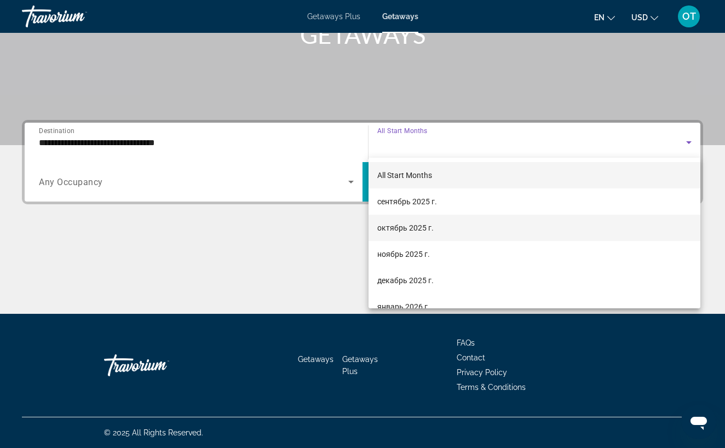
click at [483, 226] on mat-option "октябрь 2025 г." at bounding box center [535, 228] width 332 height 26
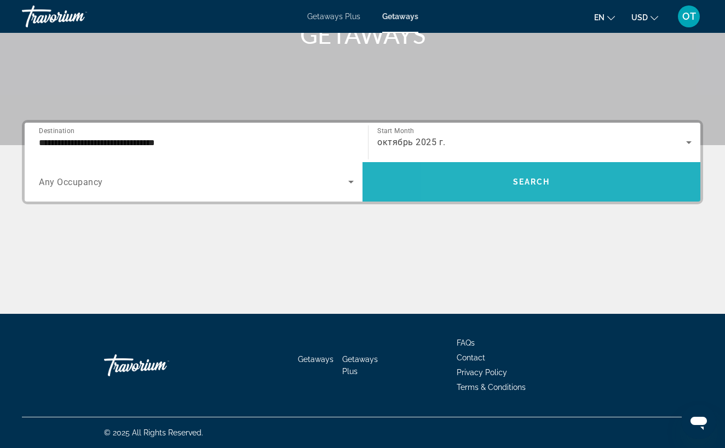
click at [491, 185] on span "Search widget" at bounding box center [531, 182] width 338 height 26
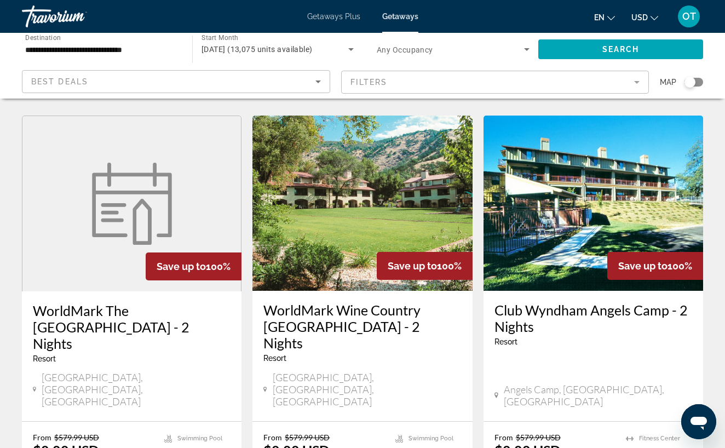
scroll to position [1318, 0]
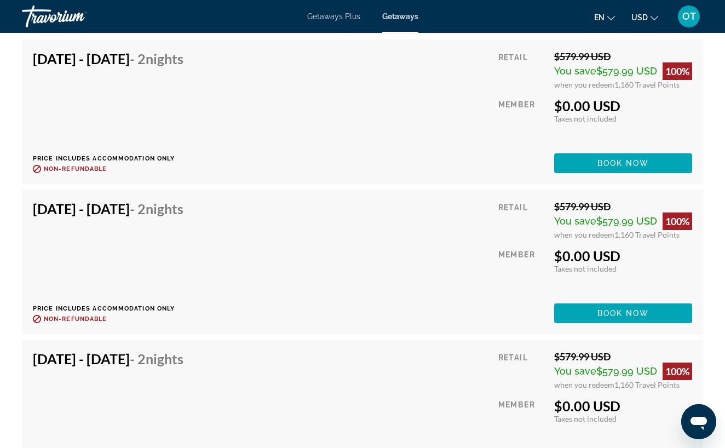
scroll to position [2644, 0]
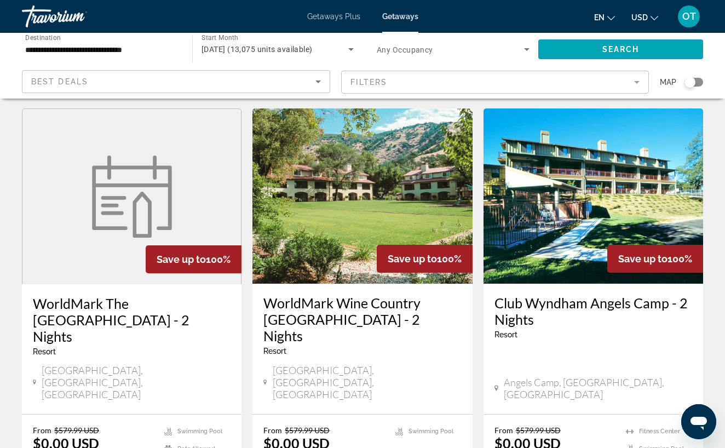
scroll to position [1441, 0]
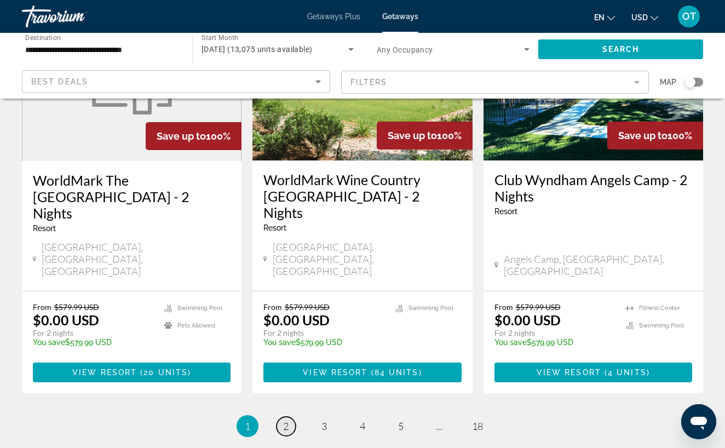
click at [287, 420] on span "2" at bounding box center [285, 426] width 5 height 12
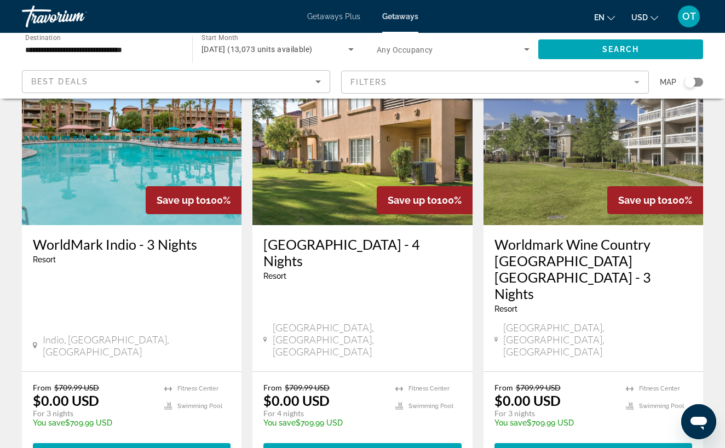
scroll to position [1360, 0]
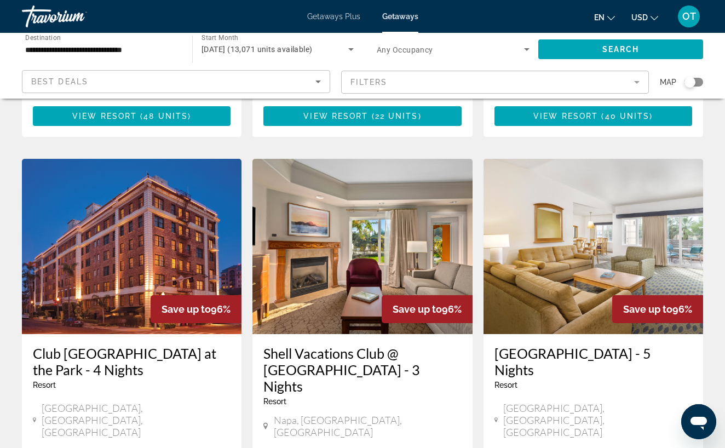
scroll to position [838, 0]
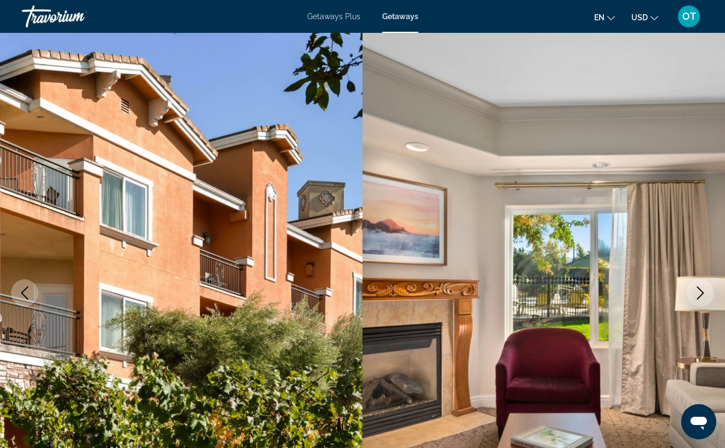
click at [704, 294] on icon "Next image" at bounding box center [700, 292] width 13 height 13
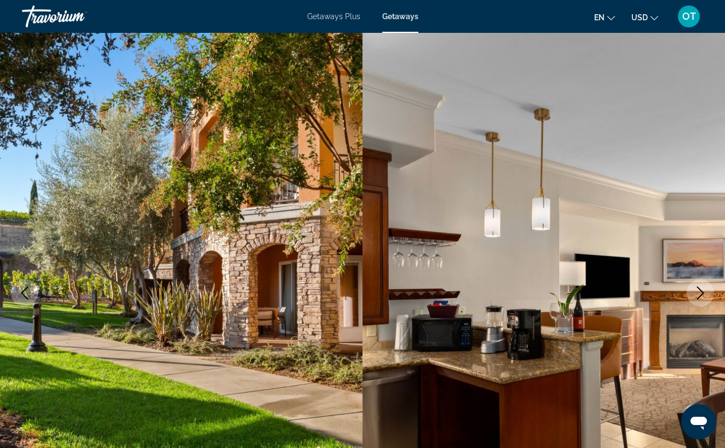
click at [704, 295] on icon "Next image" at bounding box center [700, 292] width 13 height 13
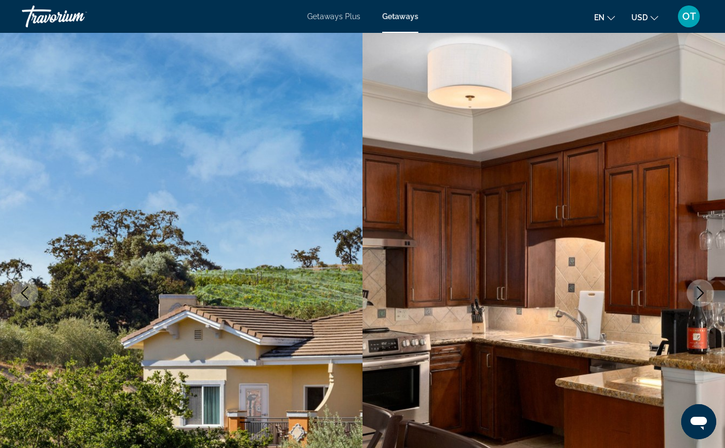
click at [704, 296] on icon "Next image" at bounding box center [700, 292] width 13 height 13
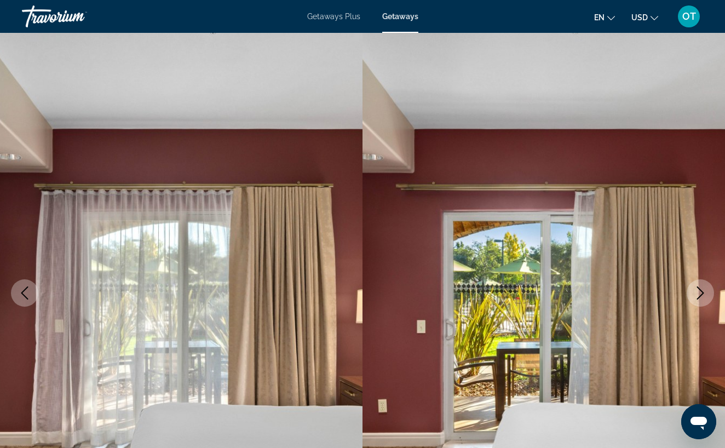
click at [704, 296] on icon "Next image" at bounding box center [700, 292] width 13 height 13
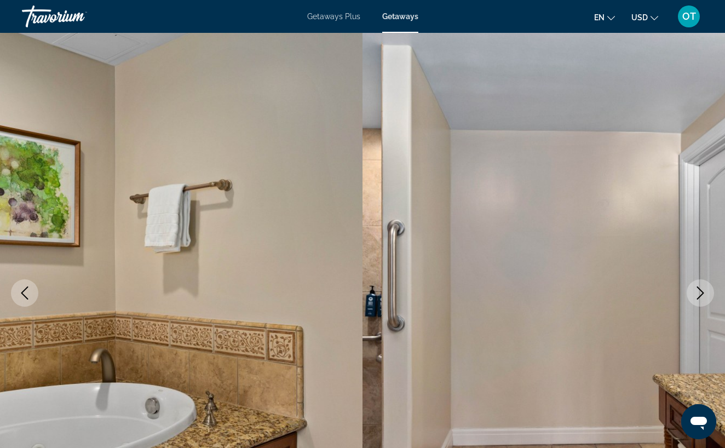
click at [704, 296] on icon "Next image" at bounding box center [700, 292] width 13 height 13
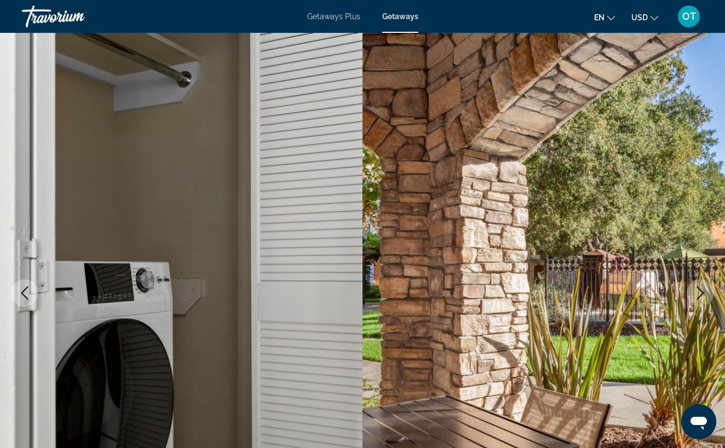
click at [703, 296] on icon "Next image" at bounding box center [700, 292] width 13 height 13
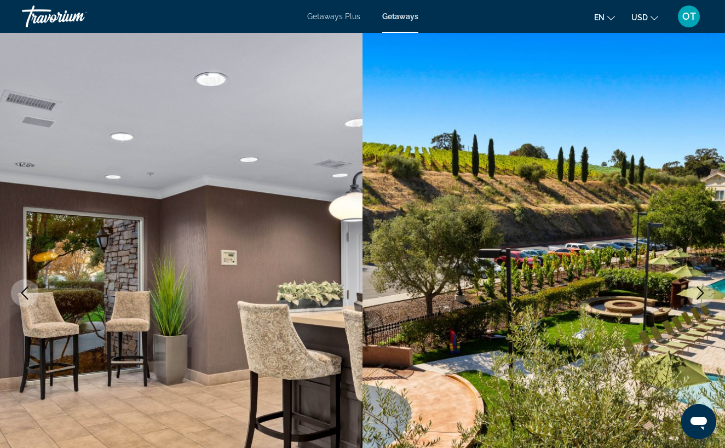
click at [703, 296] on icon "Next image" at bounding box center [700, 292] width 13 height 13
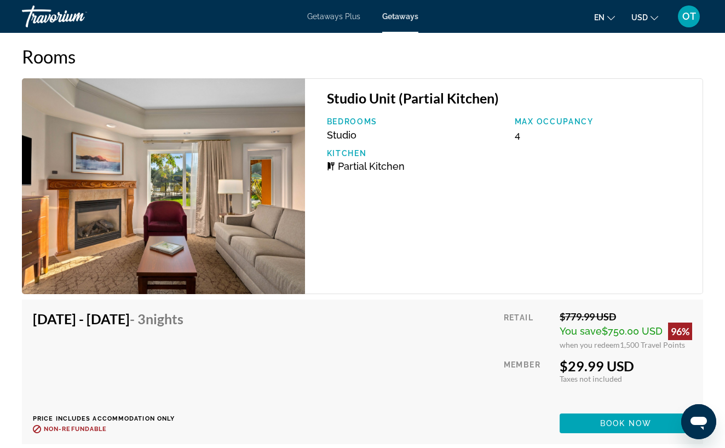
scroll to position [2041, 0]
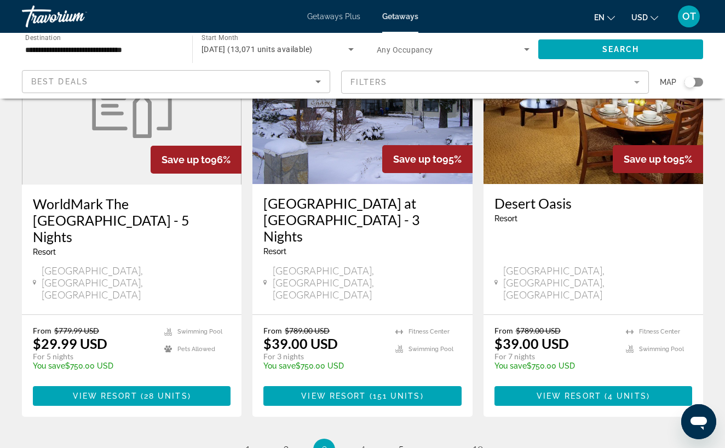
scroll to position [1424, 0]
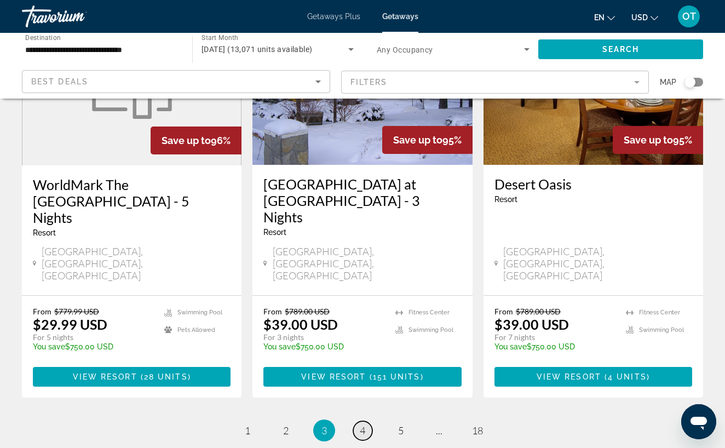
click at [365, 424] on span "4" at bounding box center [362, 430] width 5 height 12
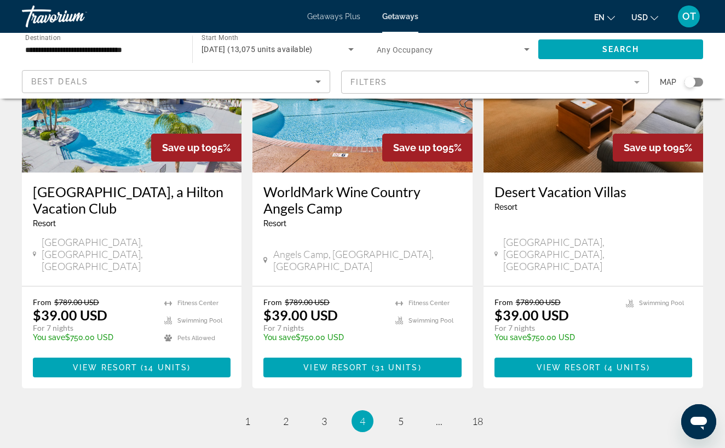
scroll to position [1379, 0]
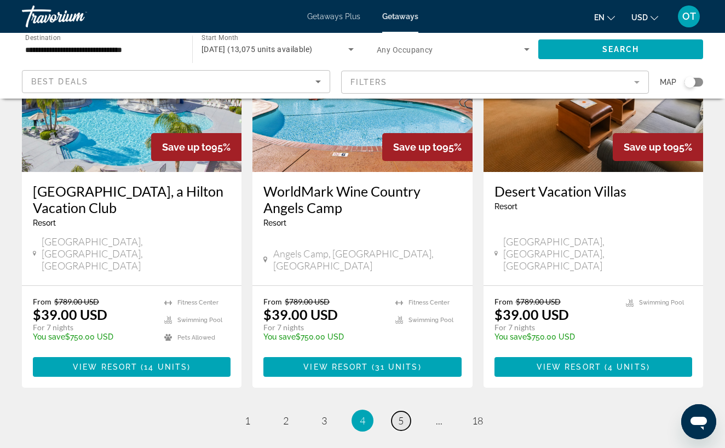
click at [401, 414] on span "5" at bounding box center [400, 420] width 5 height 12
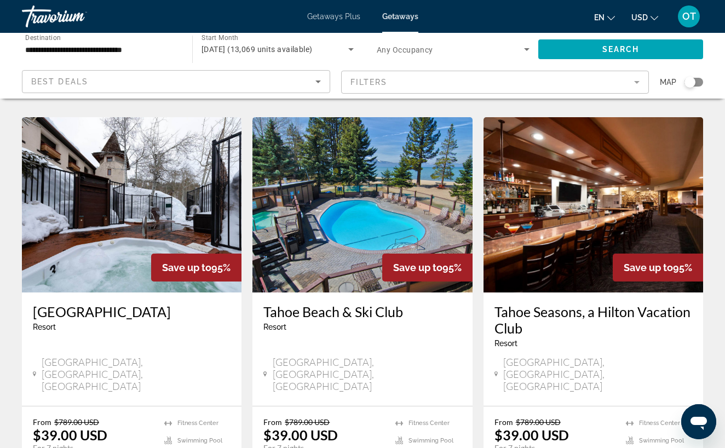
scroll to position [867, 0]
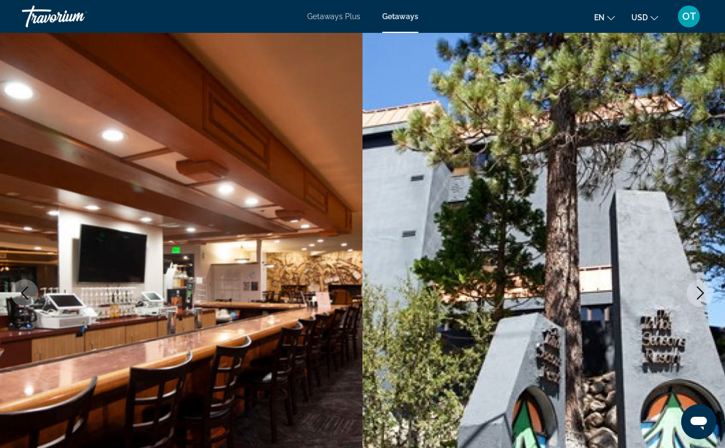
click at [702, 293] on icon "Next image" at bounding box center [700, 292] width 7 height 13
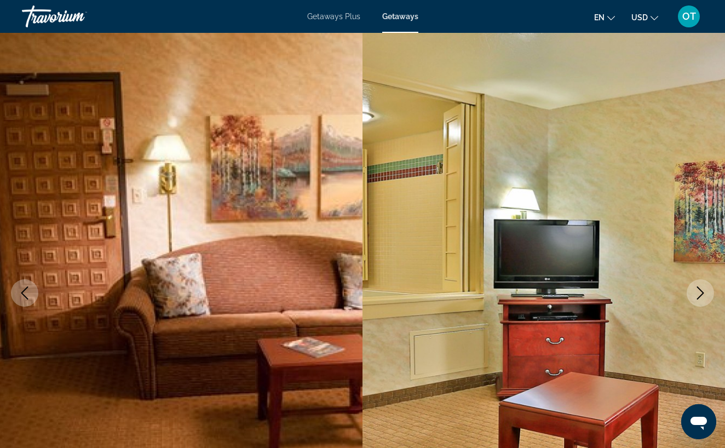
click at [701, 295] on icon "Next image" at bounding box center [700, 292] width 7 height 13
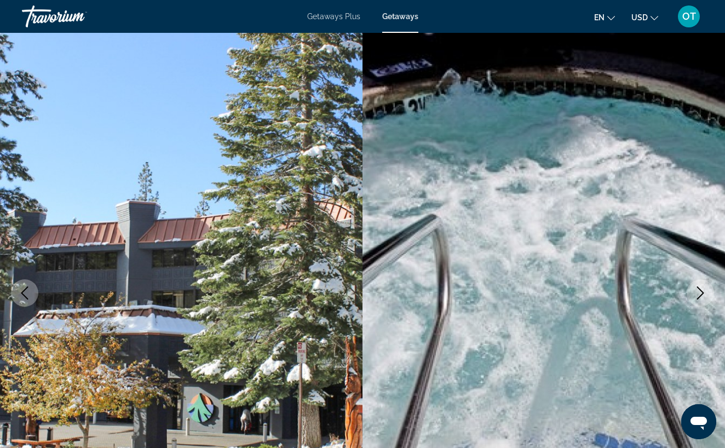
click at [701, 295] on icon "Next image" at bounding box center [700, 292] width 7 height 13
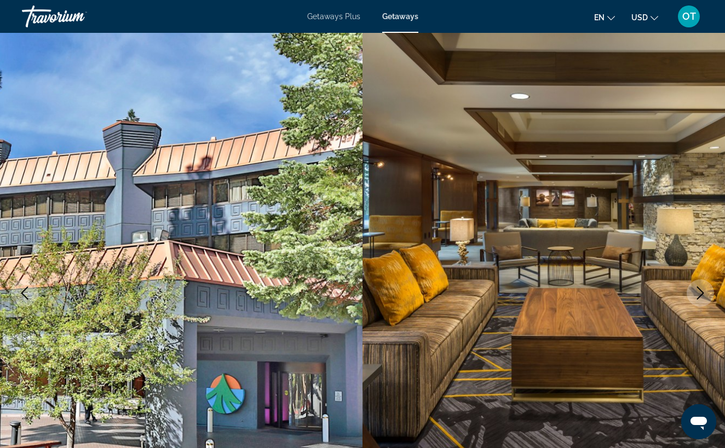
click at [701, 296] on icon "Next image" at bounding box center [700, 292] width 13 height 13
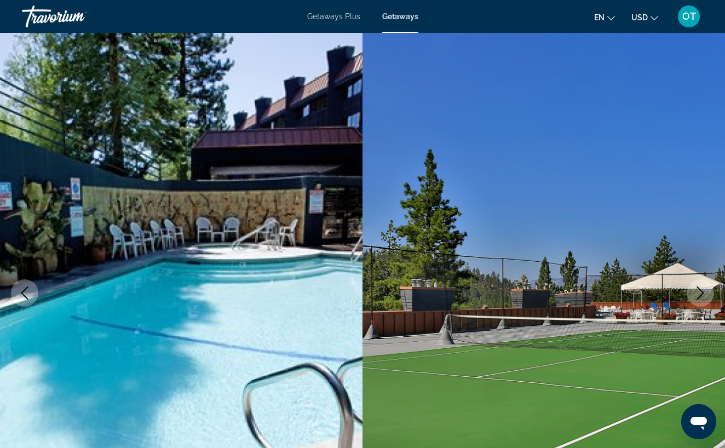
click at [701, 296] on icon "Next image" at bounding box center [700, 292] width 13 height 13
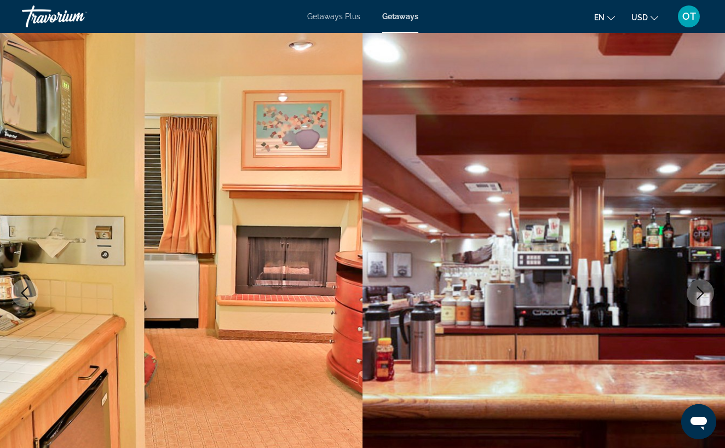
click at [701, 297] on icon "Next image" at bounding box center [700, 292] width 13 height 13
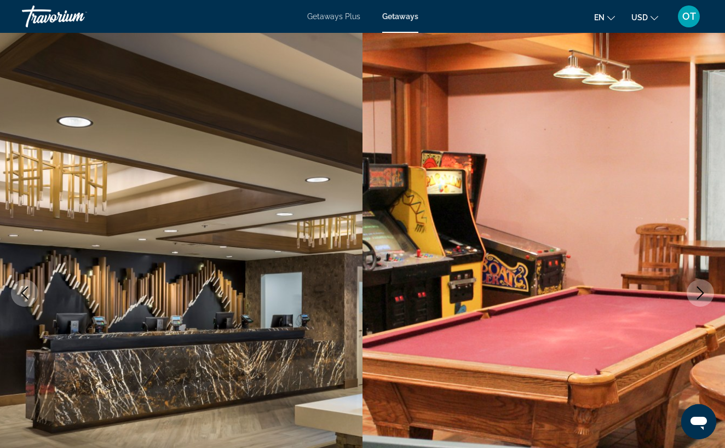
click at [701, 297] on icon "Next image" at bounding box center [700, 292] width 13 height 13
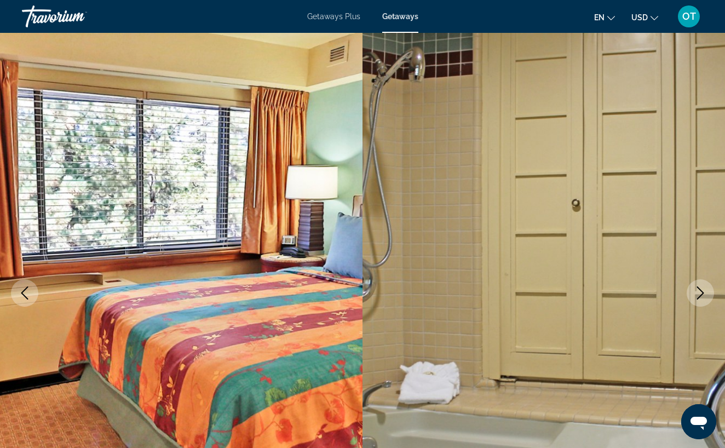
click at [701, 298] on icon "Next image" at bounding box center [700, 292] width 13 height 13
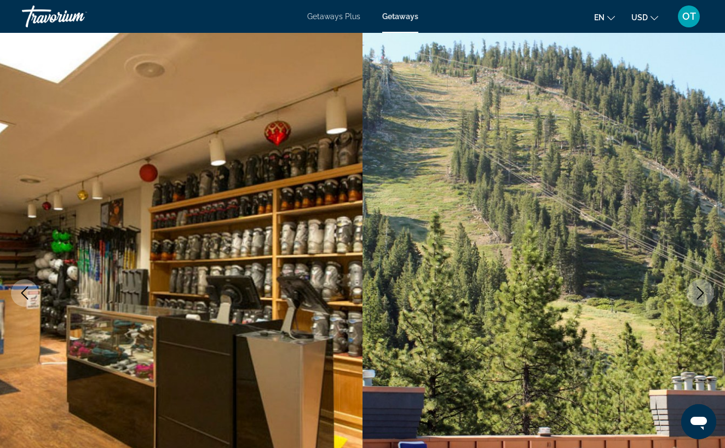
click at [700, 298] on icon "Next image" at bounding box center [700, 292] width 13 height 13
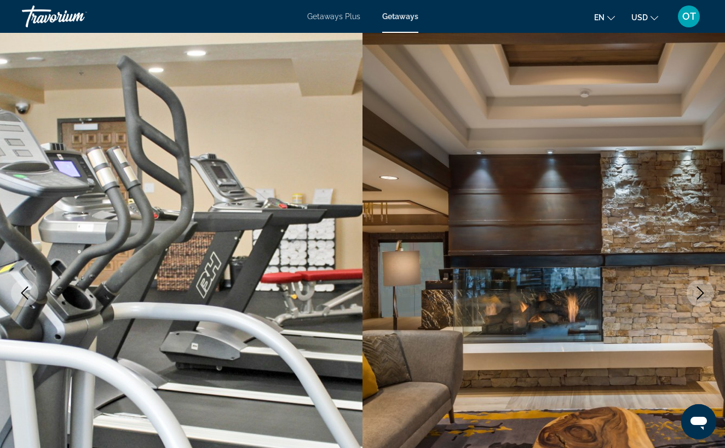
click at [700, 299] on icon "Next image" at bounding box center [700, 292] width 13 height 13
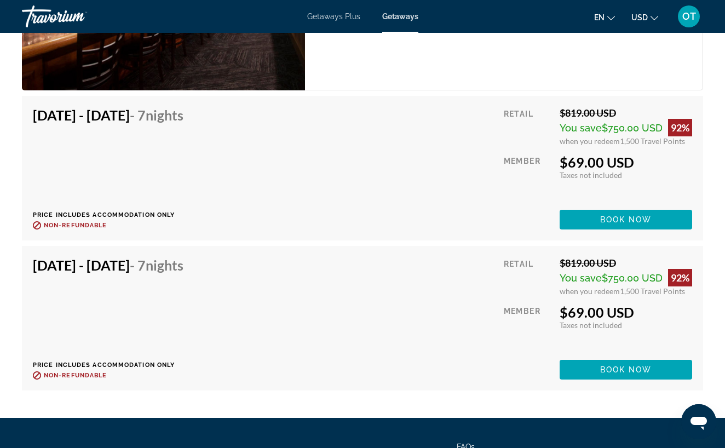
scroll to position [3105, 0]
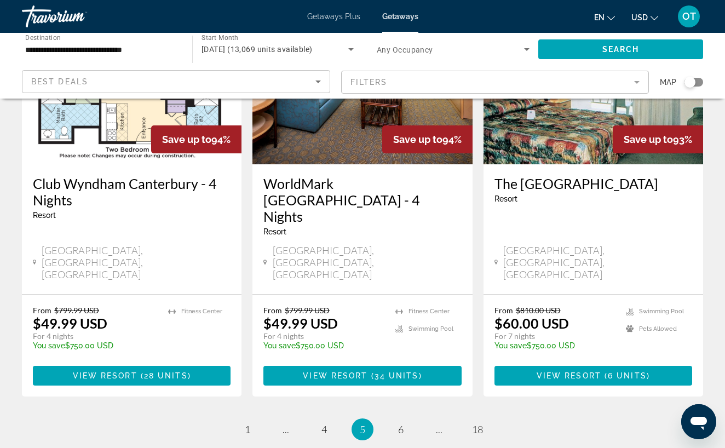
scroll to position [1394, 0]
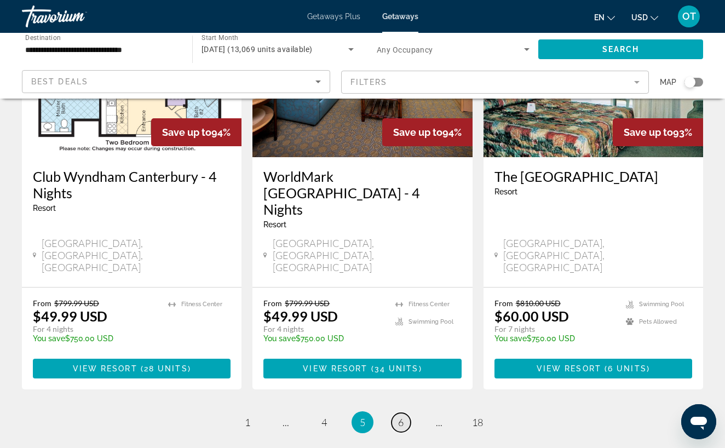
click at [400, 416] on span "6" at bounding box center [400, 422] width 5 height 12
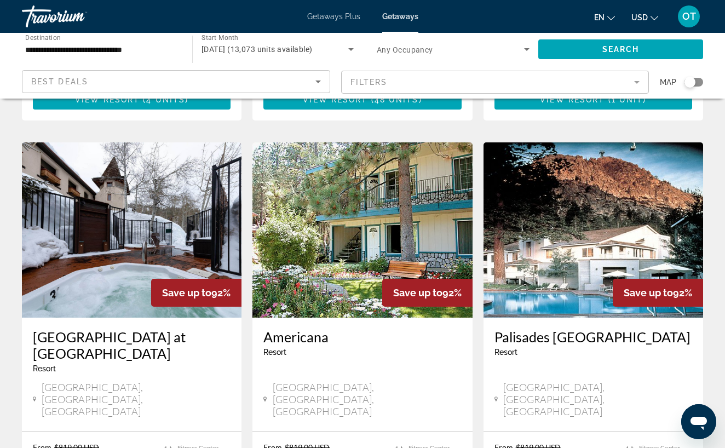
scroll to position [843, 0]
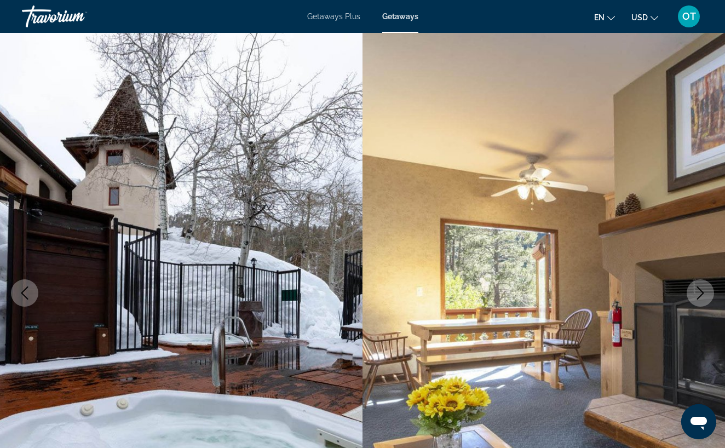
click at [703, 290] on icon "Next image" at bounding box center [700, 292] width 13 height 13
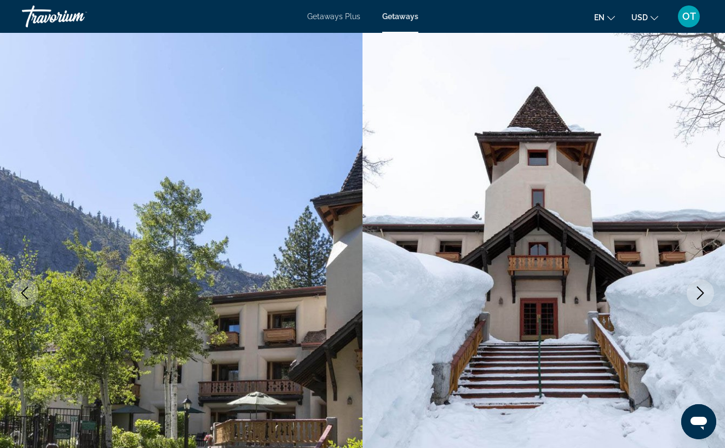
click at [703, 291] on icon "Next image" at bounding box center [700, 292] width 13 height 13
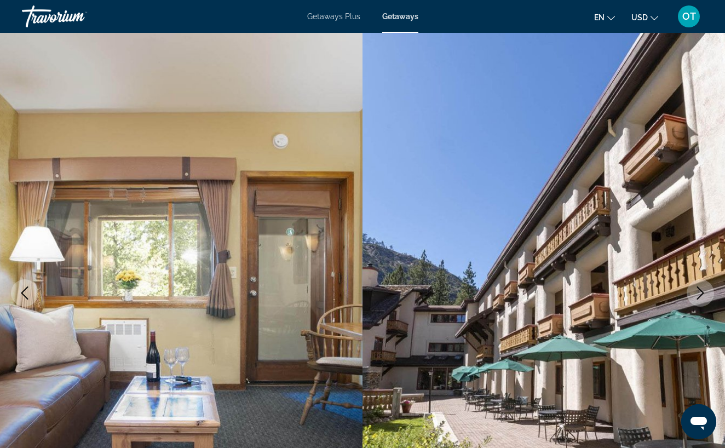
click at [703, 291] on icon "Next image" at bounding box center [700, 292] width 13 height 13
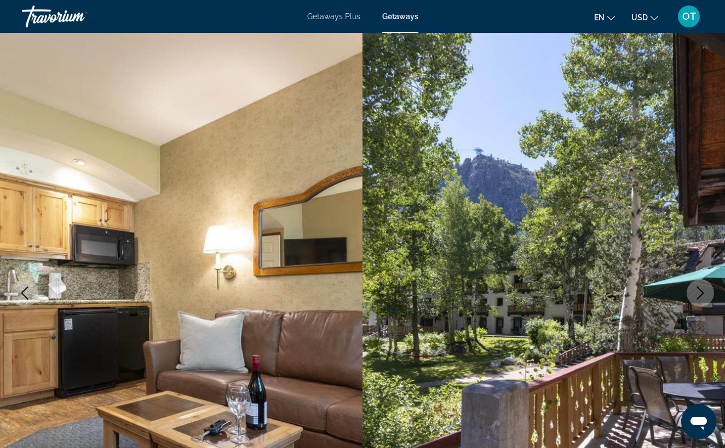
click at [703, 291] on icon "Next image" at bounding box center [700, 292] width 13 height 13
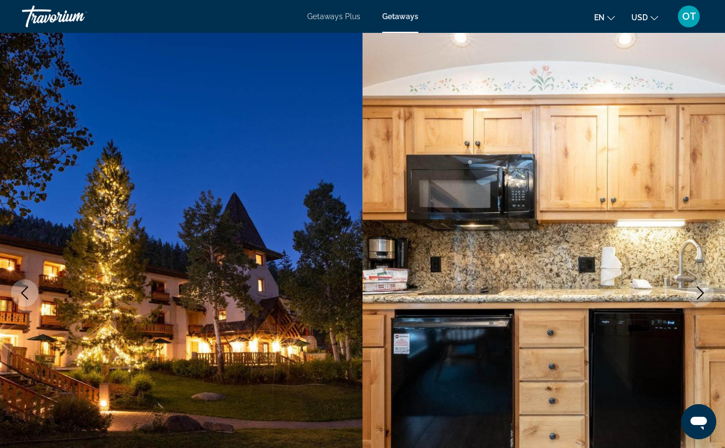
click at [703, 292] on icon "Next image" at bounding box center [700, 292] width 7 height 13
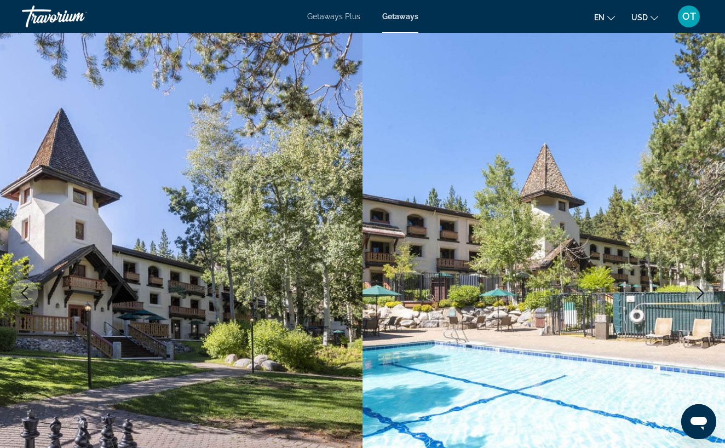
click at [703, 292] on icon "Next image" at bounding box center [700, 292] width 7 height 13
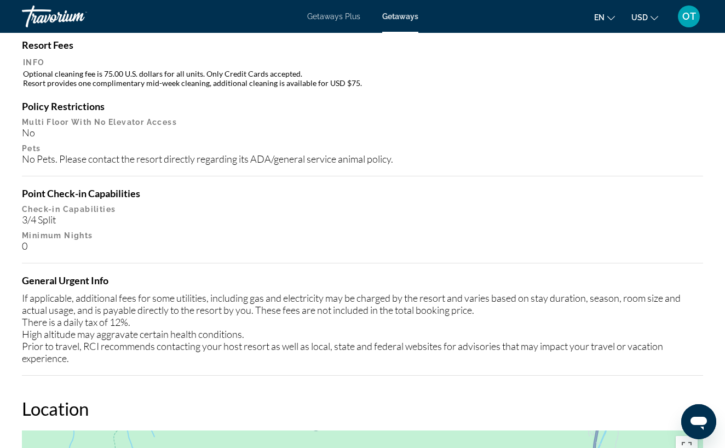
scroll to position [1257, 0]
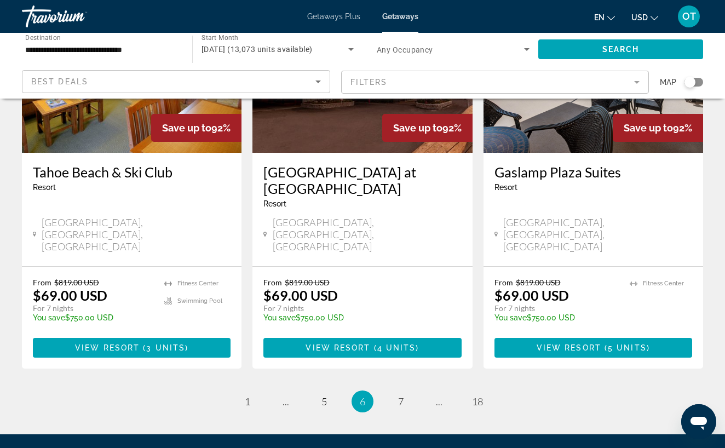
scroll to position [1423, 0]
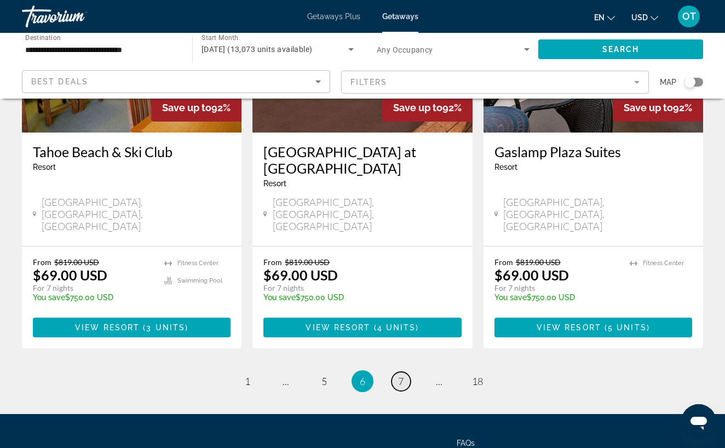
click at [405, 372] on link "page 7" at bounding box center [400, 381] width 19 height 19
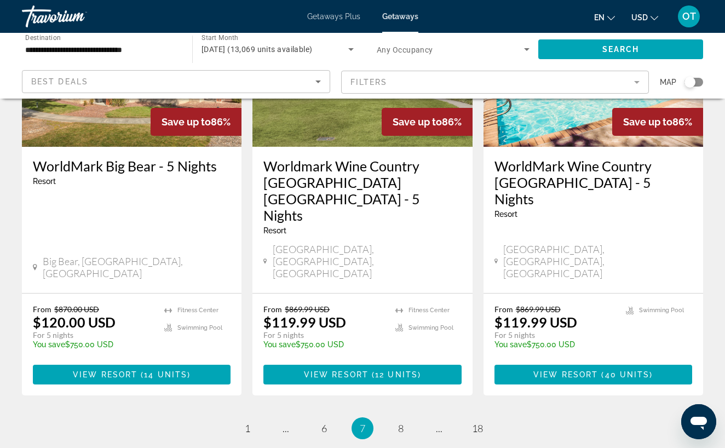
scroll to position [1439, 0]
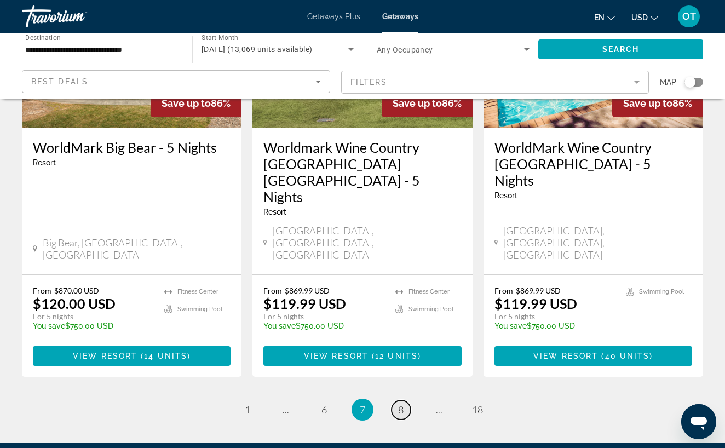
click at [402, 404] on span "8" at bounding box center [400, 410] width 5 height 12
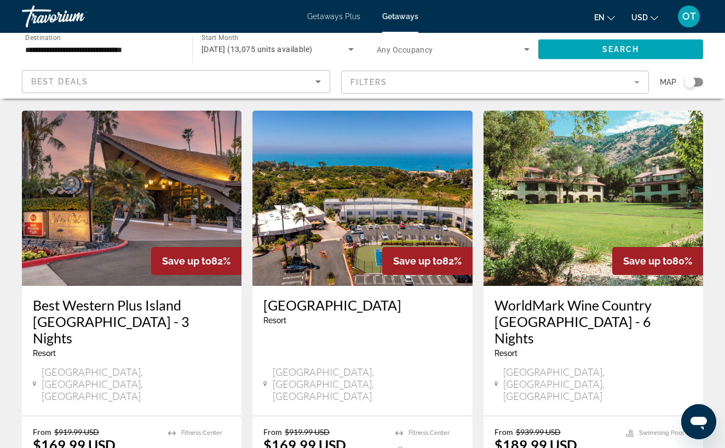
scroll to position [1298, 0]
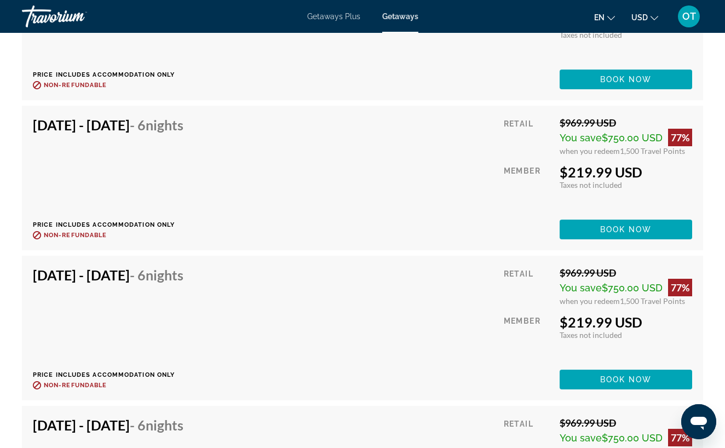
scroll to position [3073, 0]
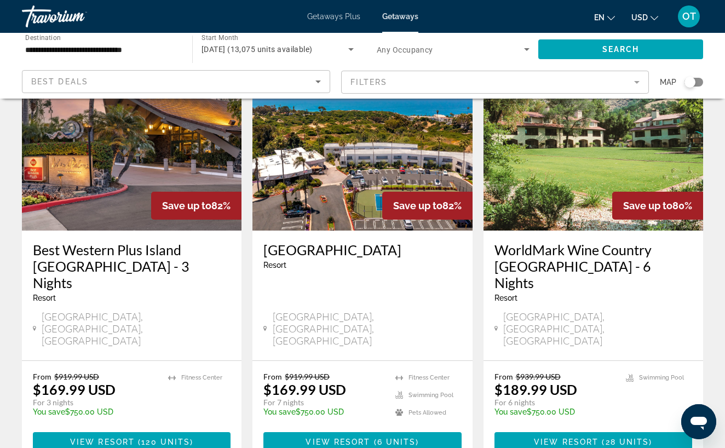
scroll to position [1354, 0]
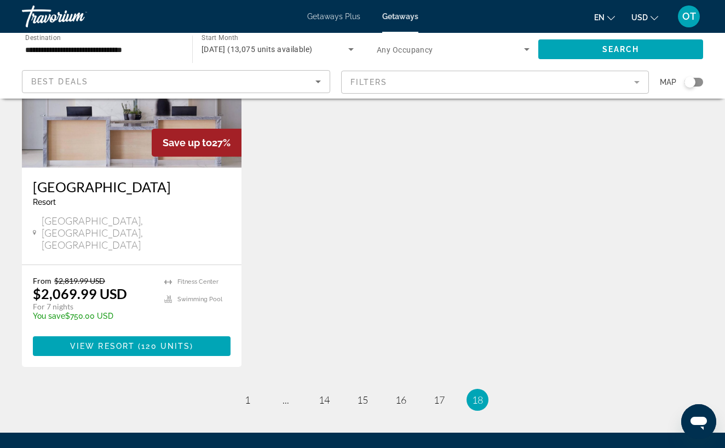
scroll to position [573, 0]
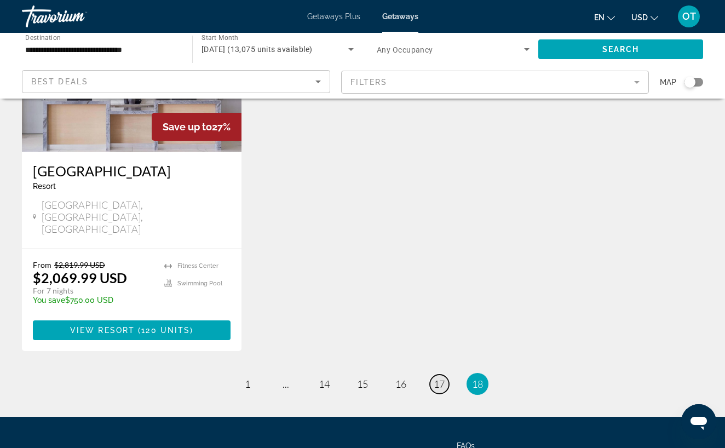
click at [437, 378] on span "17" at bounding box center [439, 384] width 11 height 12
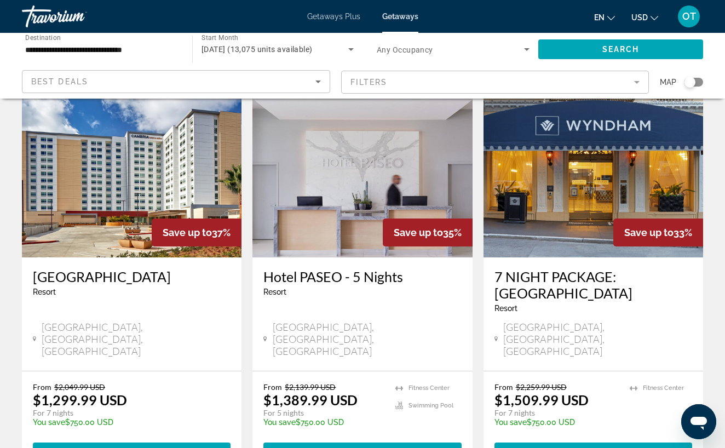
scroll to position [1343, 0]
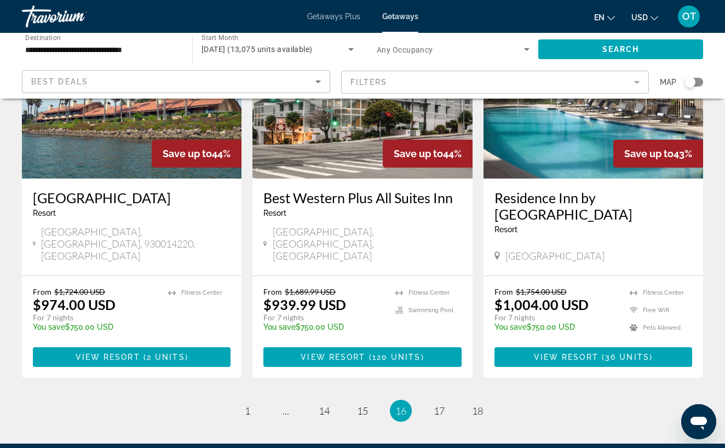
scroll to position [1423, 0]
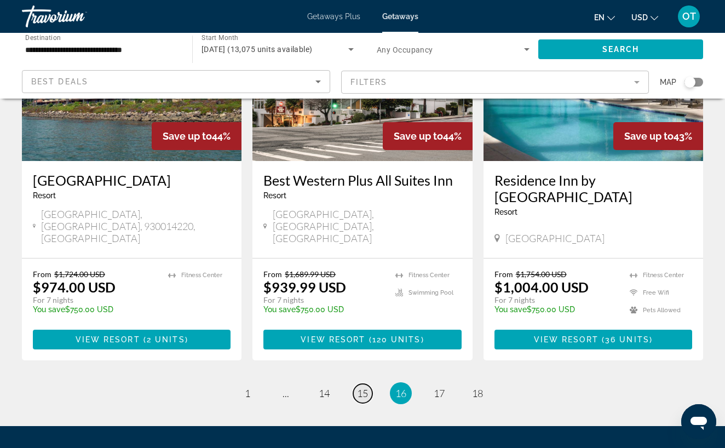
click at [364, 387] on span "15" at bounding box center [362, 393] width 11 height 12
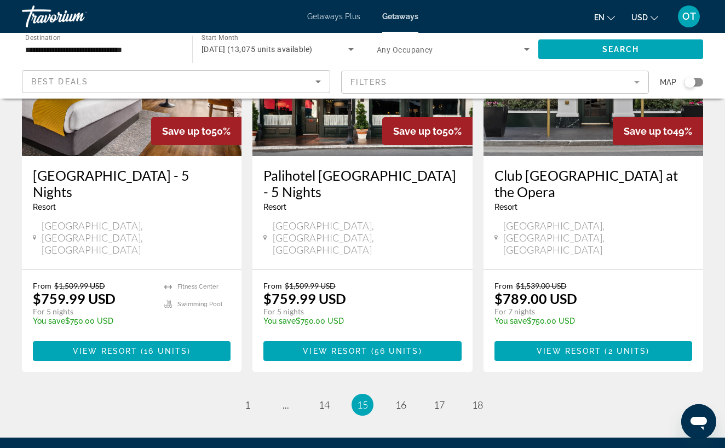
scroll to position [1423, 0]
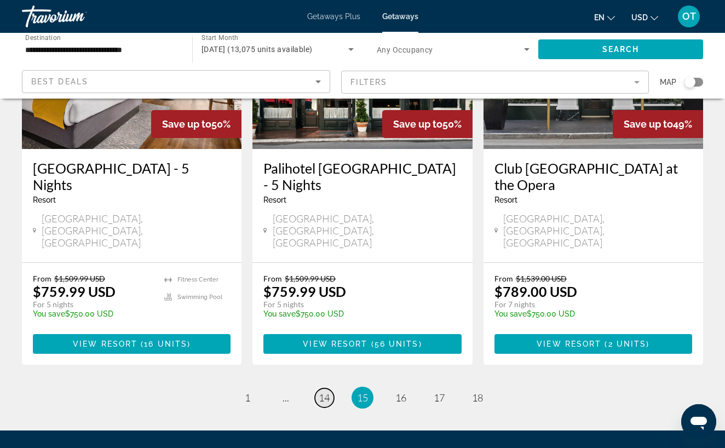
click at [324, 391] on span "14" at bounding box center [324, 397] width 11 height 12
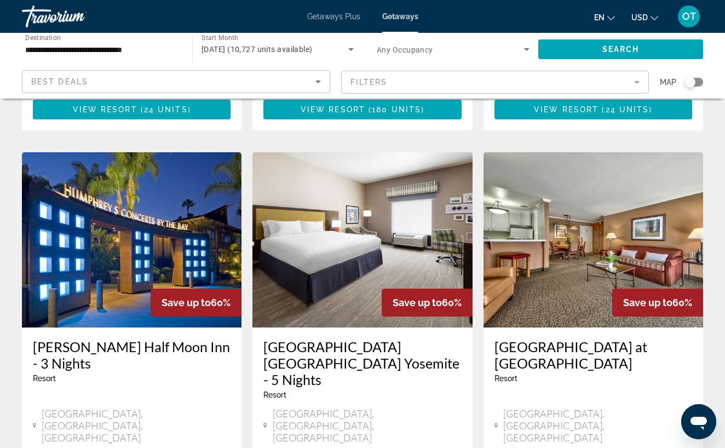
scroll to position [861, 0]
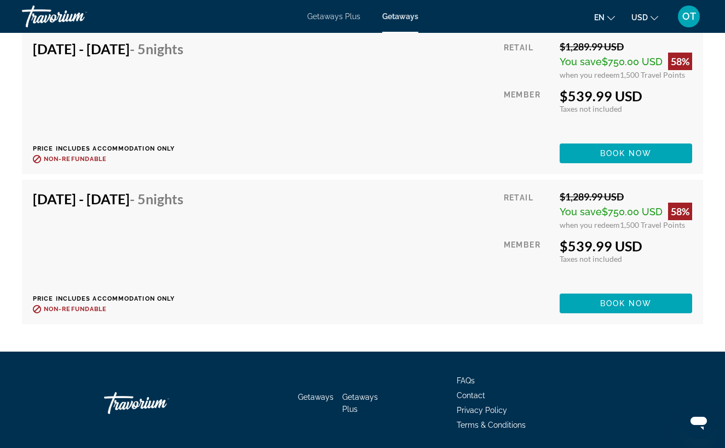
scroll to position [11052, 0]
